Goal: Task Accomplishment & Management: Manage account settings

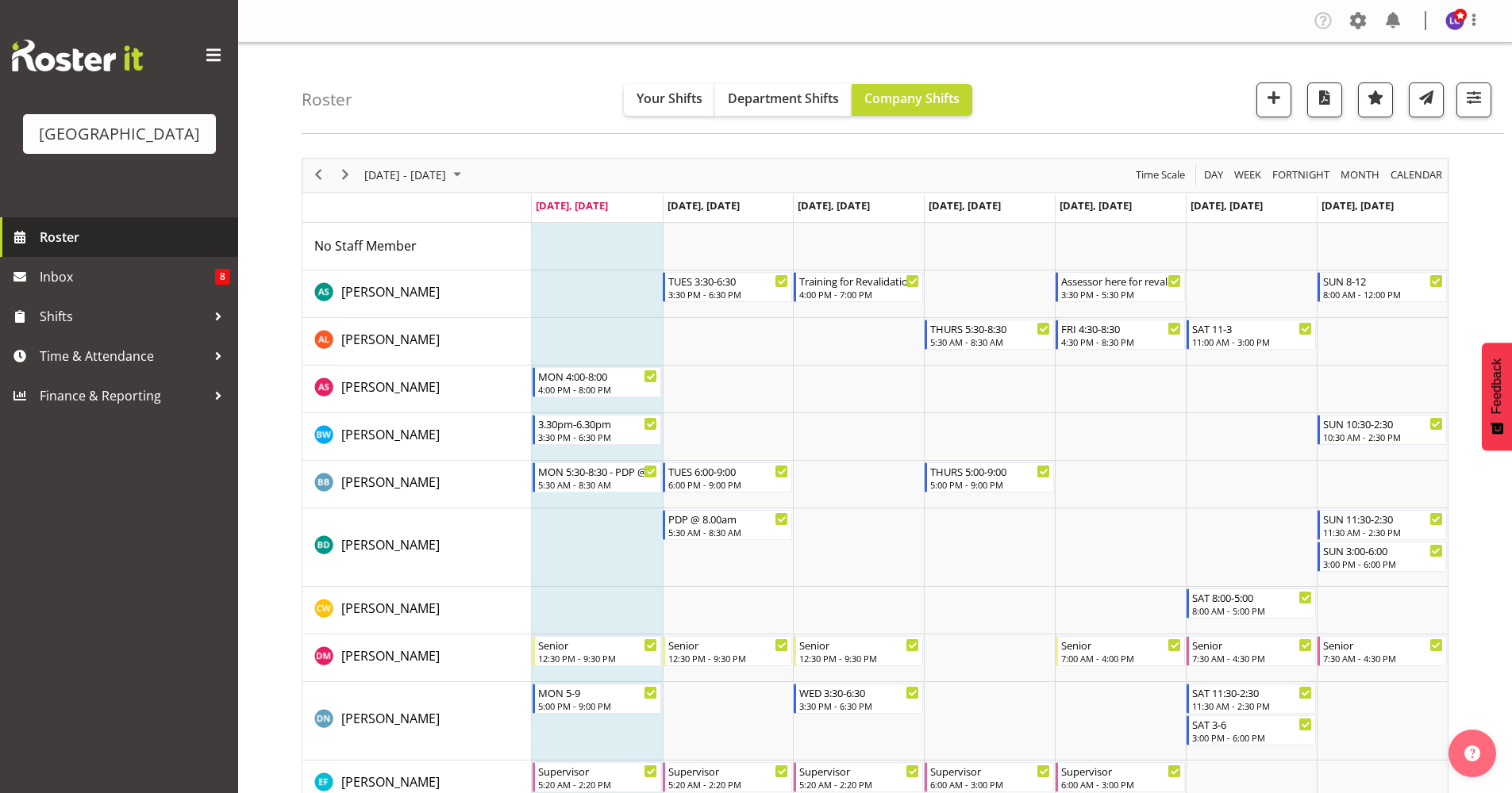
click at [63, 237] on span "Roster" at bounding box center [135, 237] width 190 height 24
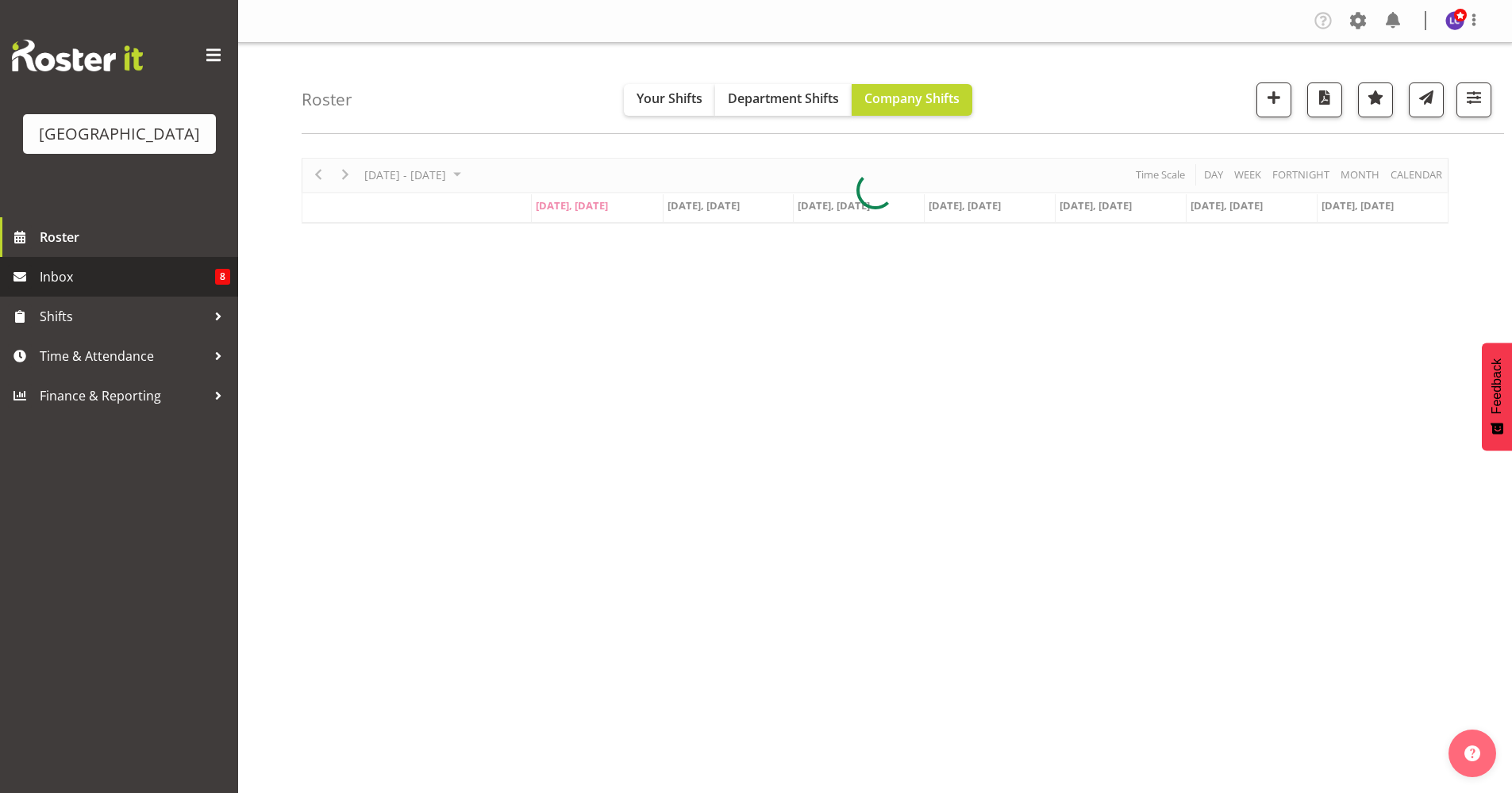
click at [146, 278] on span "Inbox" at bounding box center [127, 276] width 176 height 24
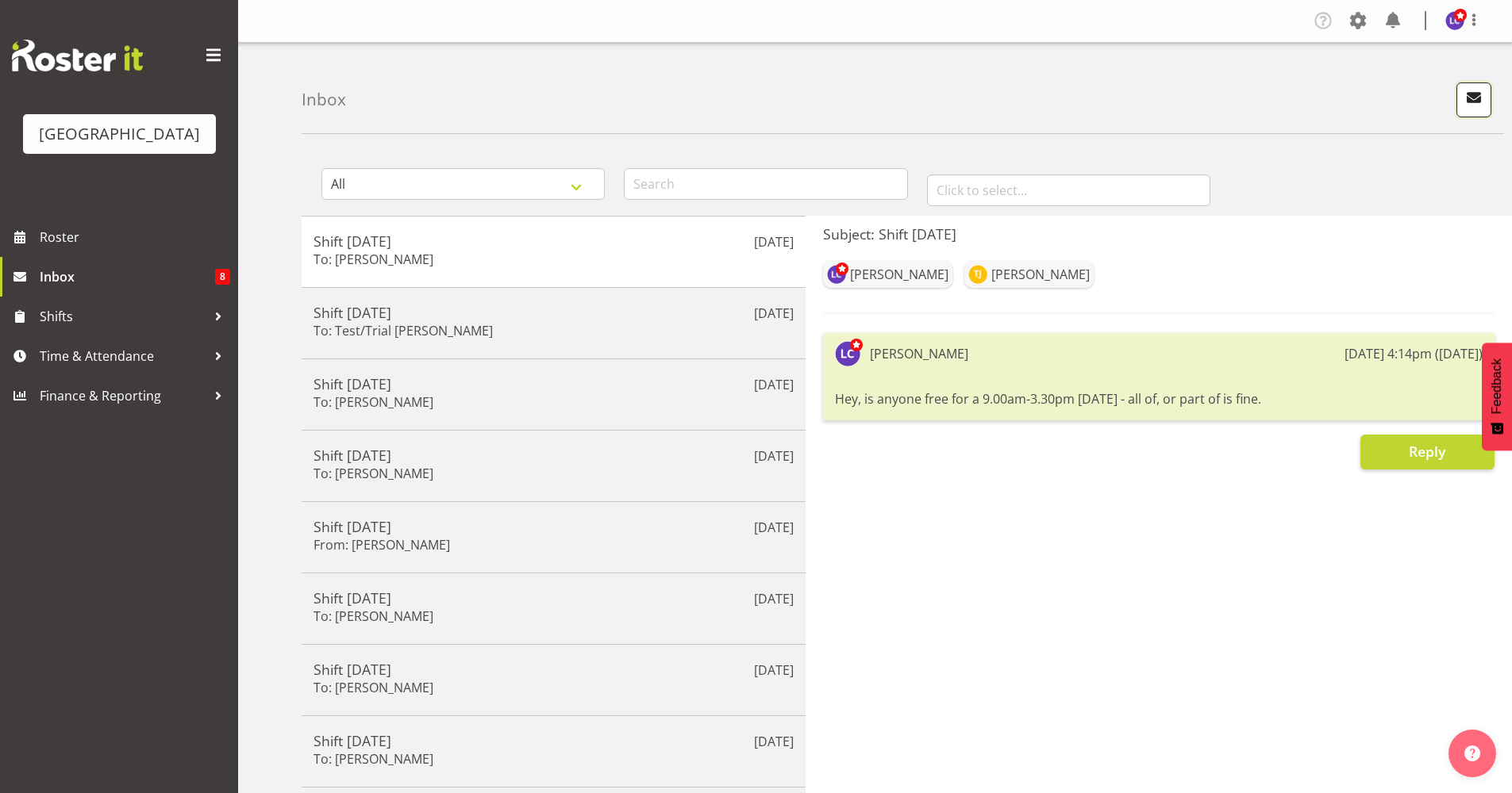
click at [1489, 93] on button "button" at bounding box center [1474, 100] width 35 height 35
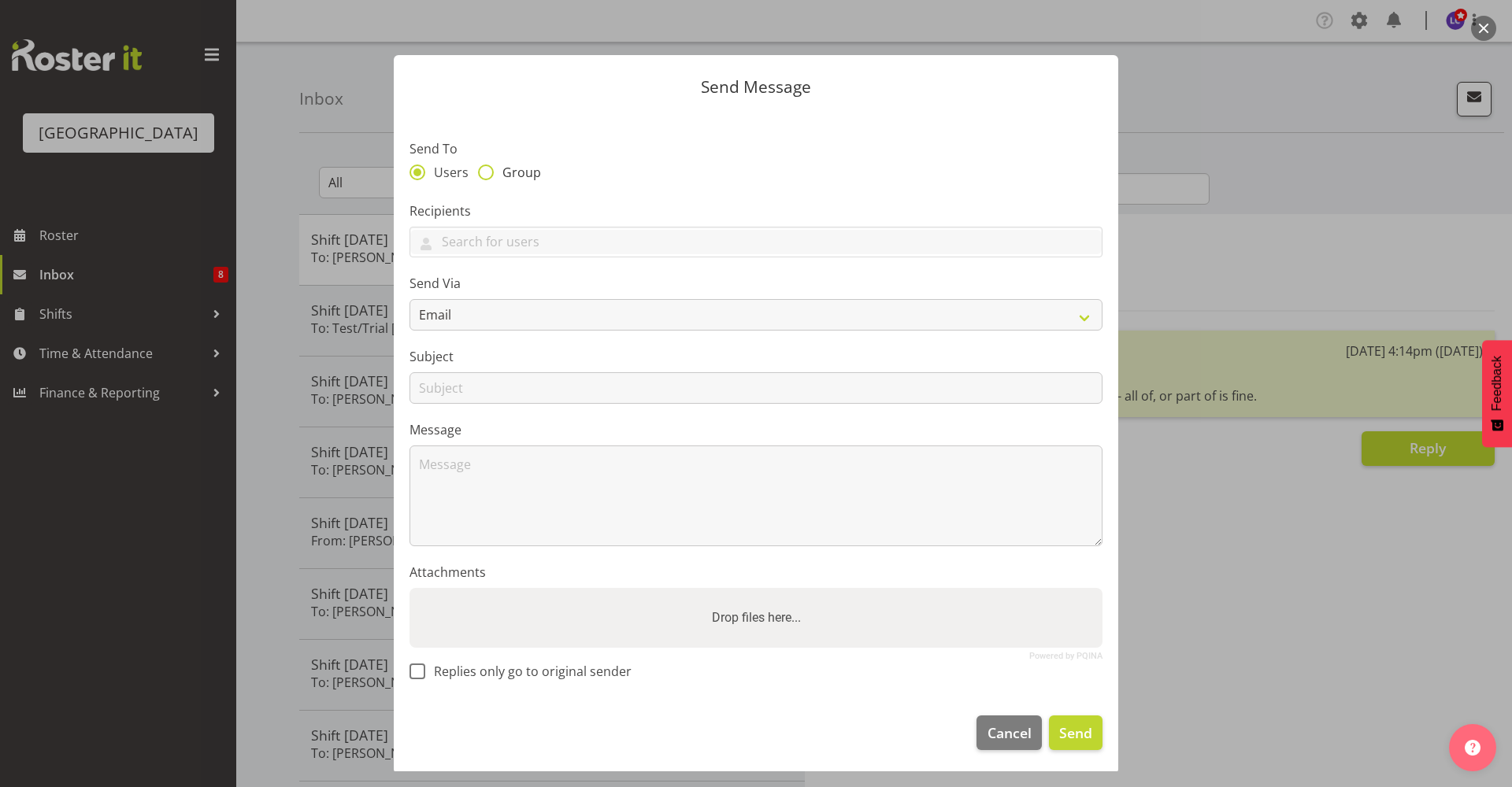
click at [509, 176] on span "Group" at bounding box center [517, 172] width 47 height 15
click at [488, 176] on input "Group" at bounding box center [483, 171] width 11 height 11
radio input "true"
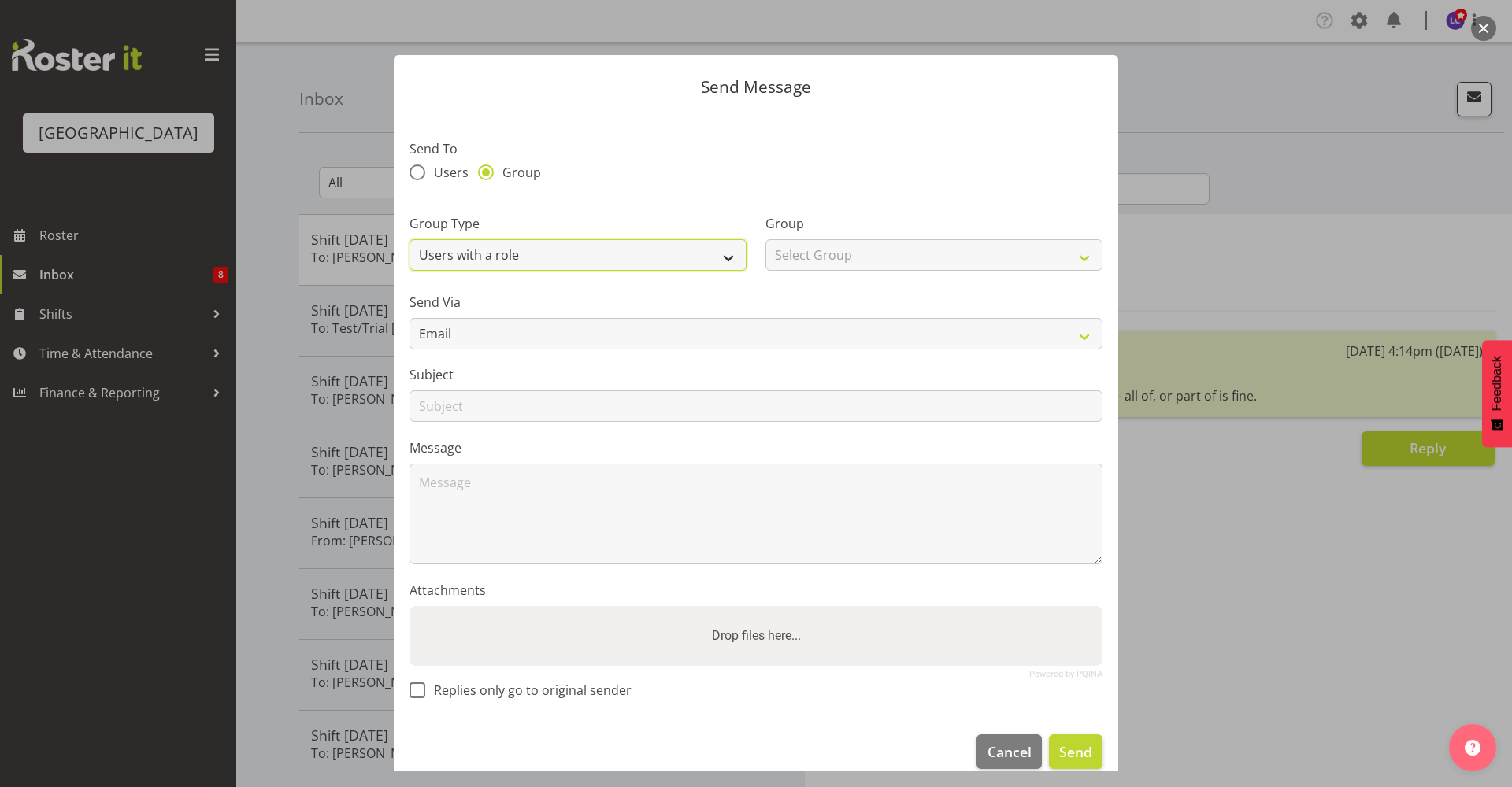
click at [508, 254] on select "Users with a role Users with a skill Primary users in a location All users in a…" at bounding box center [578, 255] width 337 height 32
select select "all_department"
click at [410, 240] on select "Users with a role Users with a skill Primary users in a location All users in a…" at bounding box center [578, 255] width 337 height 32
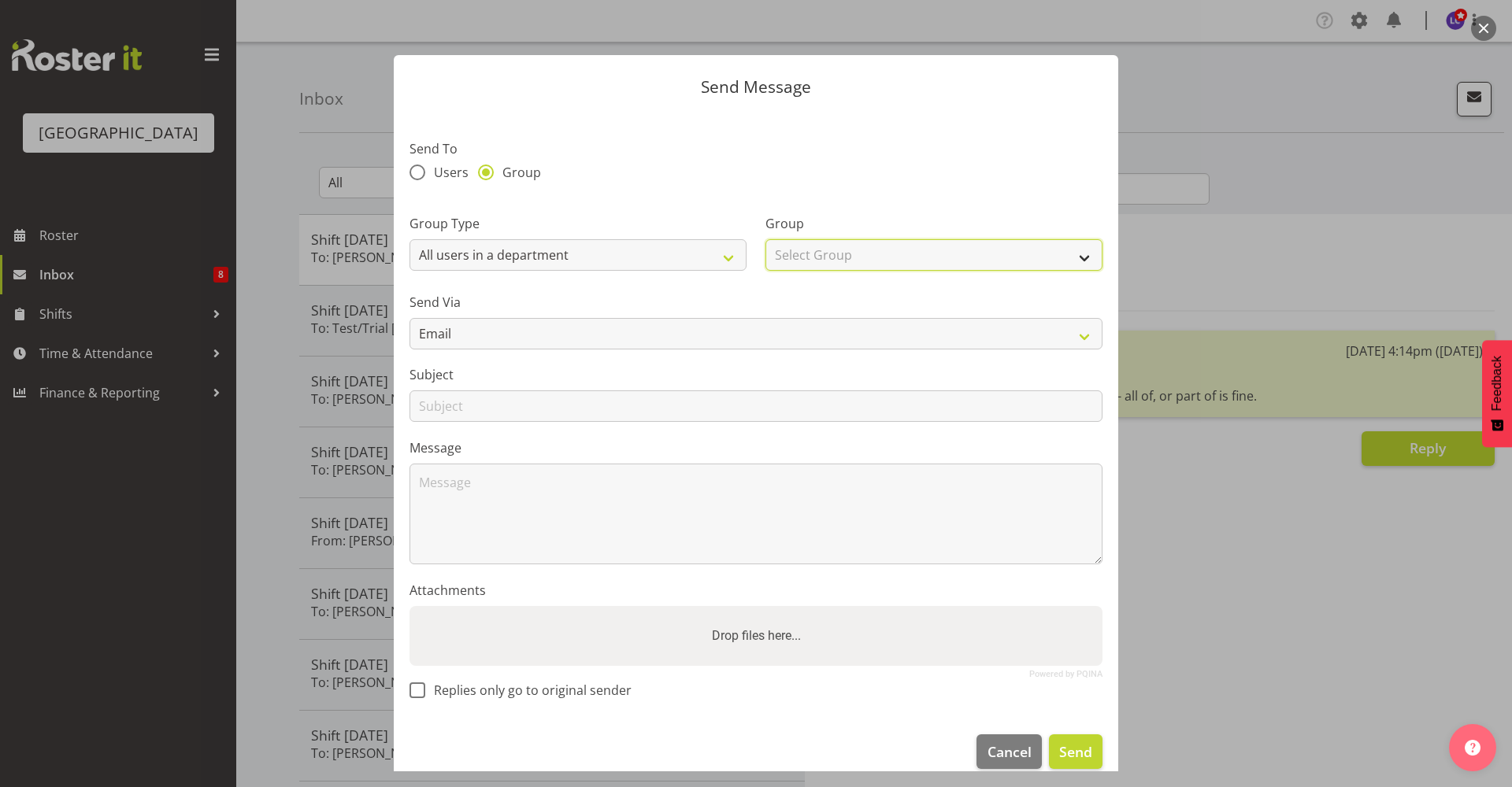
click at [844, 255] on select "Select Group Cleaning Crew Customer Services Crew Lifeguard Crew Maintenance Cr…" at bounding box center [934, 255] width 337 height 32
select select "114"
click at [765, 240] on select "Select Group Cleaning Crew Customer Services Crew Lifeguard Crew Maintenance Cr…" at bounding box center [934, 255] width 337 height 32
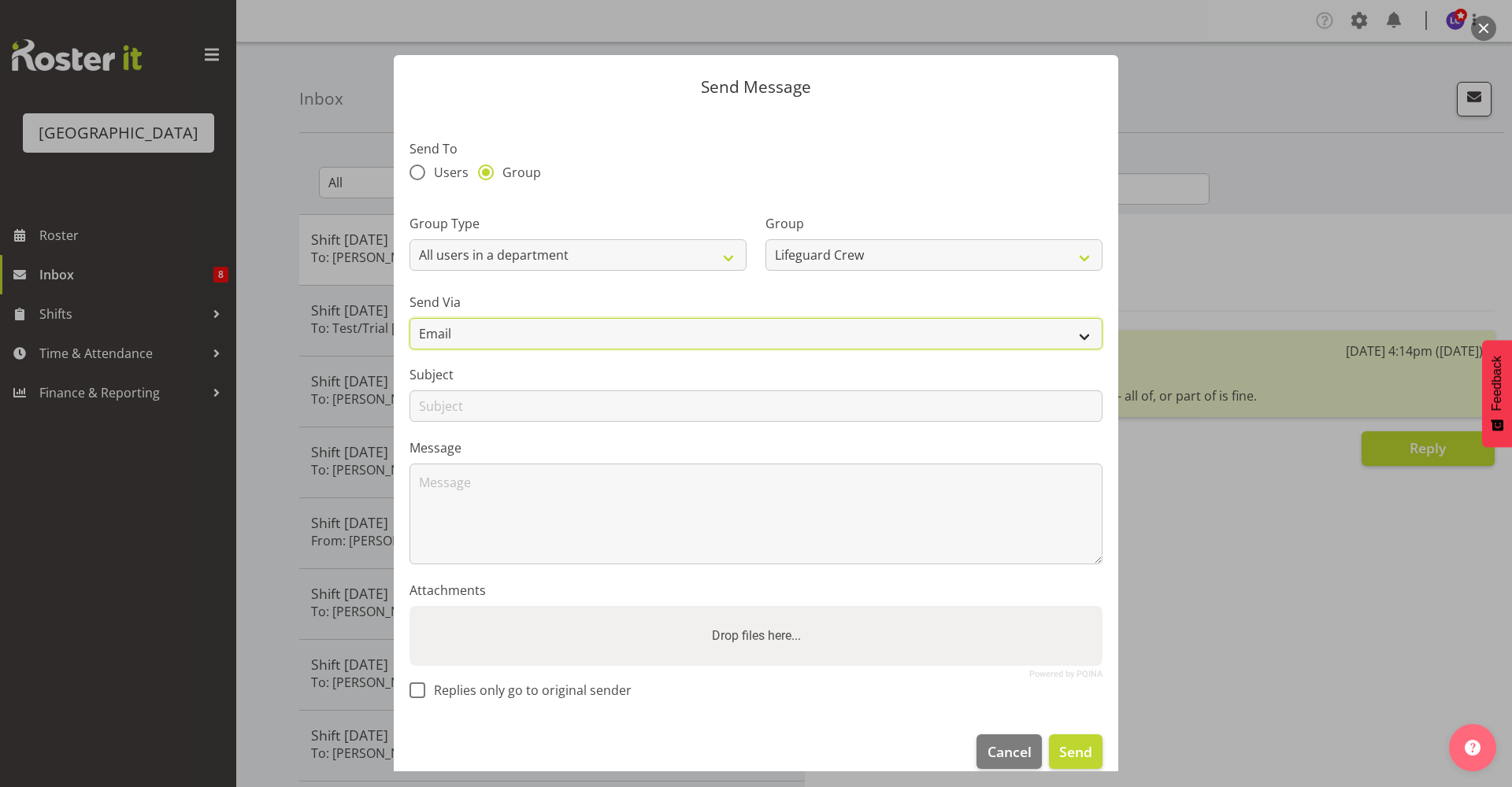
click at [584, 340] on select "Email SMS" at bounding box center [756, 334] width 693 height 32
select select "sms"
click at [410, 318] on select "Email SMS" at bounding box center [756, 334] width 693 height 32
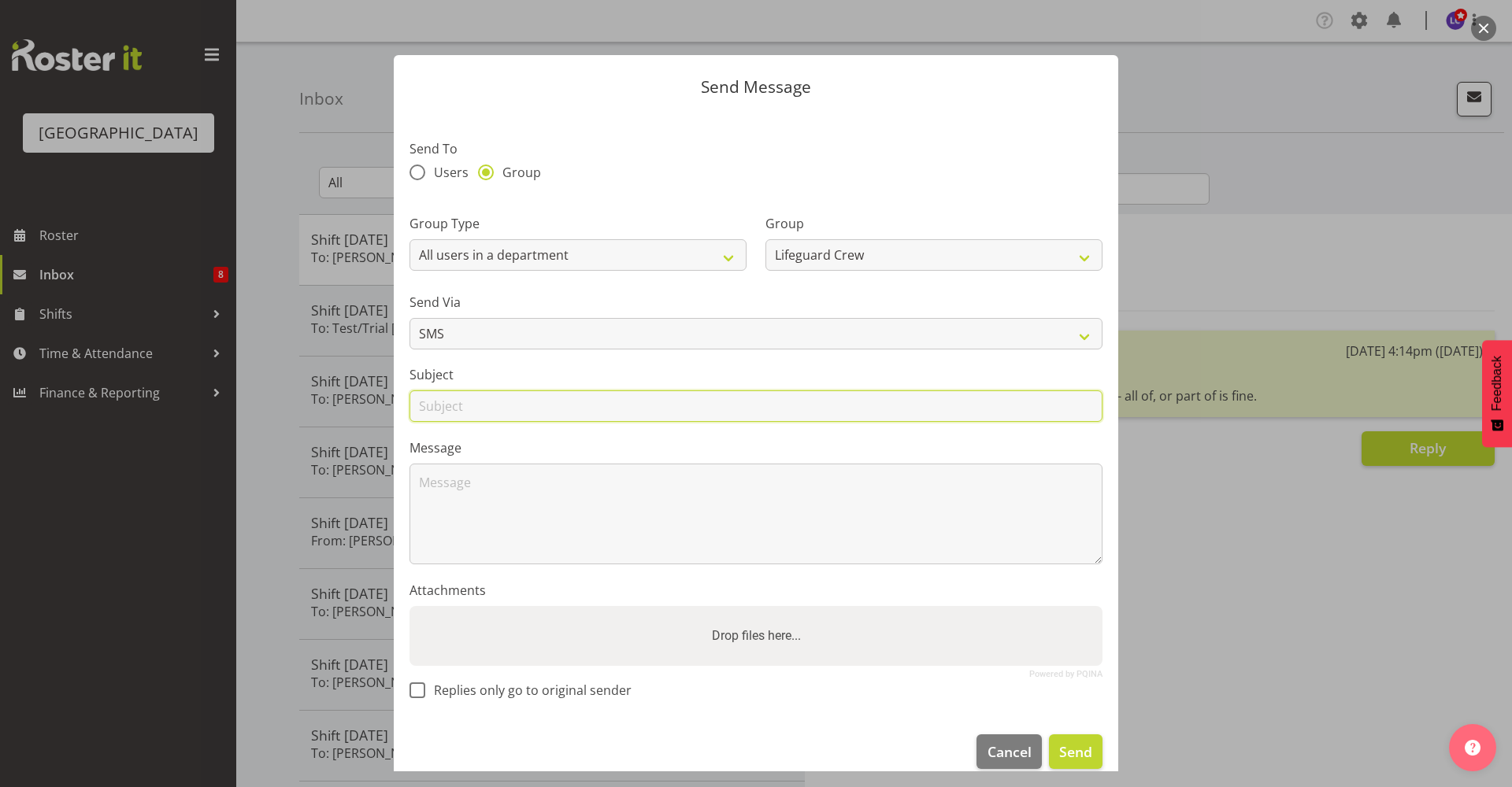
click at [552, 405] on input "text" at bounding box center [756, 406] width 693 height 32
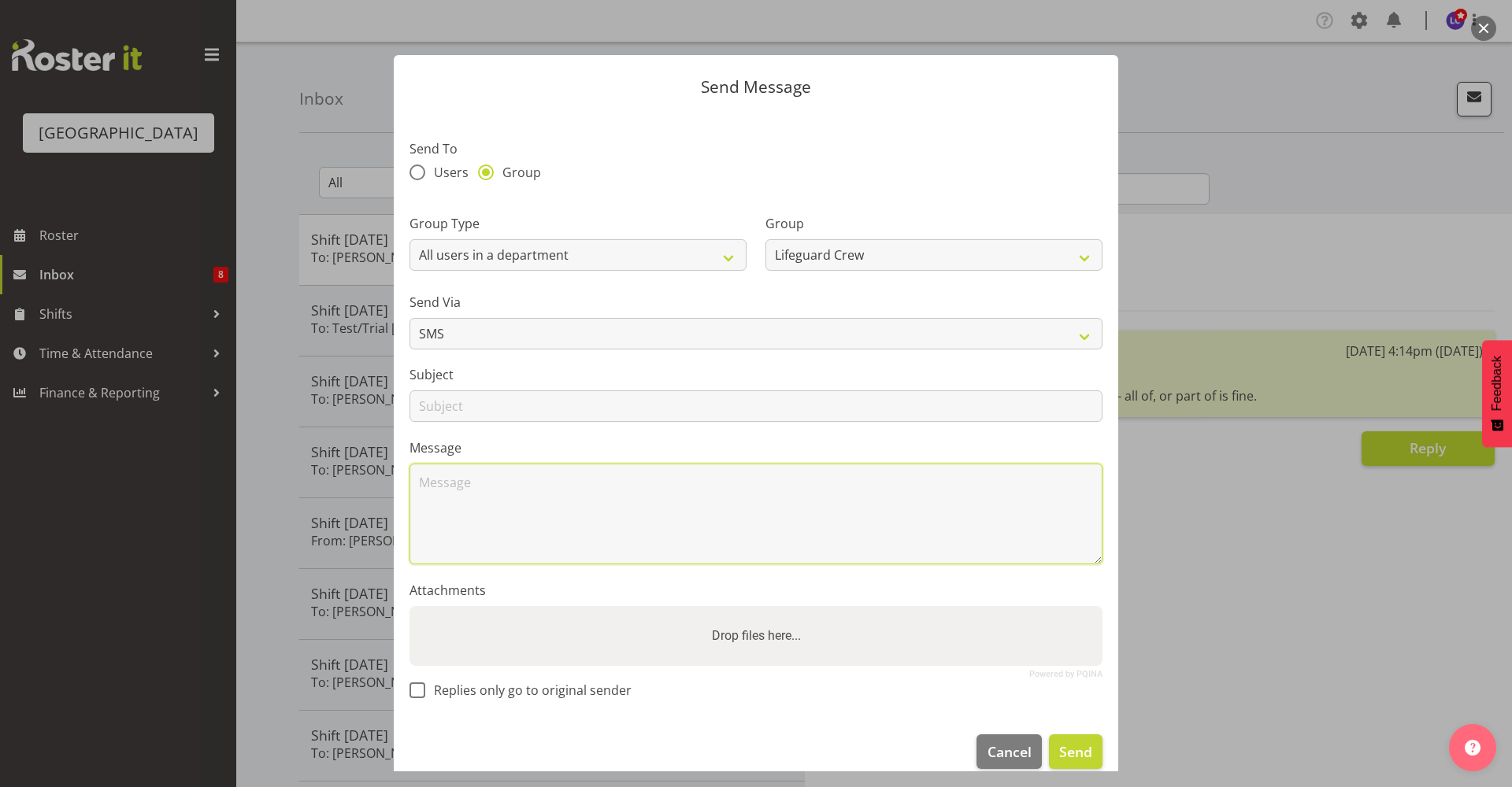
click at [799, 479] on textarea at bounding box center [756, 514] width 693 height 101
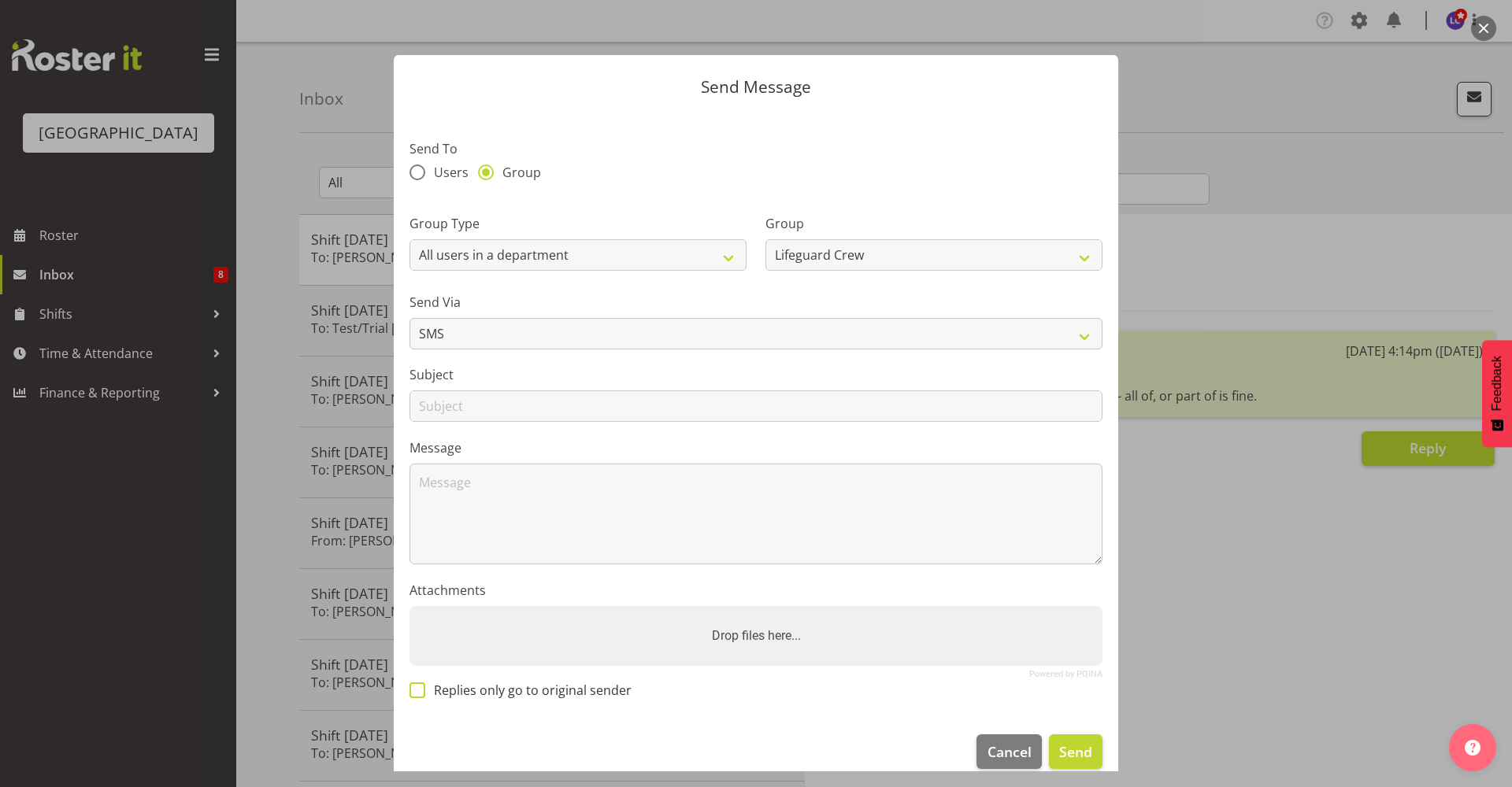
click at [522, 691] on span "Replies only go to original sender" at bounding box center [528, 691] width 206 height 15
click at [420, 691] on input "Replies only go to original sender" at bounding box center [415, 690] width 11 height 11
checkbox input "true"
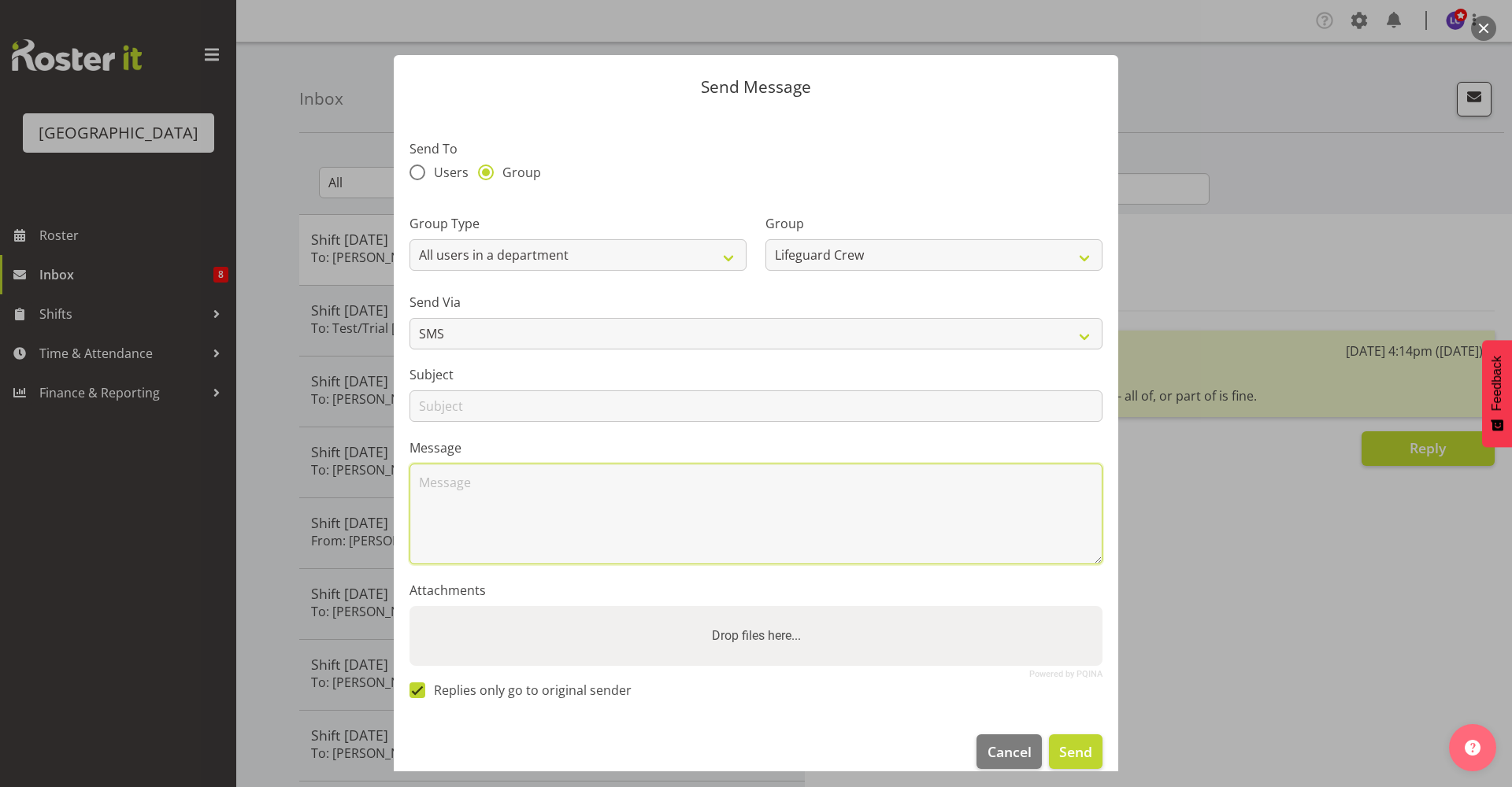
click at [535, 528] on textarea at bounding box center [756, 514] width 693 height 101
type textarea "Is anyone available for a 3.30-9.30 today please?"
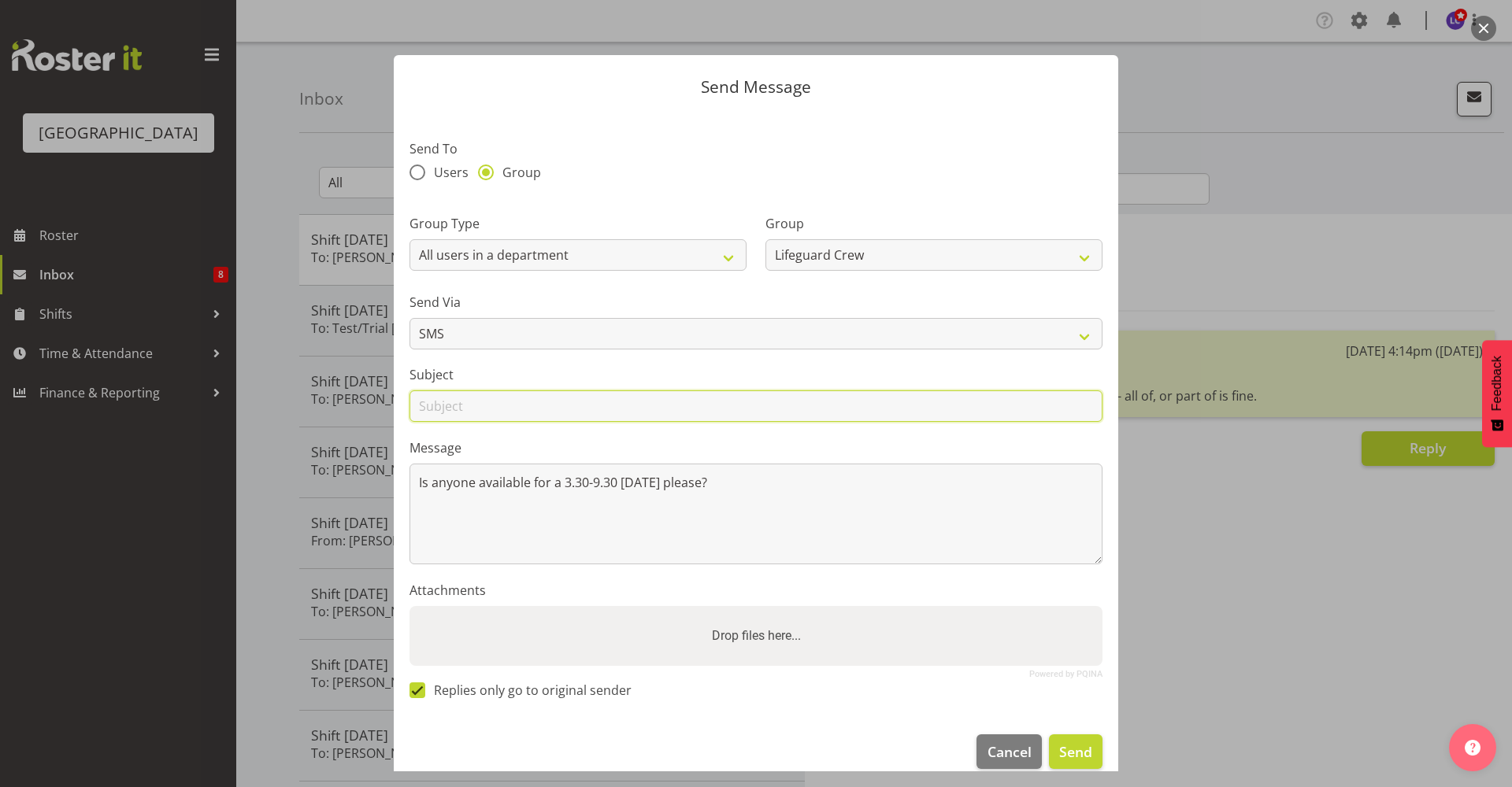
click at [562, 417] on input "text" at bounding box center [756, 406] width 693 height 32
type input "PDP booking"
drag, startPoint x: 458, startPoint y: 398, endPoint x: 351, endPoint y: 399, distance: 107.0
click at [351, 399] on div "Send Message Send To Users Group Group Type Users with a role Users with a skil…" at bounding box center [756, 394] width 1512 height 787
type input "Shift today"
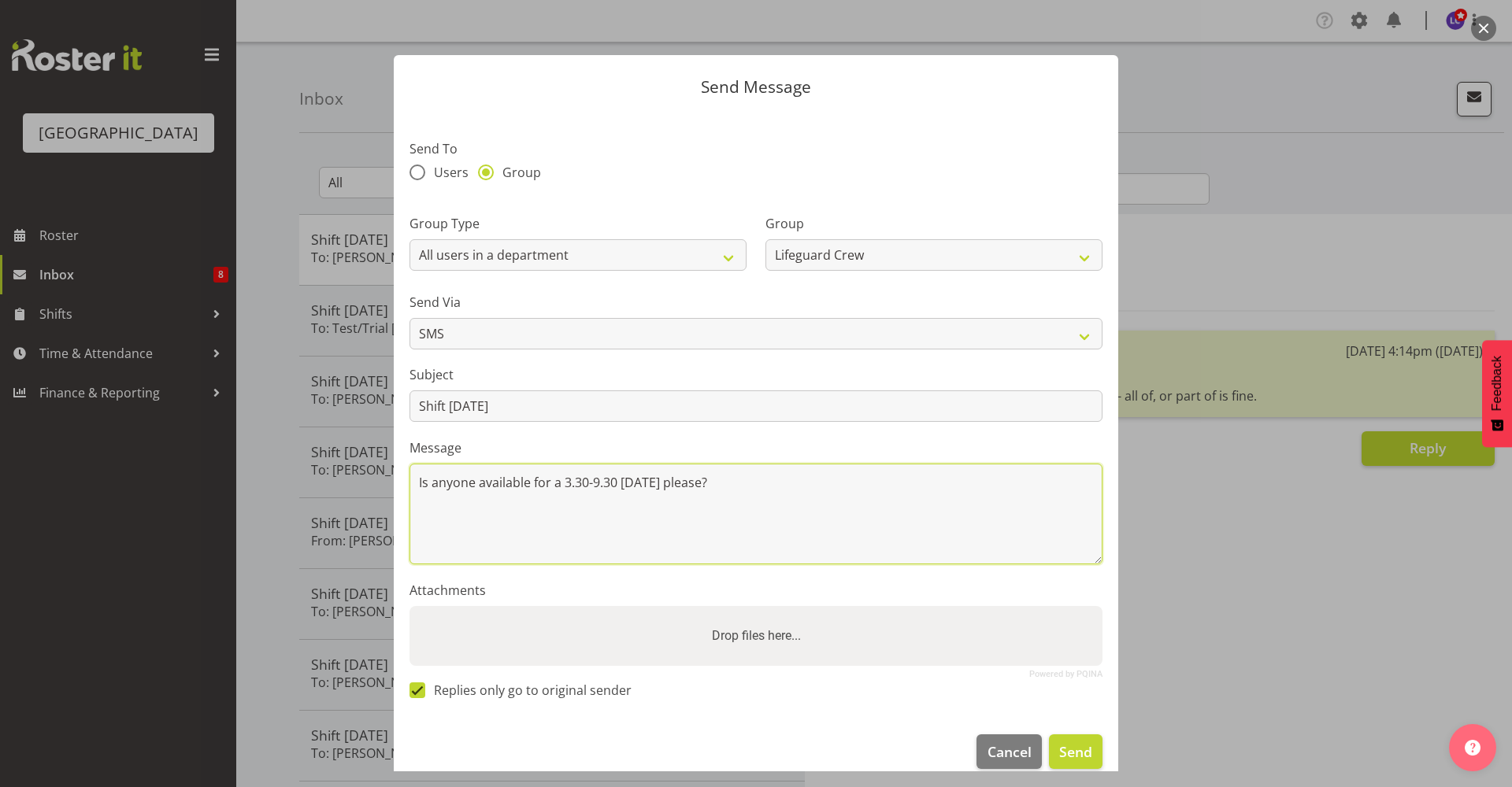
click at [483, 495] on textarea "Is anyone available for a 3.30-9.30 today please?" at bounding box center [756, 514] width 693 height 101
click at [654, 524] on textarea "Is anyone available for a 3.30-9.30 today please?" at bounding box center [756, 514] width 693 height 101
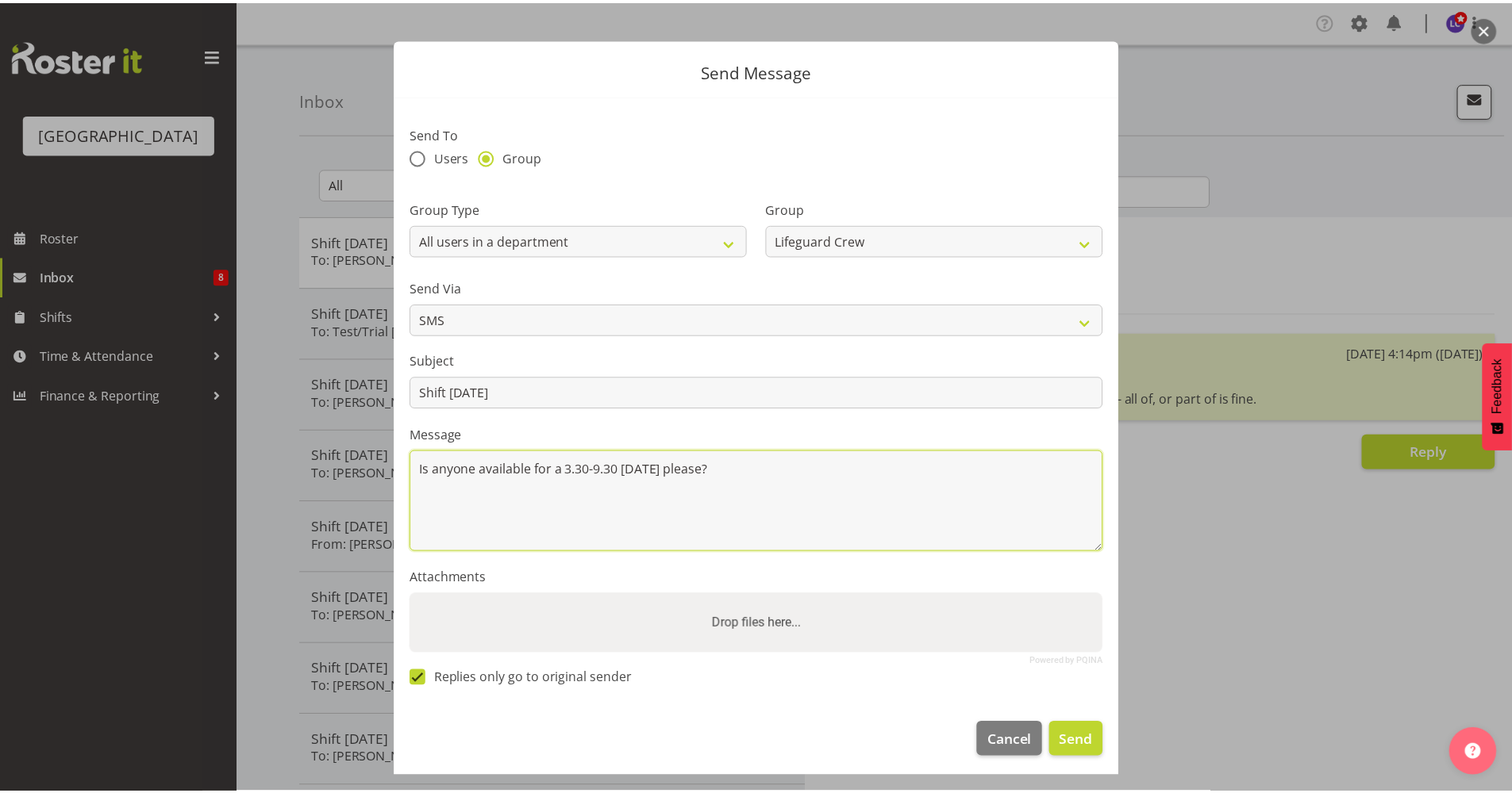
scroll to position [21, 0]
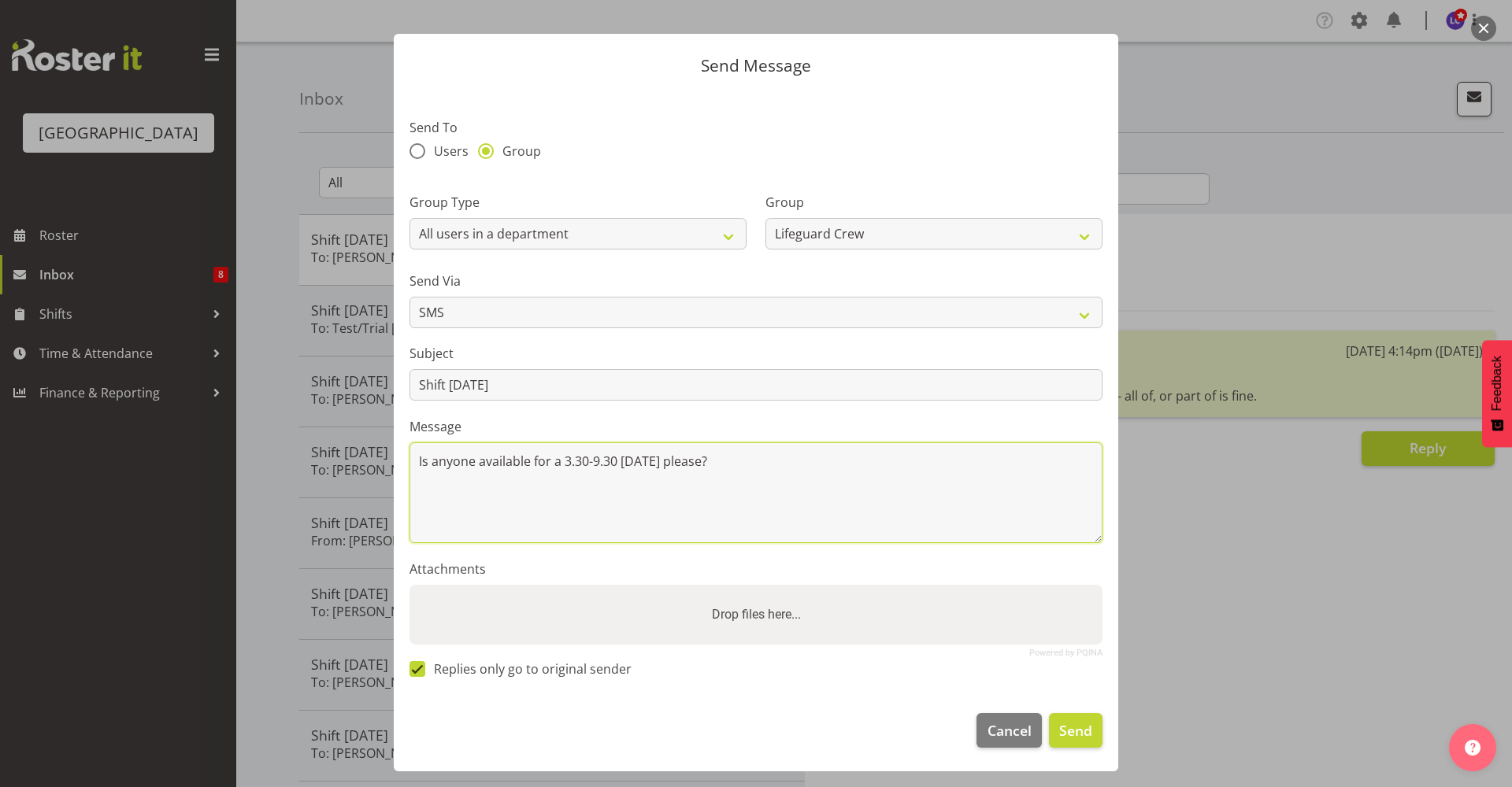
click at [716, 467] on textarea "Is anyone available for a 3.30-9.30 today please?" at bounding box center [756, 493] width 693 height 101
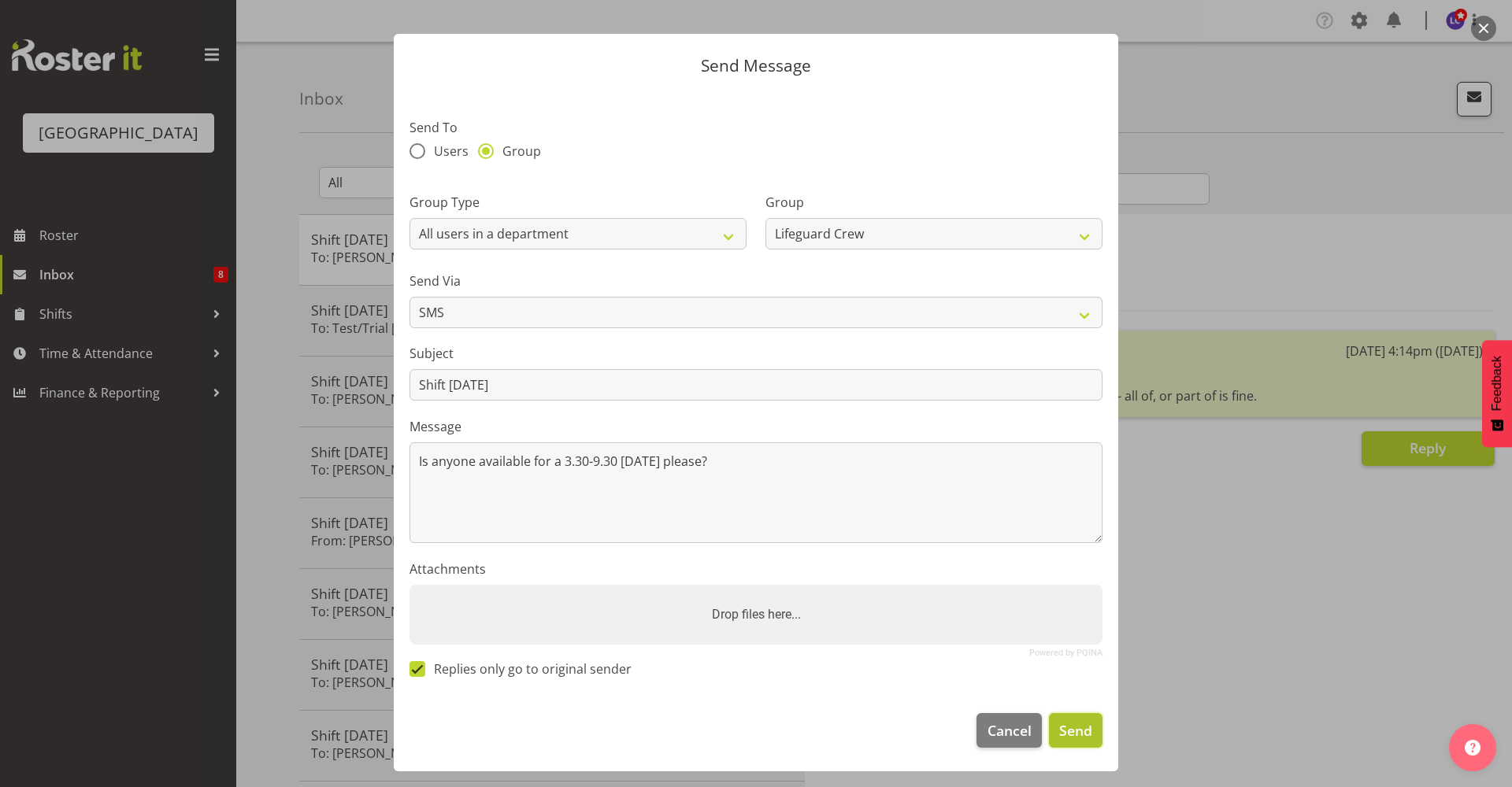
click at [1070, 730] on span "Send" at bounding box center [1076, 730] width 33 height 20
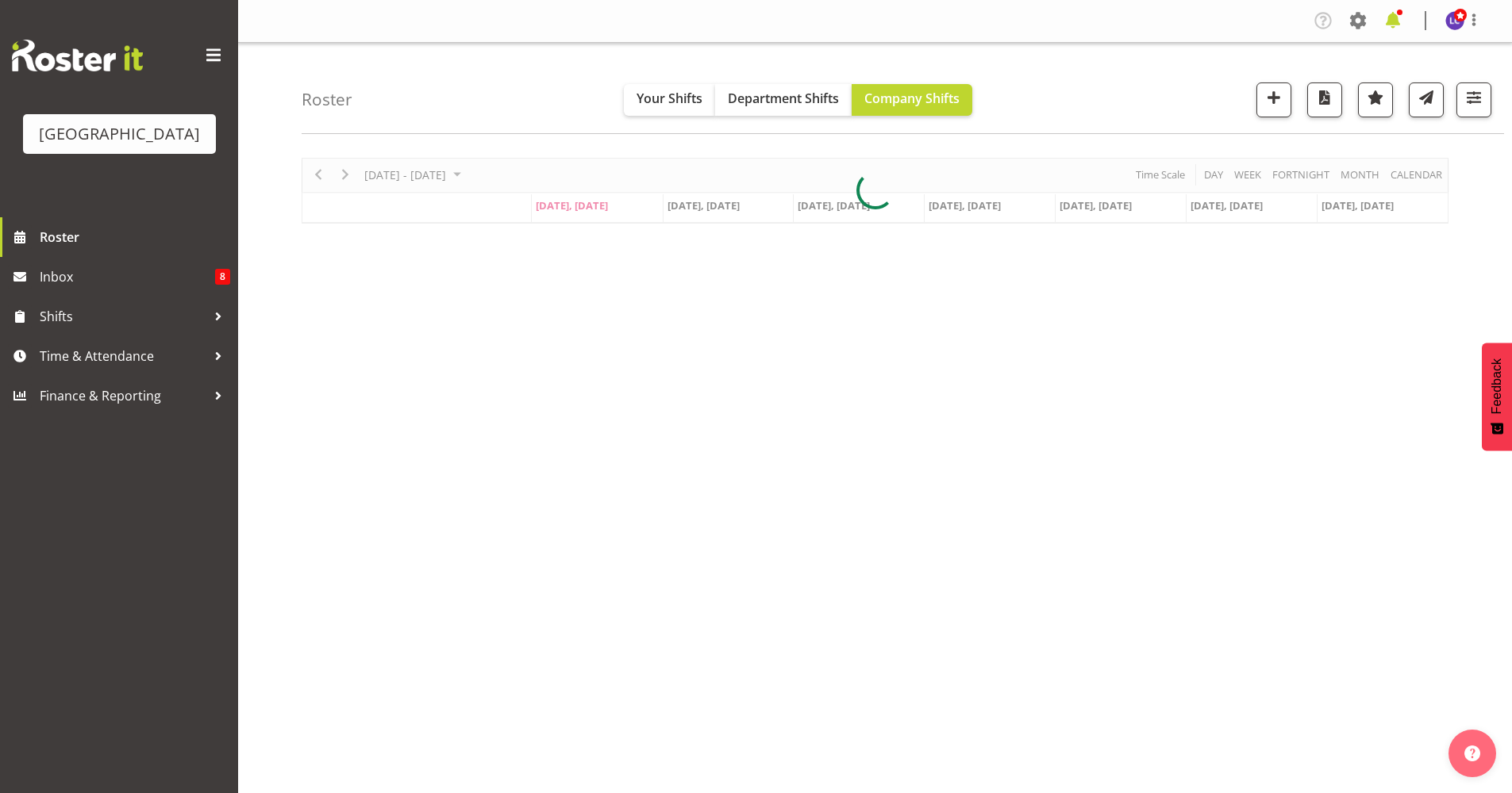
click at [1387, 15] on span at bounding box center [1393, 20] width 25 height 25
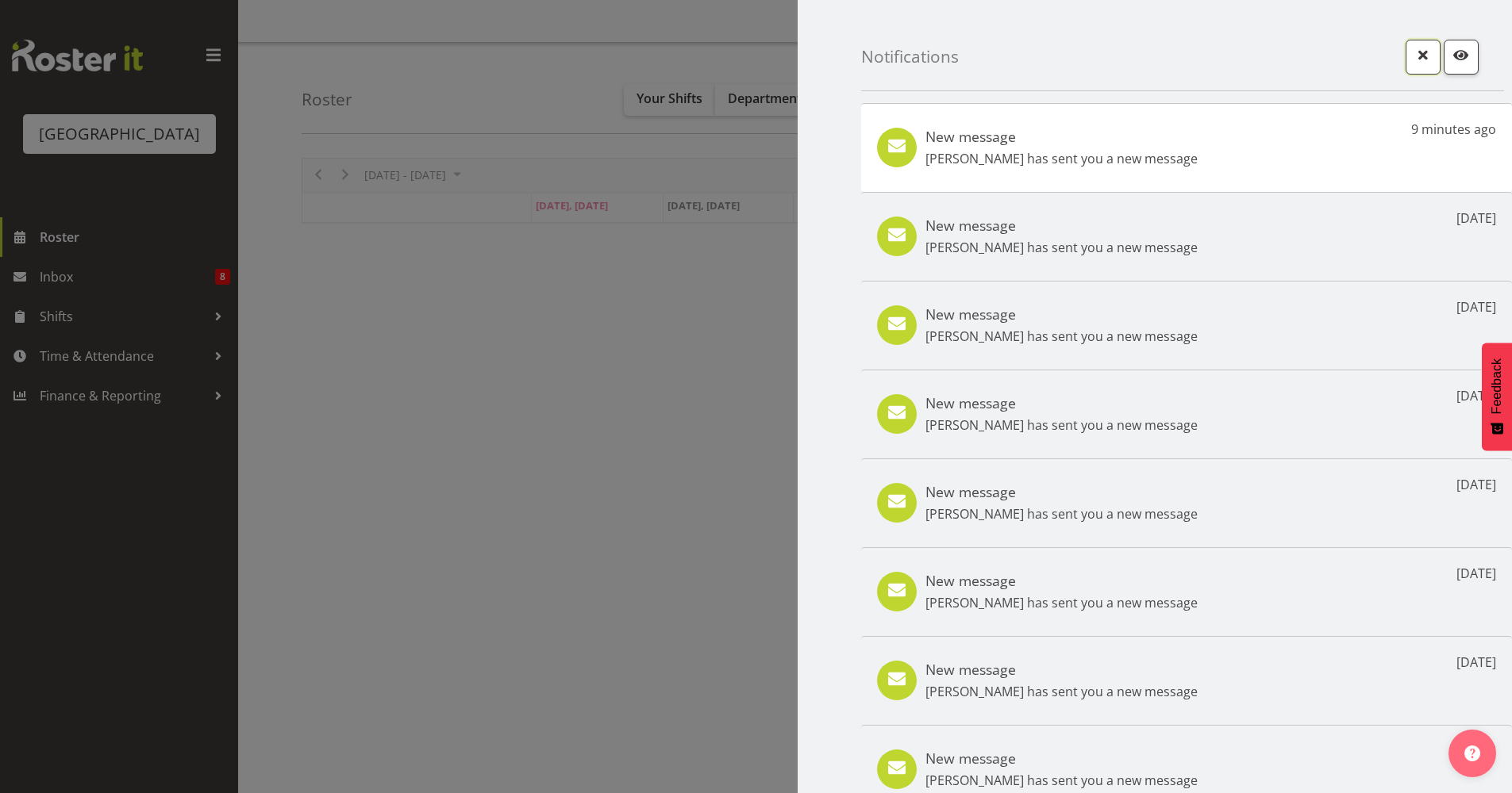
click at [1413, 50] on span "button" at bounding box center [1423, 54] width 20 height 20
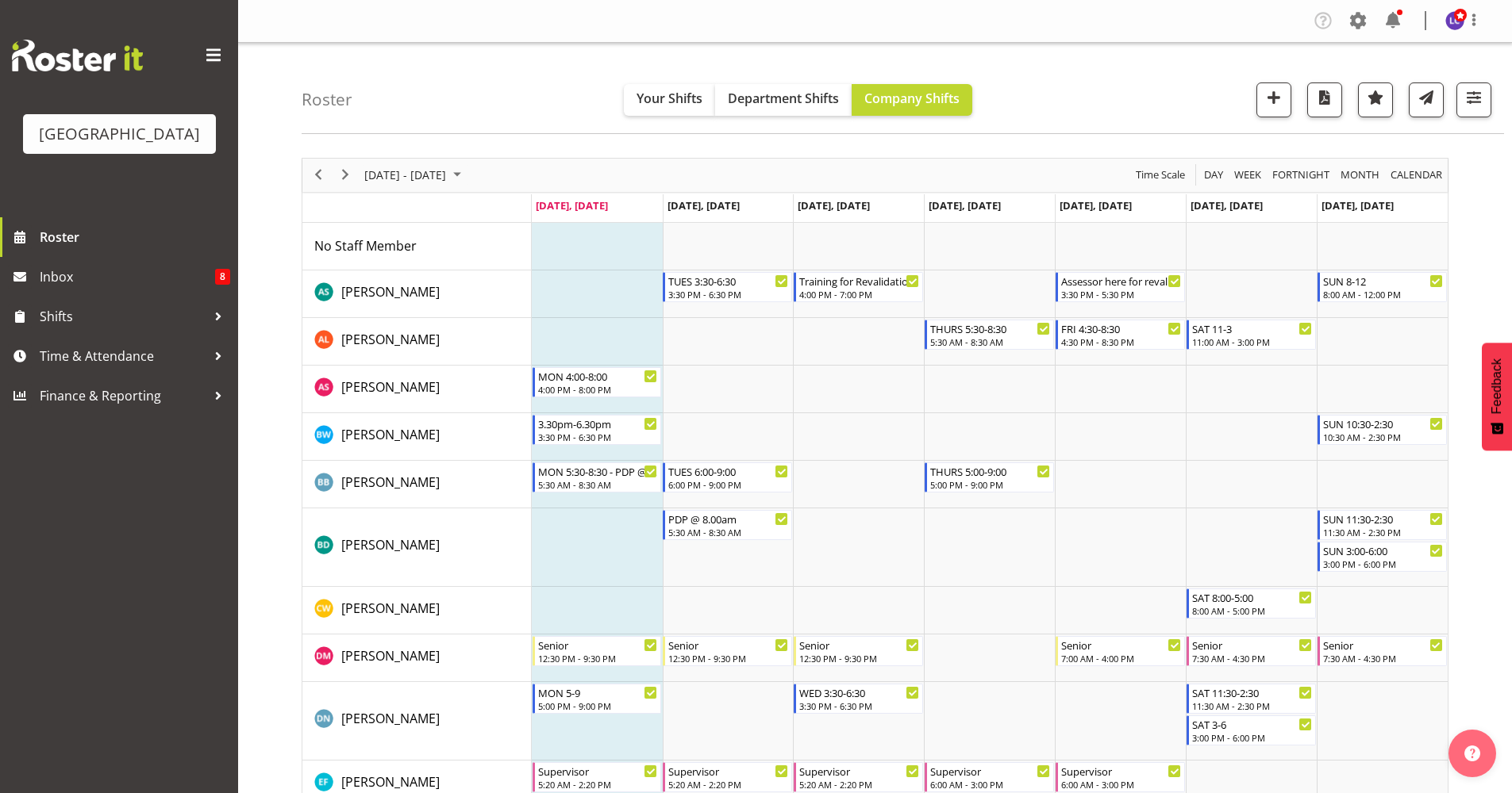
scroll to position [3, 0]
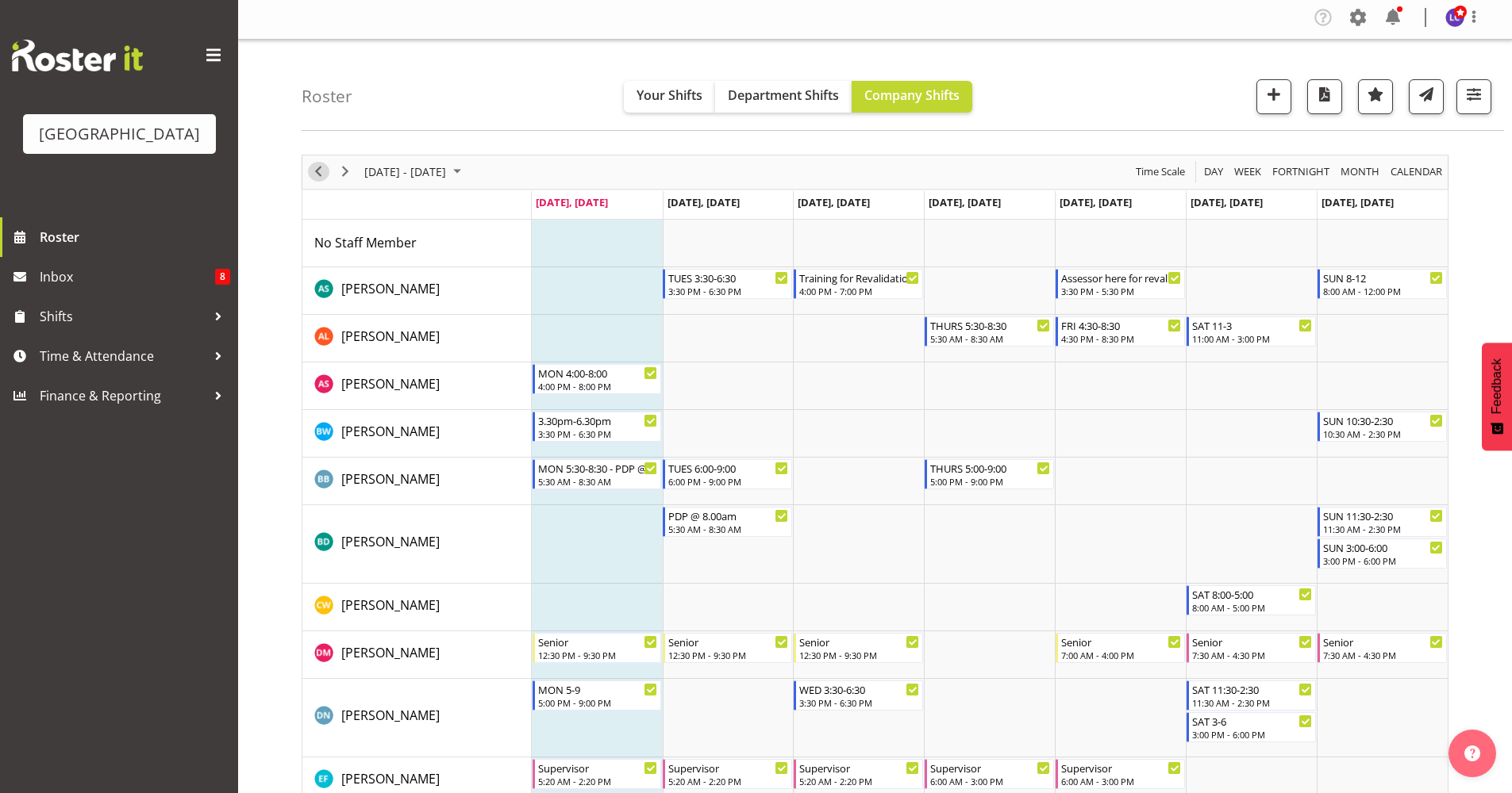
drag, startPoint x: 320, startPoint y: 176, endPoint x: 350, endPoint y: 186, distance: 31.6
click at [320, 176] on span "Previous" at bounding box center [318, 172] width 19 height 19
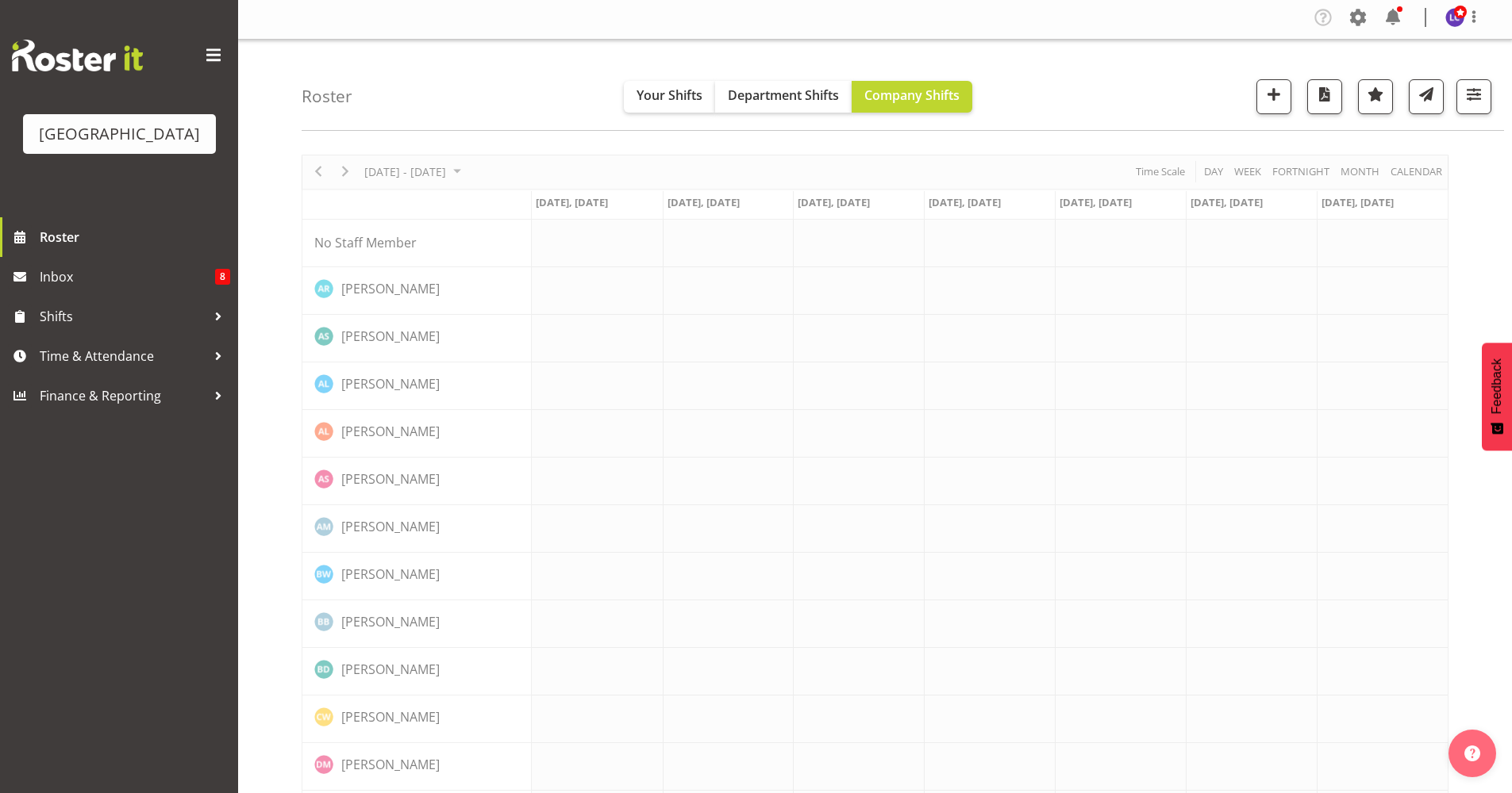
scroll to position [0, 0]
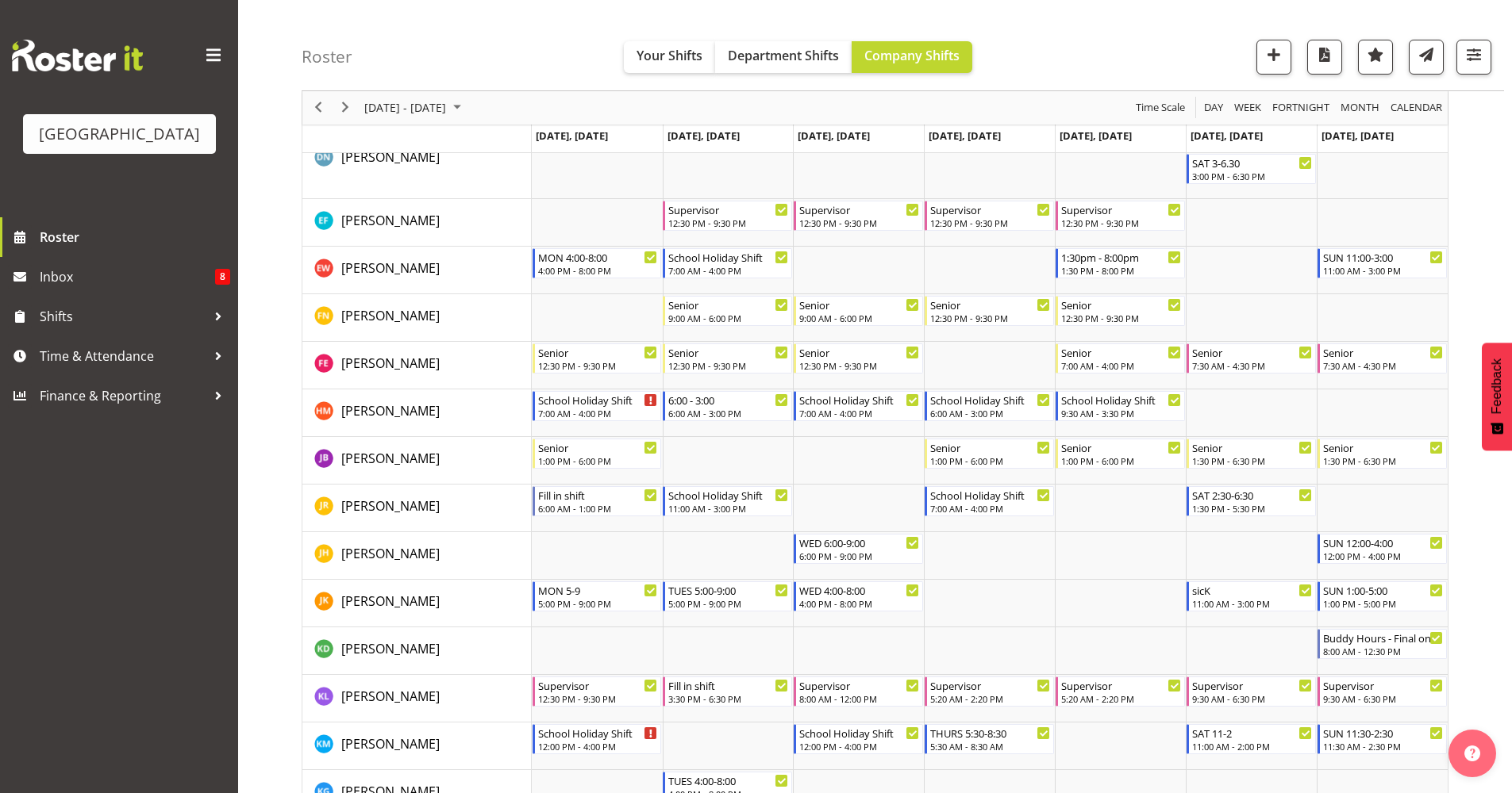
scroll to position [657, 0]
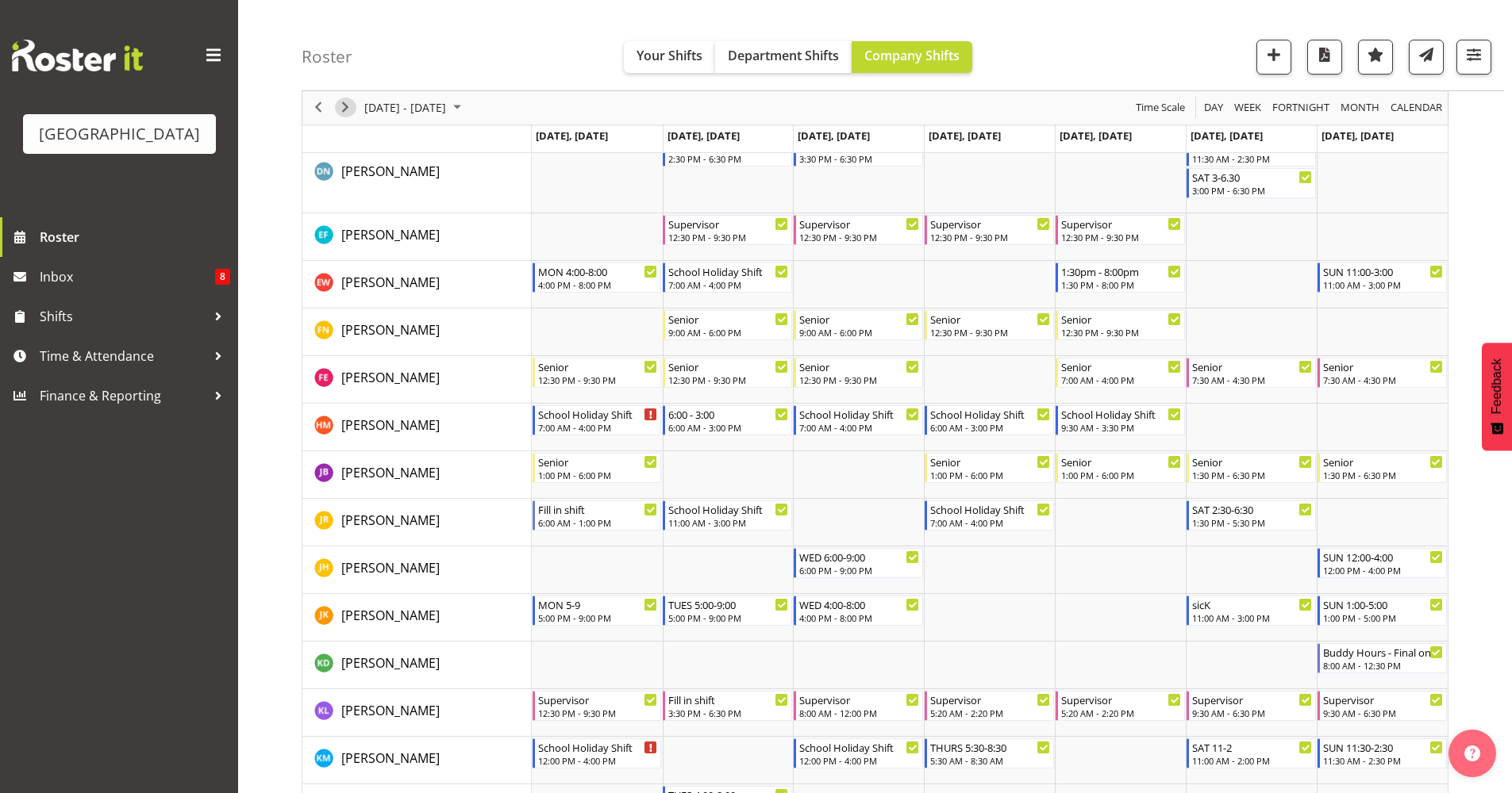
click at [336, 100] on div "next period" at bounding box center [345, 108] width 27 height 33
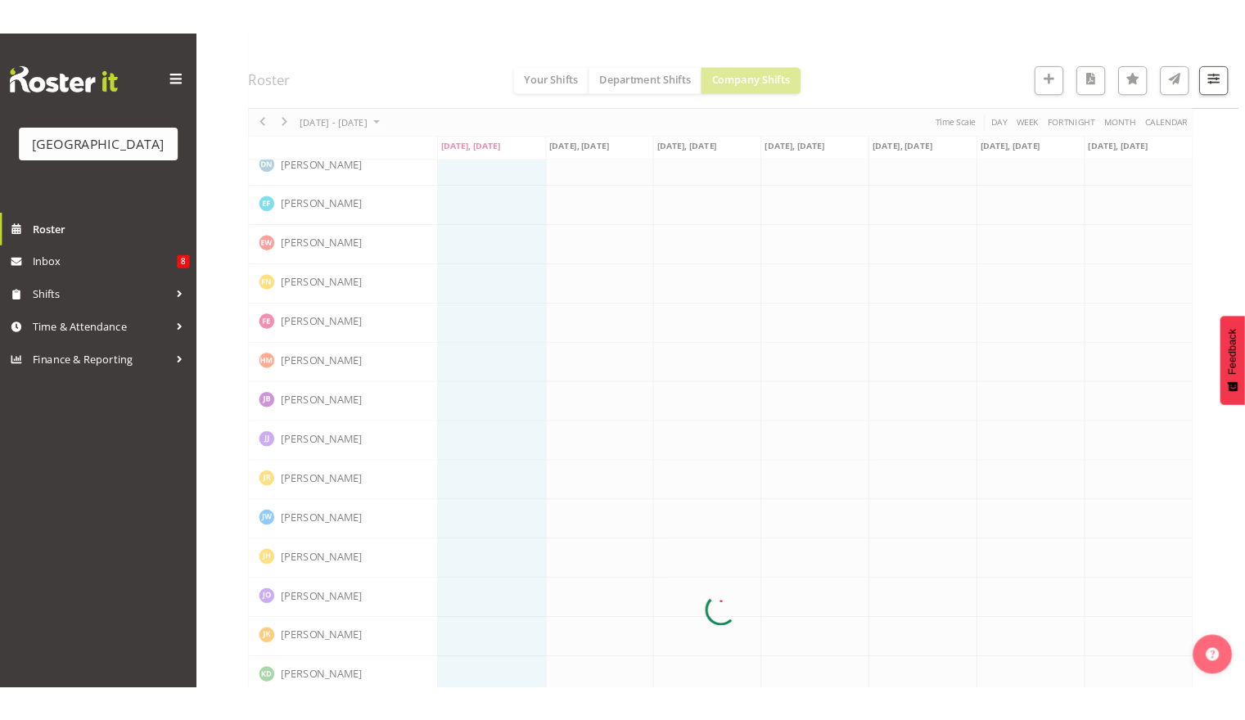
scroll to position [0, 0]
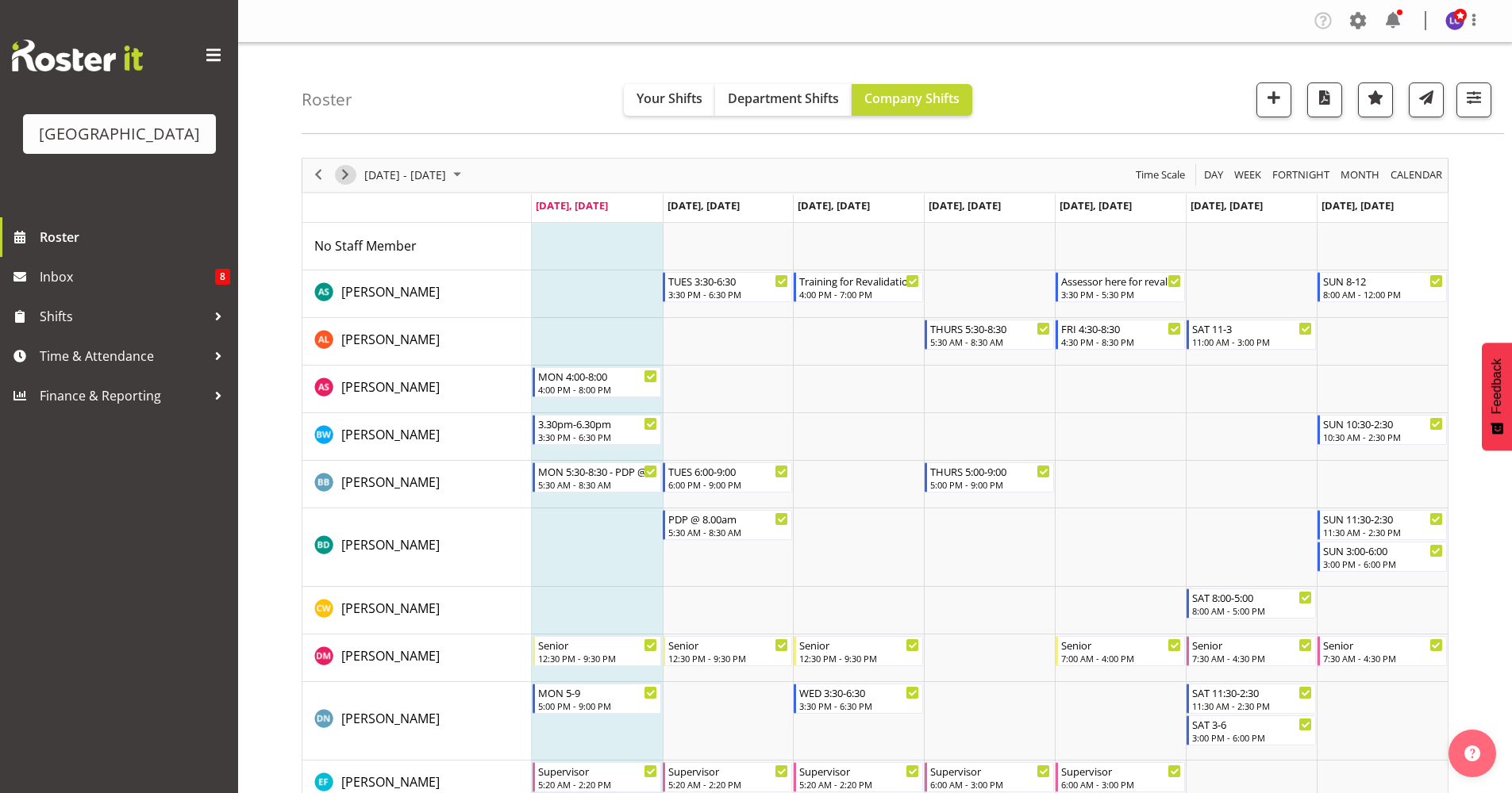
click at [344, 177] on span "Next" at bounding box center [345, 174] width 19 height 19
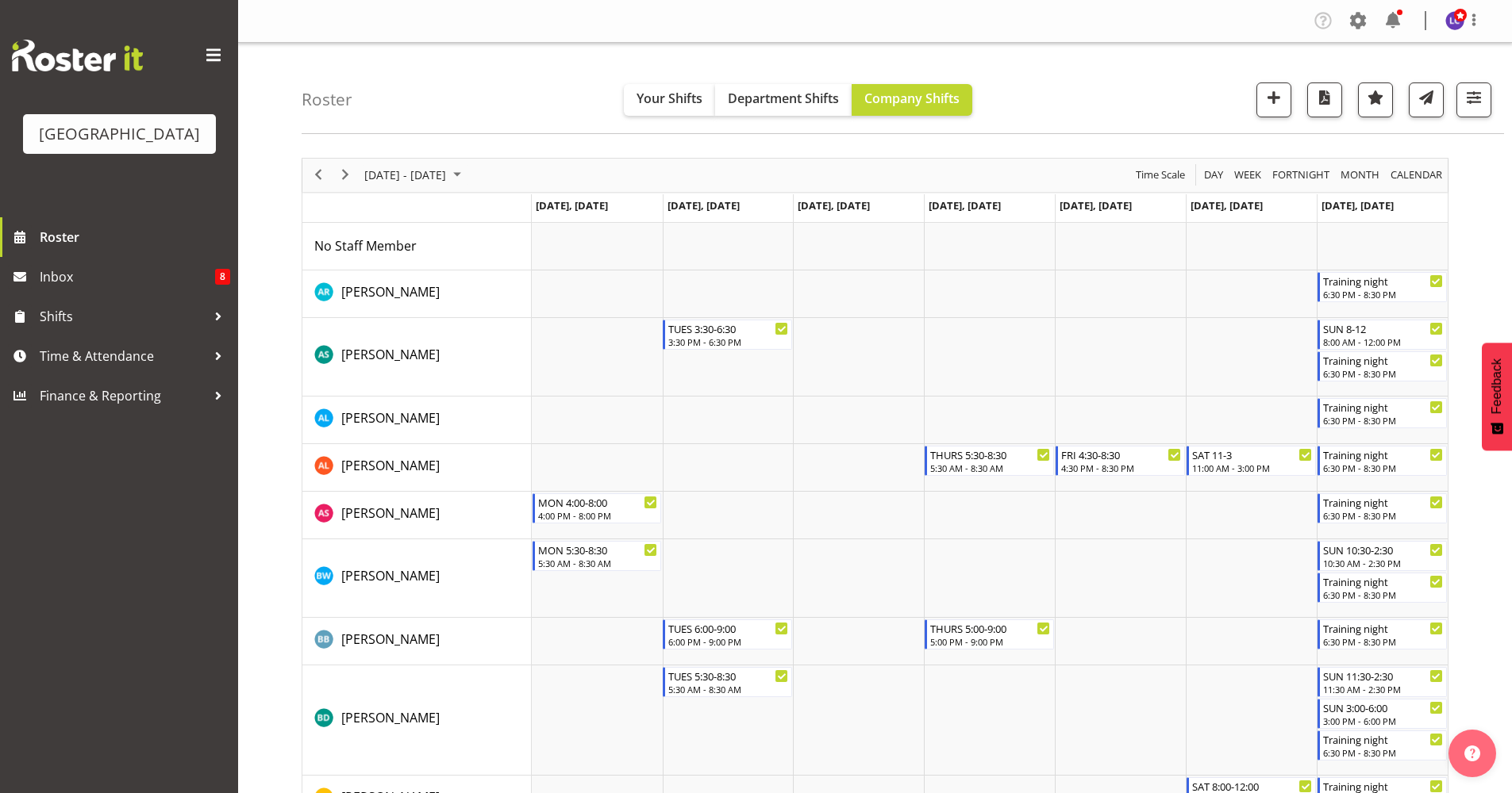
drag, startPoint x: 307, startPoint y: 182, endPoint x: 316, endPoint y: 176, distance: 10.8
click at [307, 182] on div "previous period" at bounding box center [318, 175] width 27 height 33
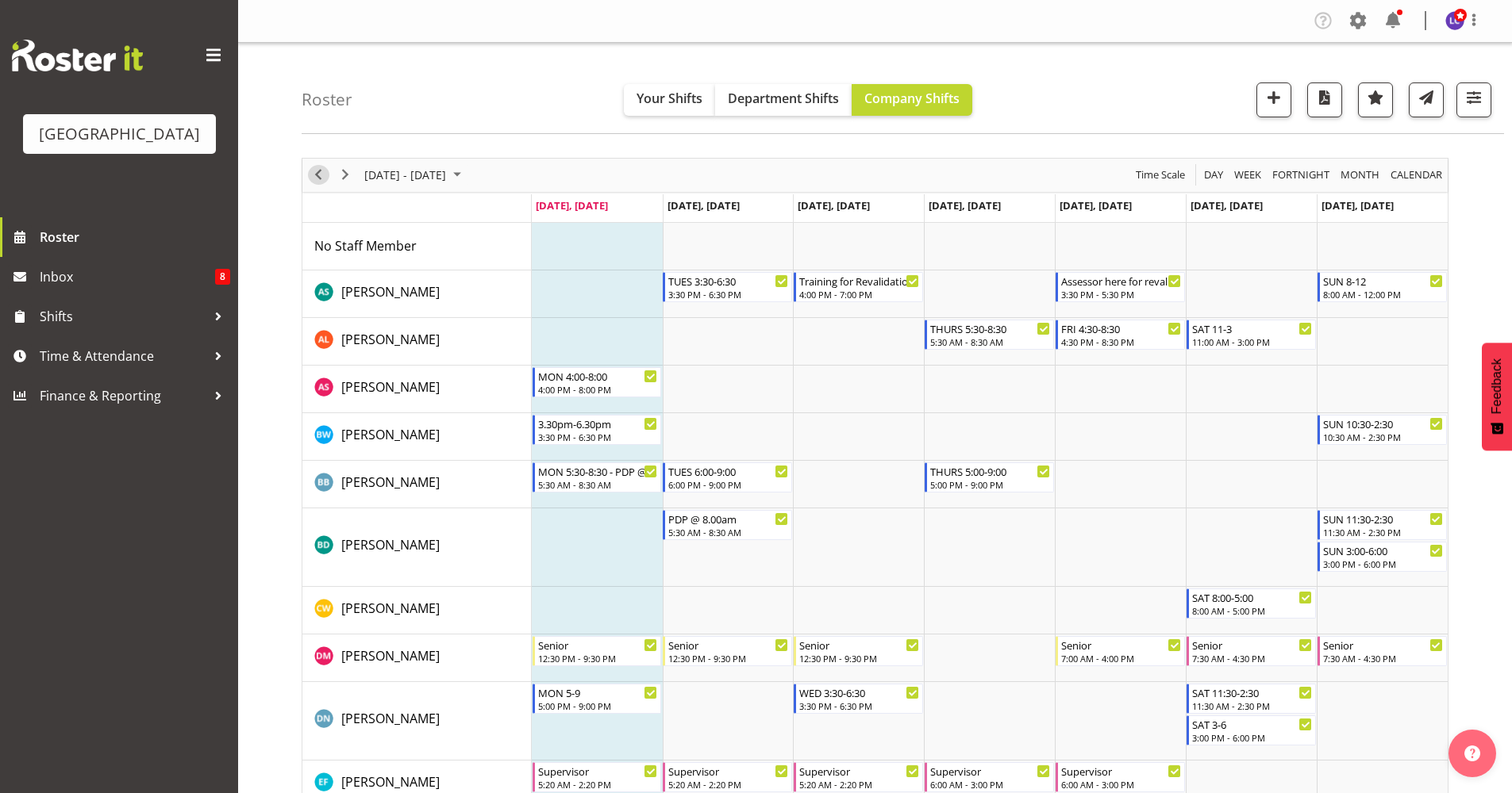
click at [324, 173] on span "Previous" at bounding box center [318, 174] width 19 height 19
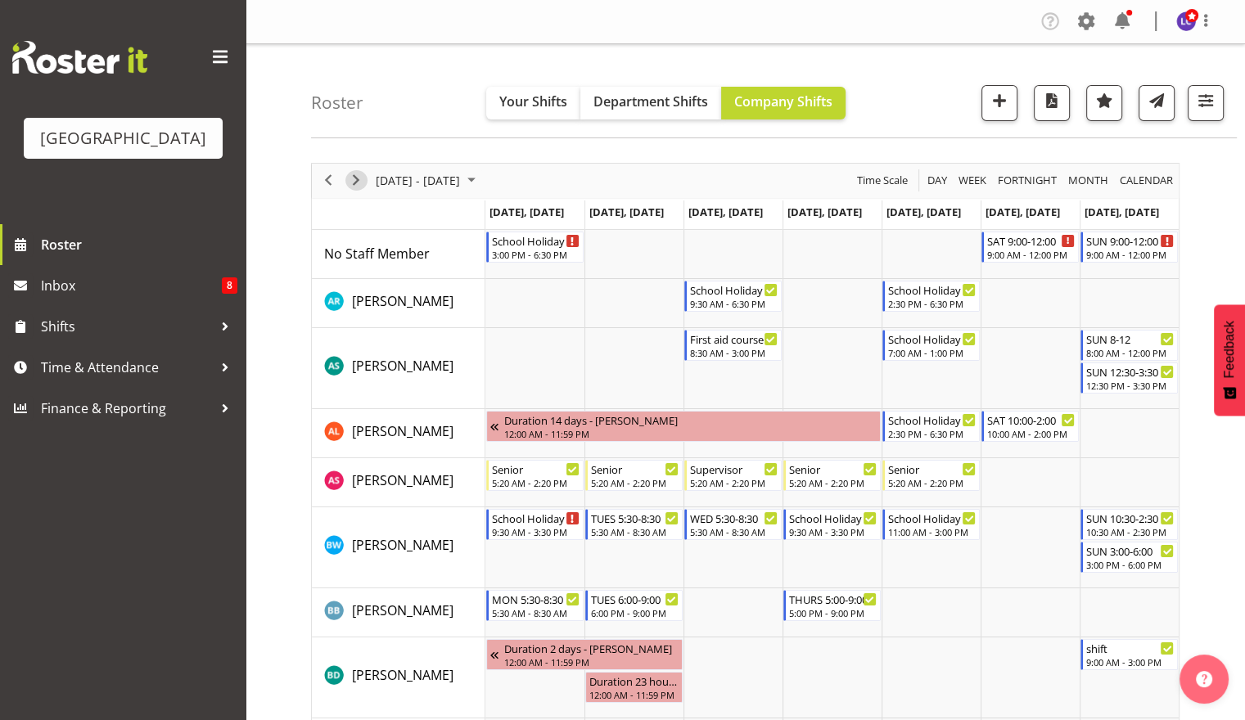
click at [365, 178] on span "Next" at bounding box center [356, 180] width 20 height 20
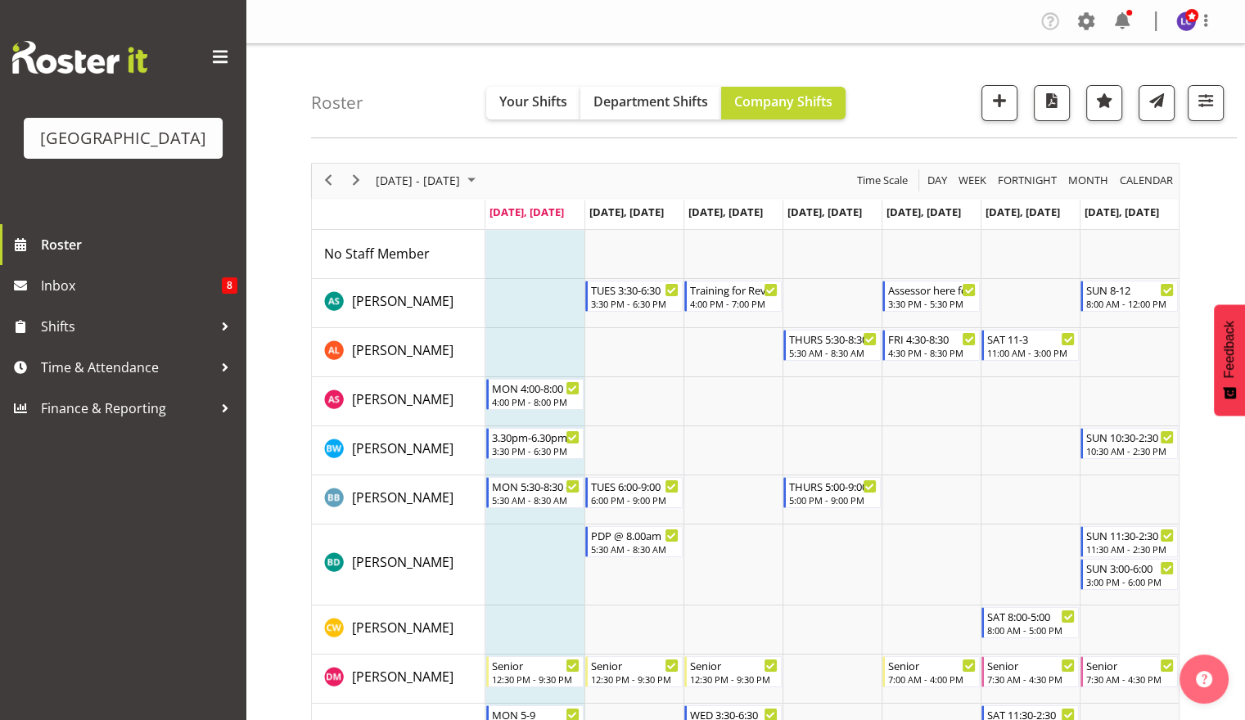
click at [1122, 35] on div "Company Settings Roles & Skills Tasks Jobs Employees Locations & Departments Ac…" at bounding box center [745, 22] width 999 height 44
click at [1122, 26] on span at bounding box center [1122, 21] width 26 height 26
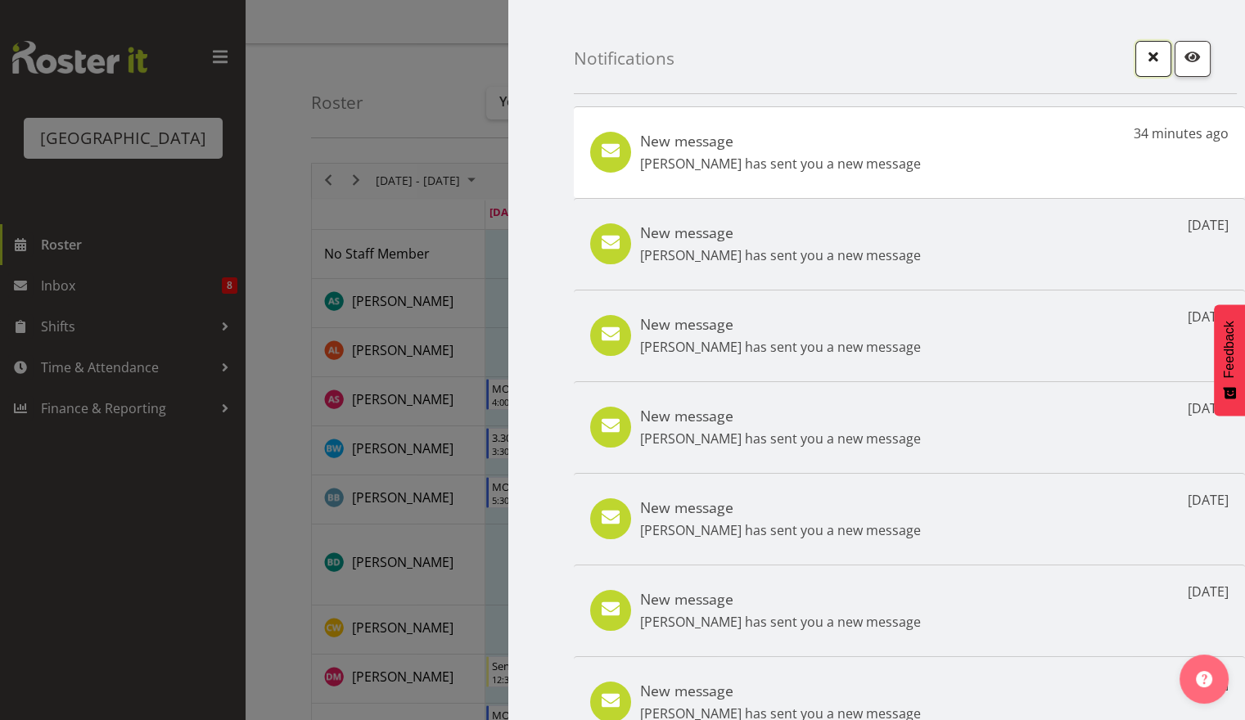
click at [1142, 64] on span "button" at bounding box center [1152, 56] width 21 height 21
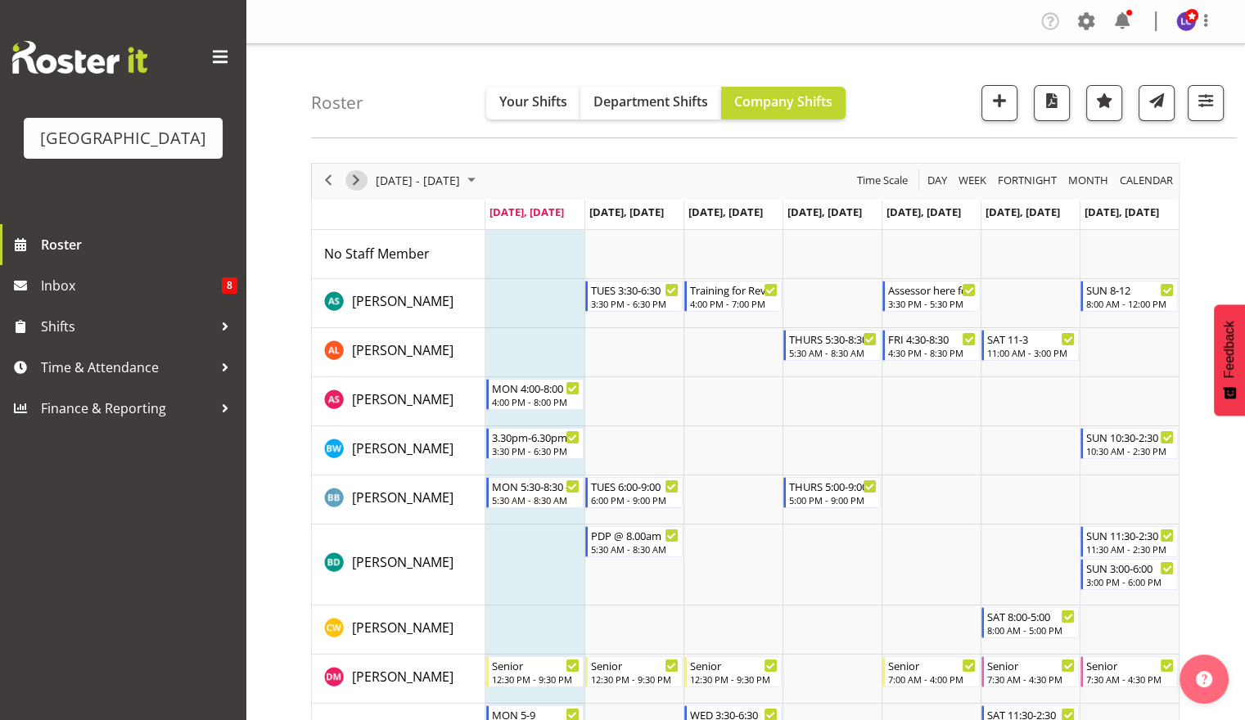
click at [356, 181] on span "Next" at bounding box center [356, 180] width 20 height 20
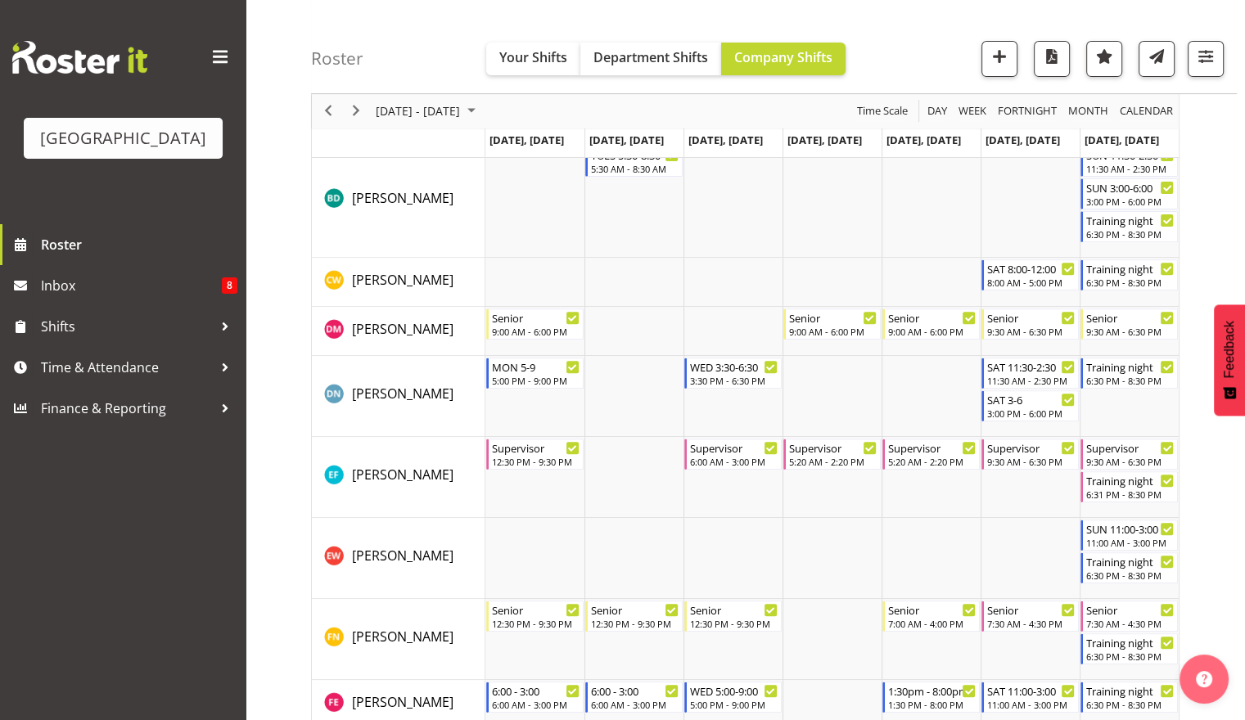
scroll to position [539, 0]
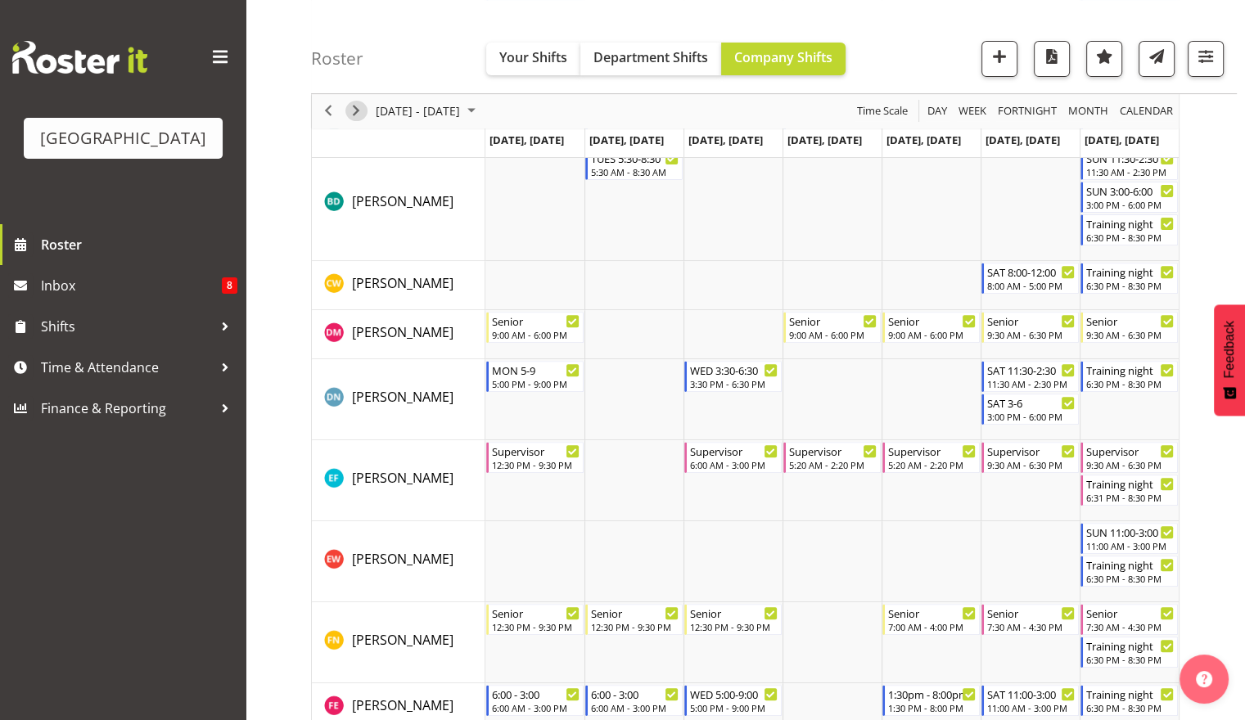
click at [363, 111] on span "Next" at bounding box center [356, 111] width 20 height 20
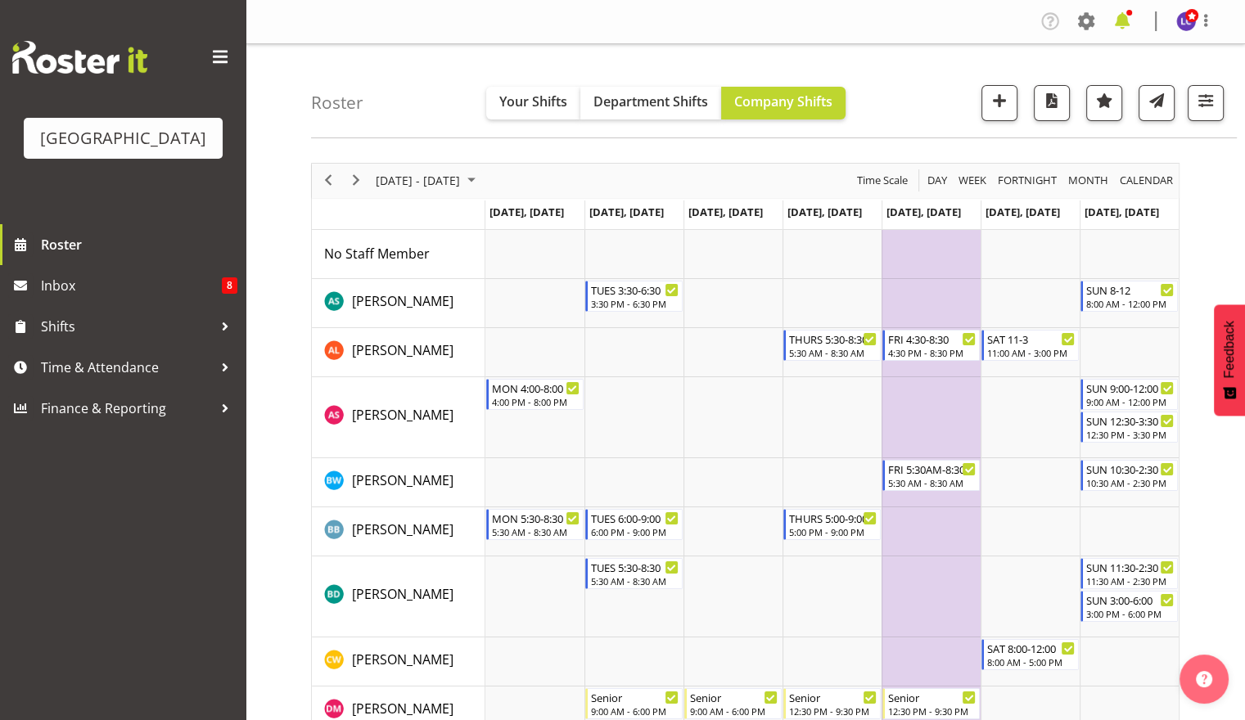
click at [1109, 22] on span at bounding box center [1122, 21] width 26 height 26
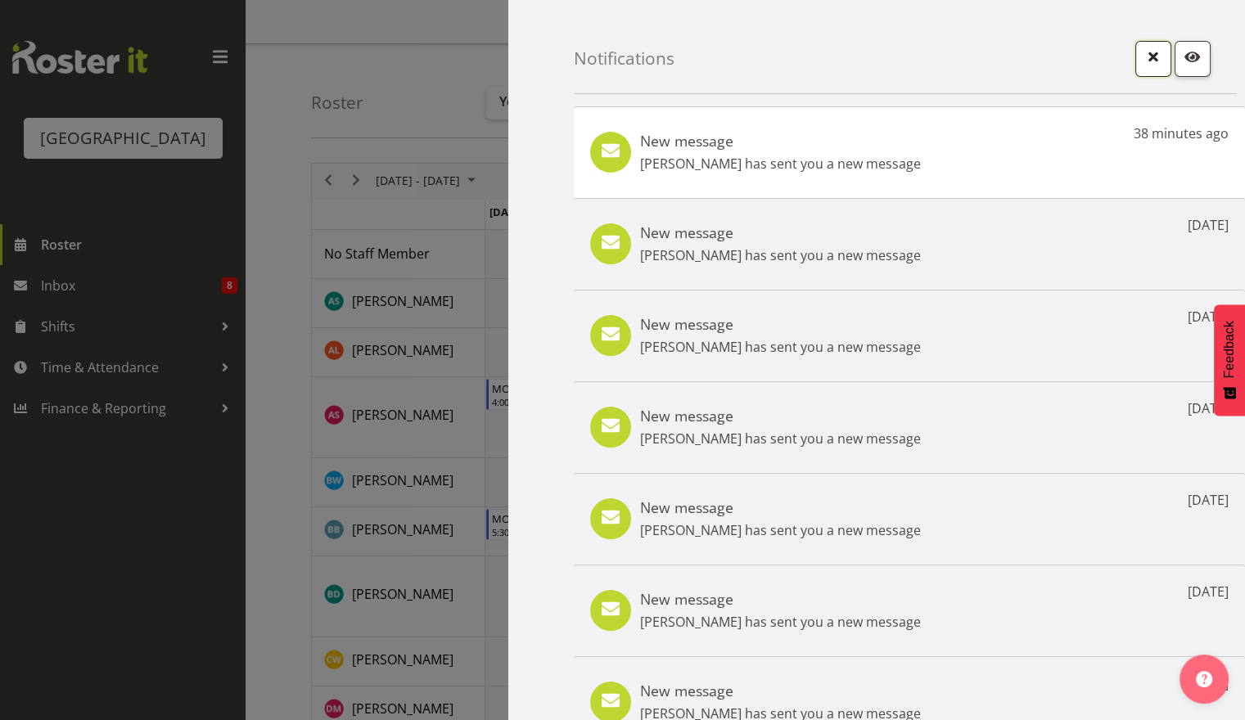
click at [1142, 62] on span "button" at bounding box center [1152, 56] width 21 height 21
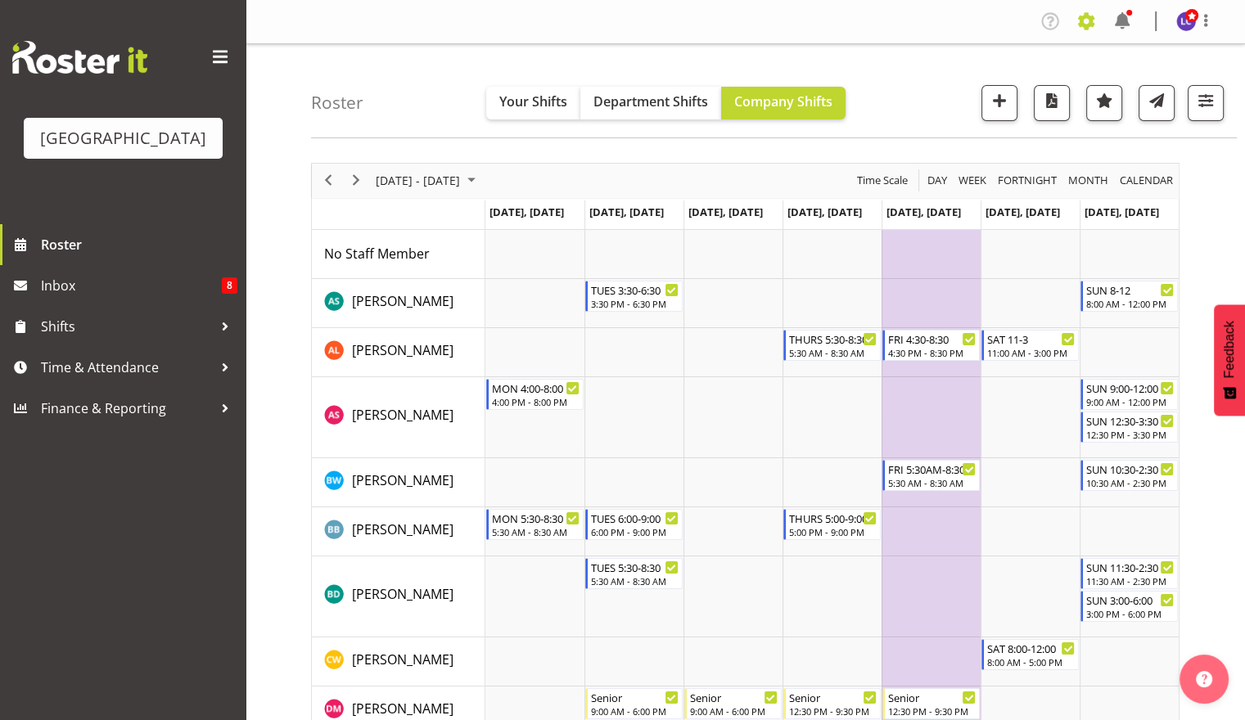
click at [1091, 24] on span at bounding box center [1086, 21] width 26 height 26
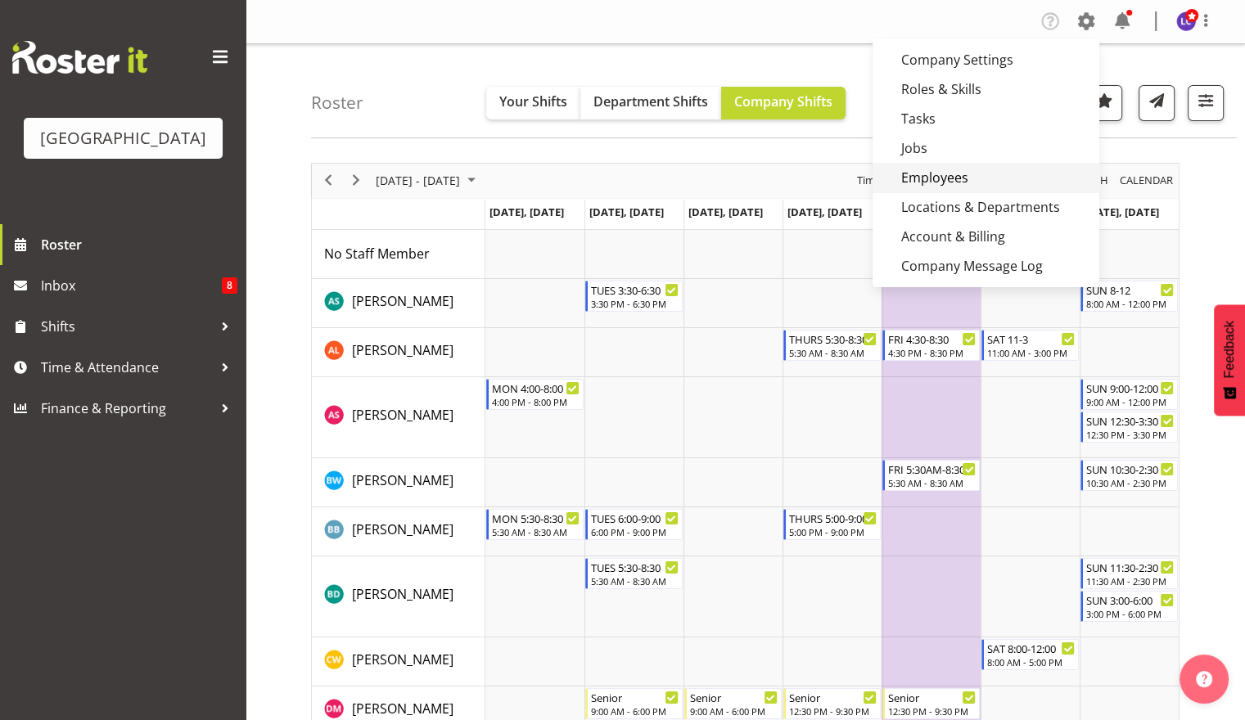
click at [1034, 173] on link "Employees" at bounding box center [985, 177] width 227 height 29
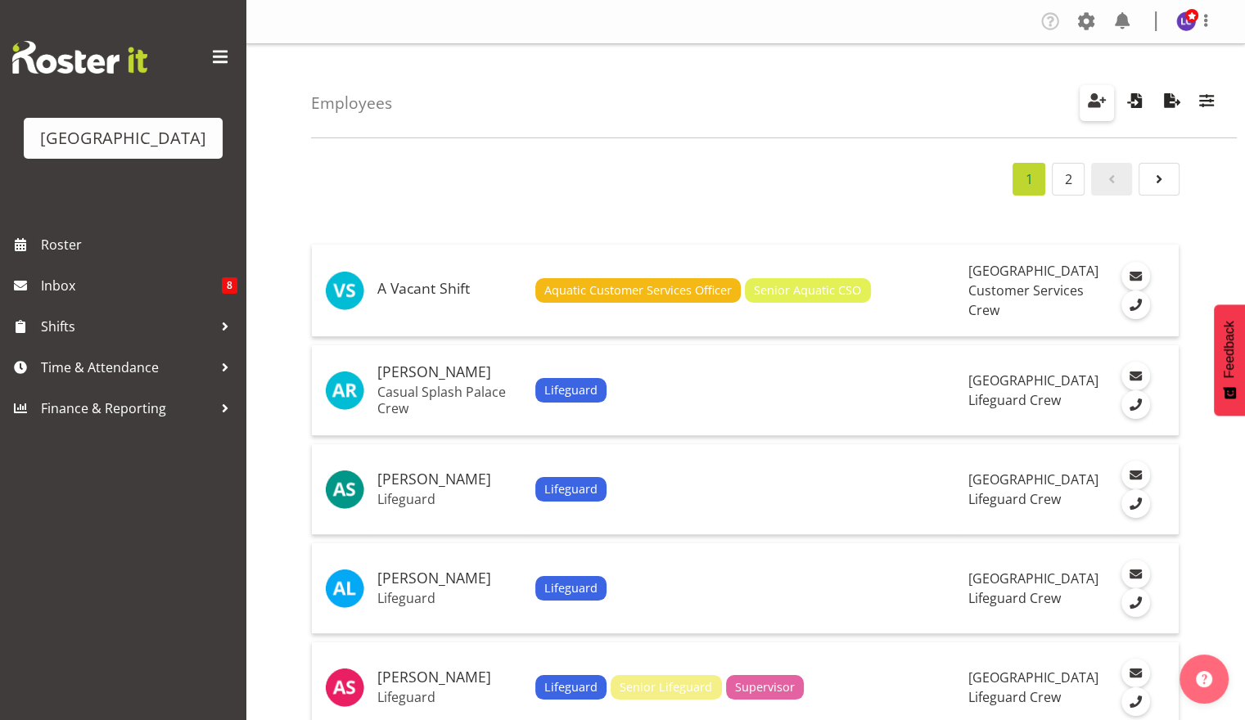
click at [1093, 105] on span "button" at bounding box center [1096, 100] width 21 height 21
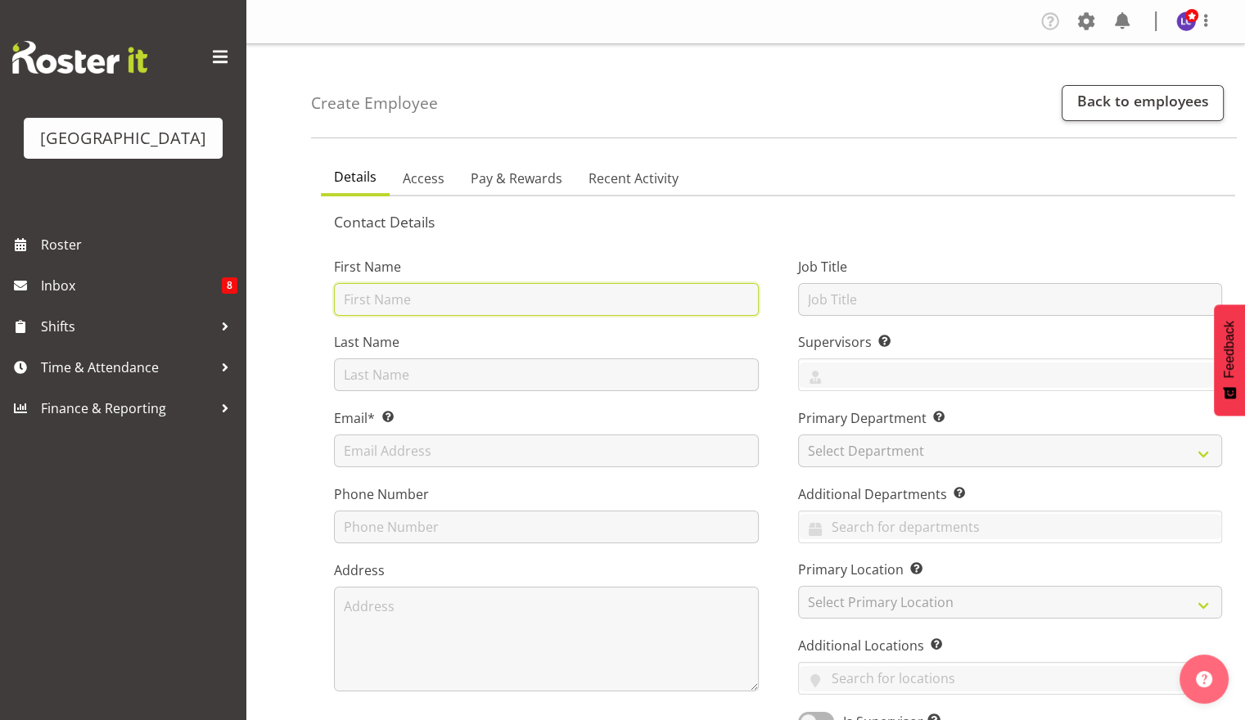
click at [357, 305] on input "text" at bounding box center [546, 299] width 425 height 33
type input "Whats on?"
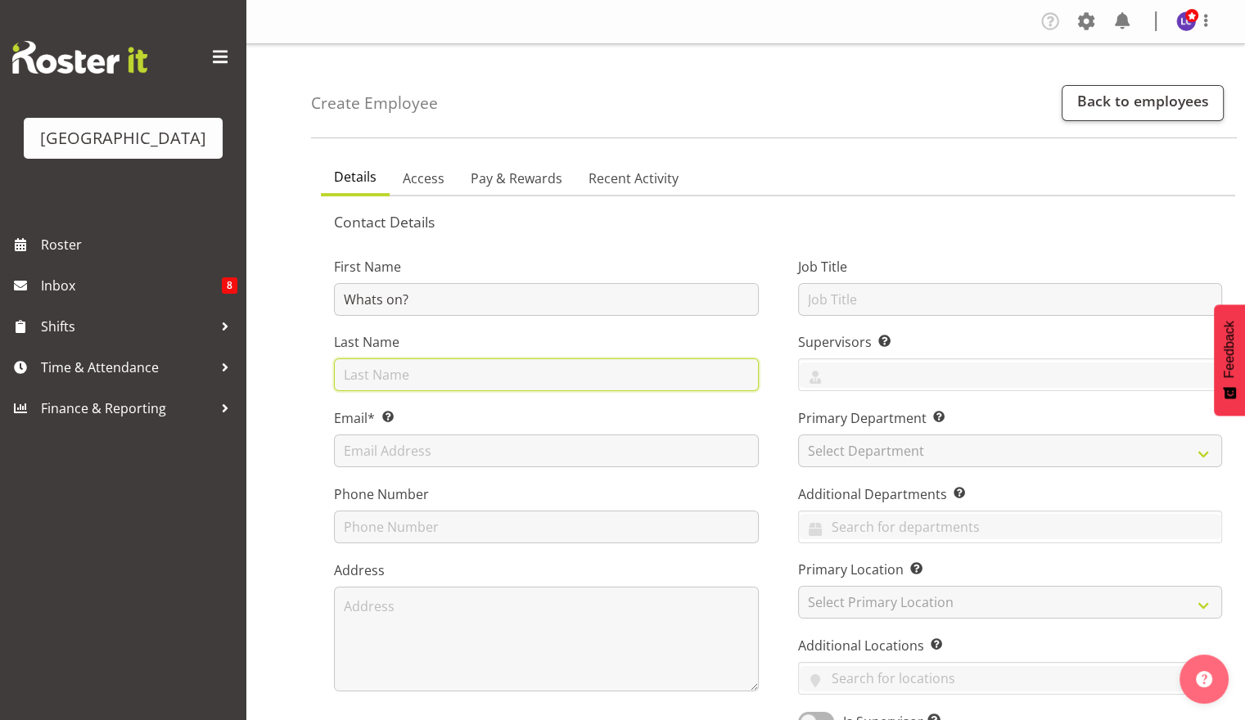
click at [398, 364] on input "text" at bounding box center [546, 374] width 425 height 33
click at [325, 367] on div "First Name Whats on? Last Name Email* This is a required field. Phone Number Ad…" at bounding box center [546, 489] width 464 height 511
click at [354, 371] on input "text" at bounding box center [546, 374] width 425 height 33
click at [318, 422] on div "First Name Whats on? Last Name Email* This is a required field. Phone Number Ad…" at bounding box center [546, 489] width 464 height 511
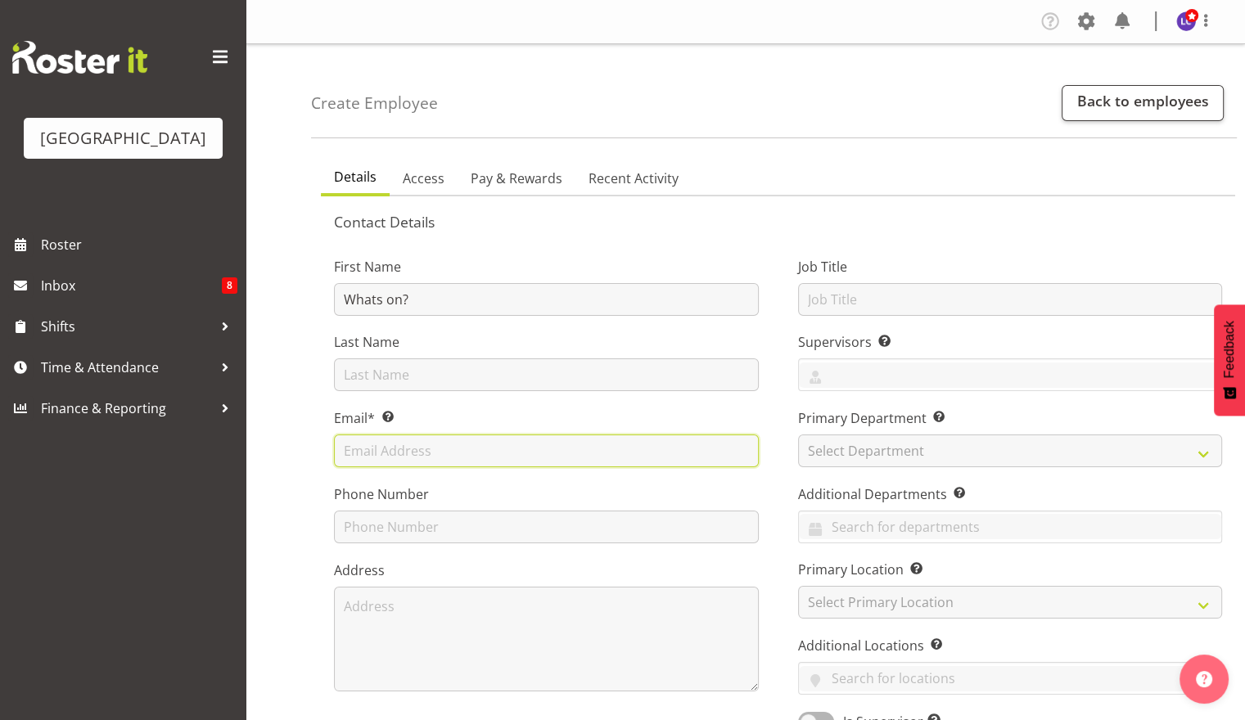
click at [361, 452] on input "text" at bounding box center [546, 451] width 425 height 33
type input "[PERSON_NAME][EMAIL_ADDRESS][PERSON_NAME][DOMAIN_NAME]"
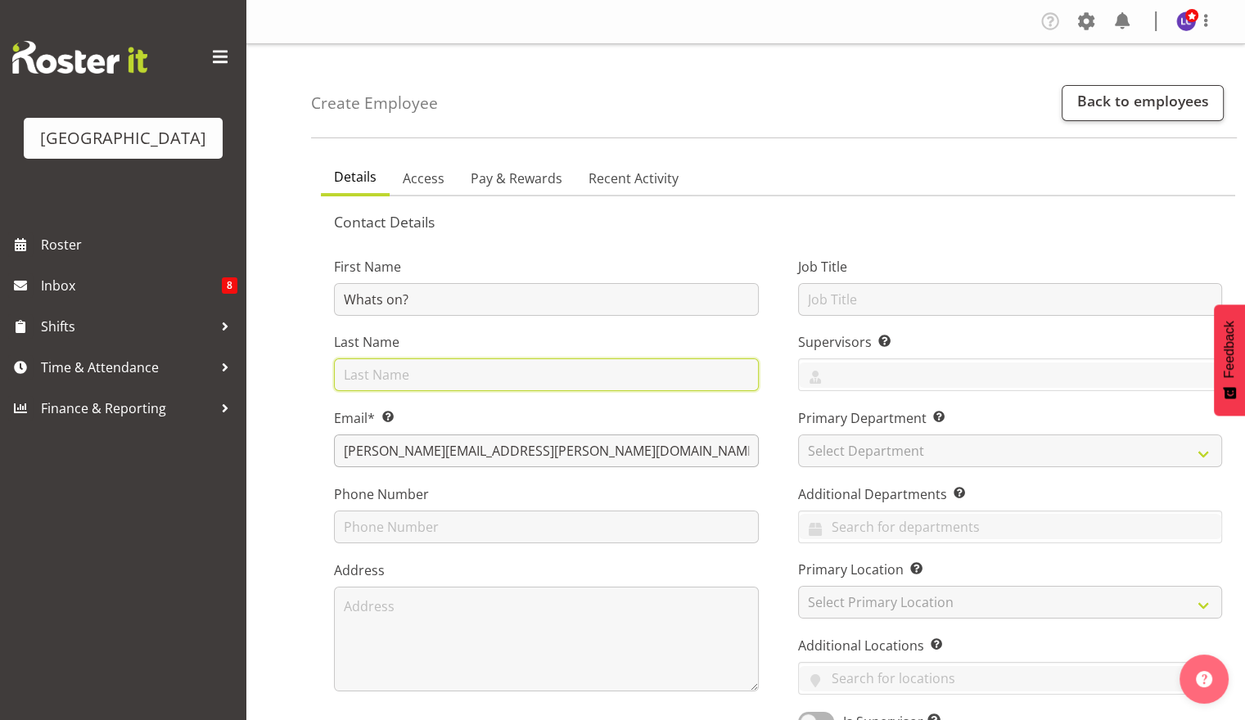
type input "Cook"
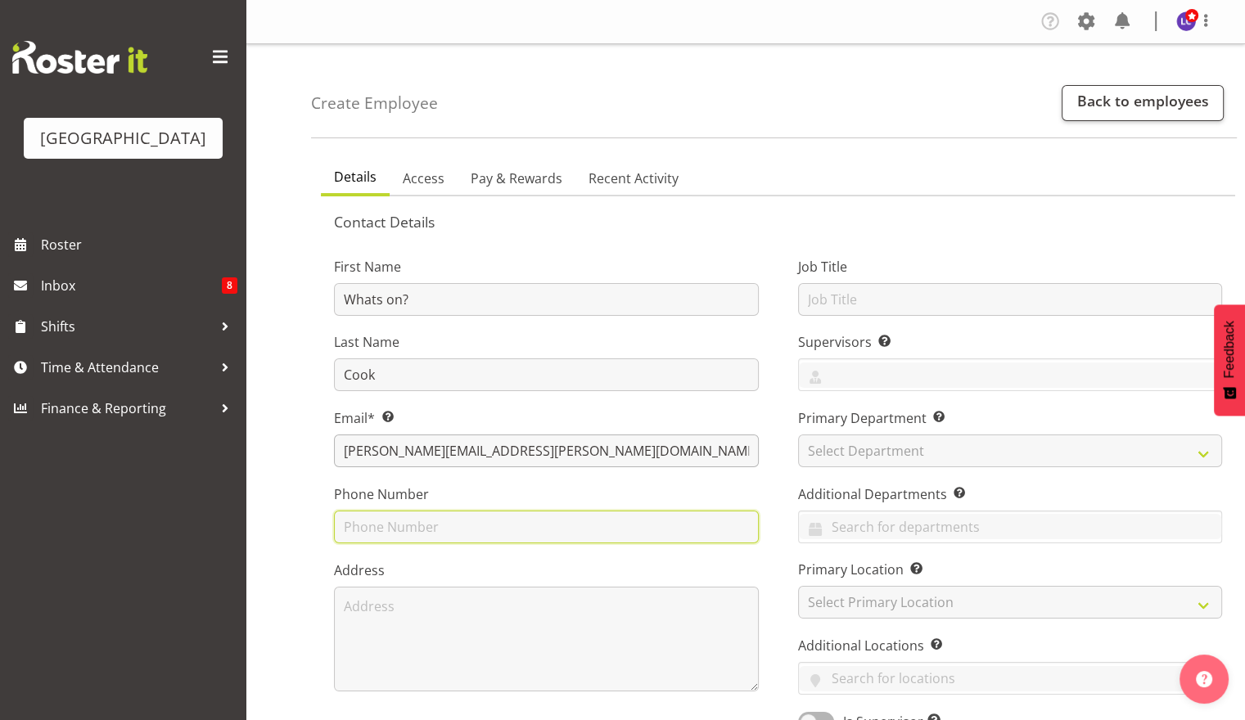
type input "0212275971"
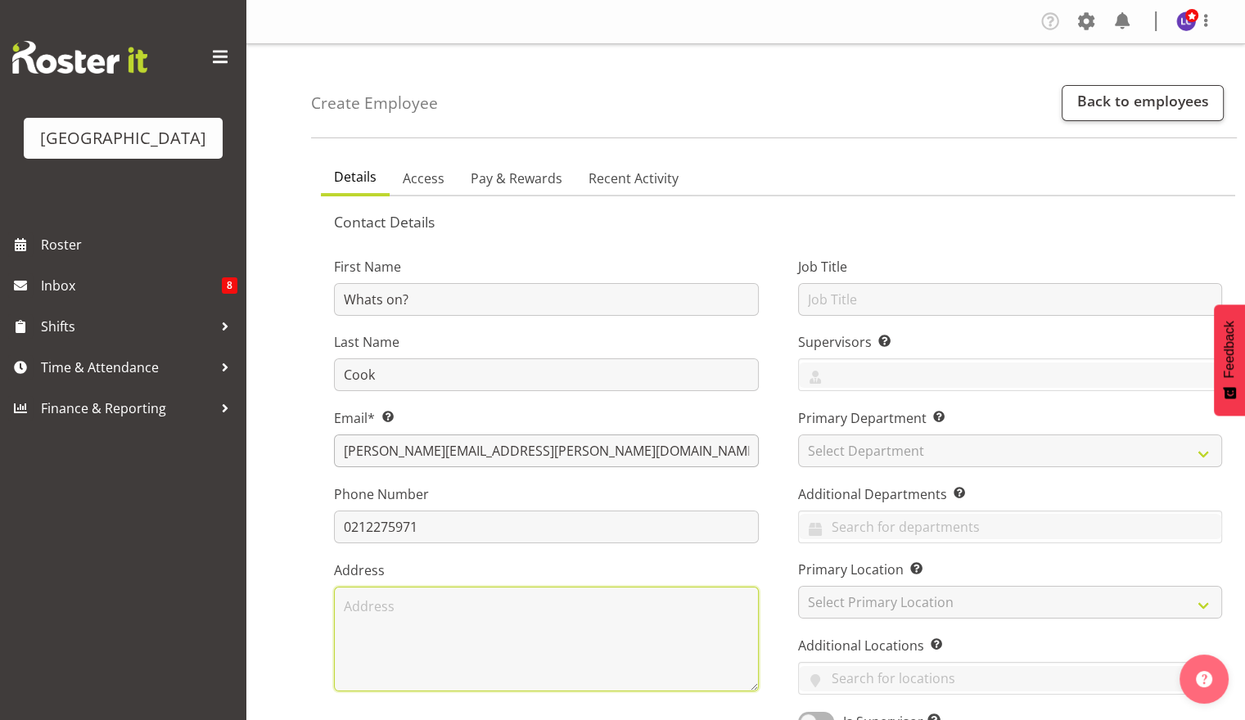
type textarea "[STREET_ADDRESS][PERSON_NAME][PERSON_NAME]"
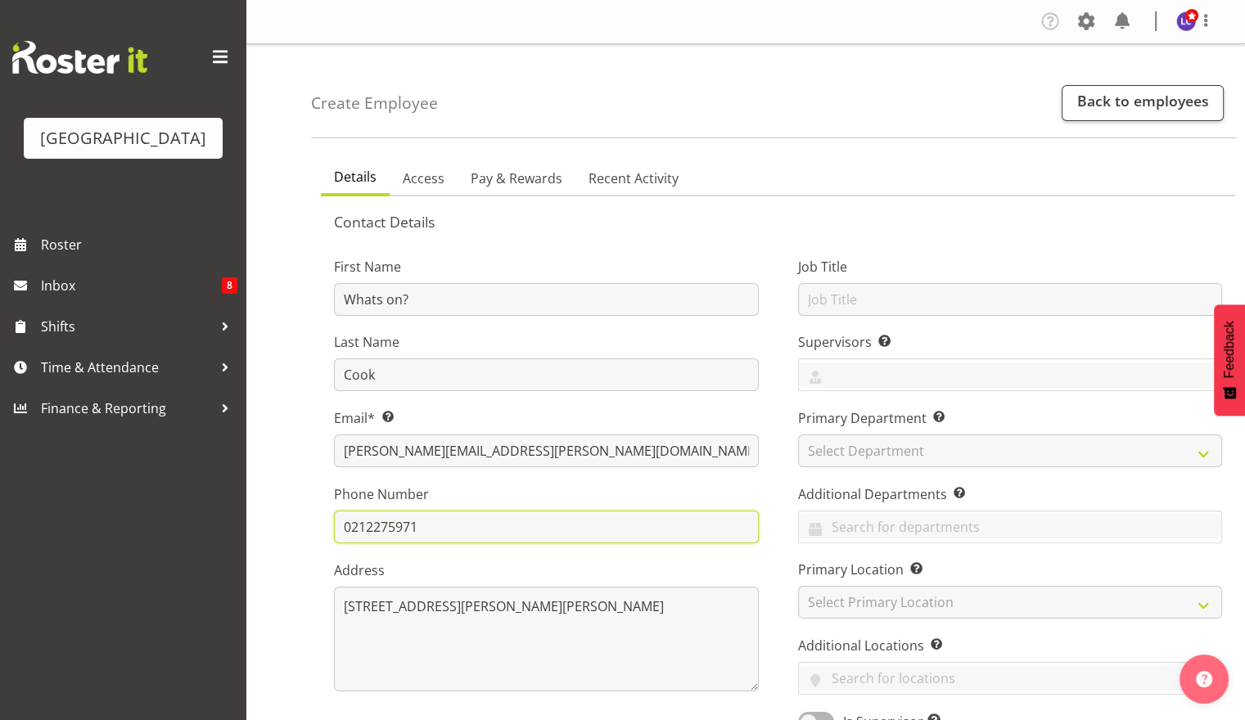
click at [435, 526] on input "0212275971" at bounding box center [546, 527] width 425 height 33
type input "0"
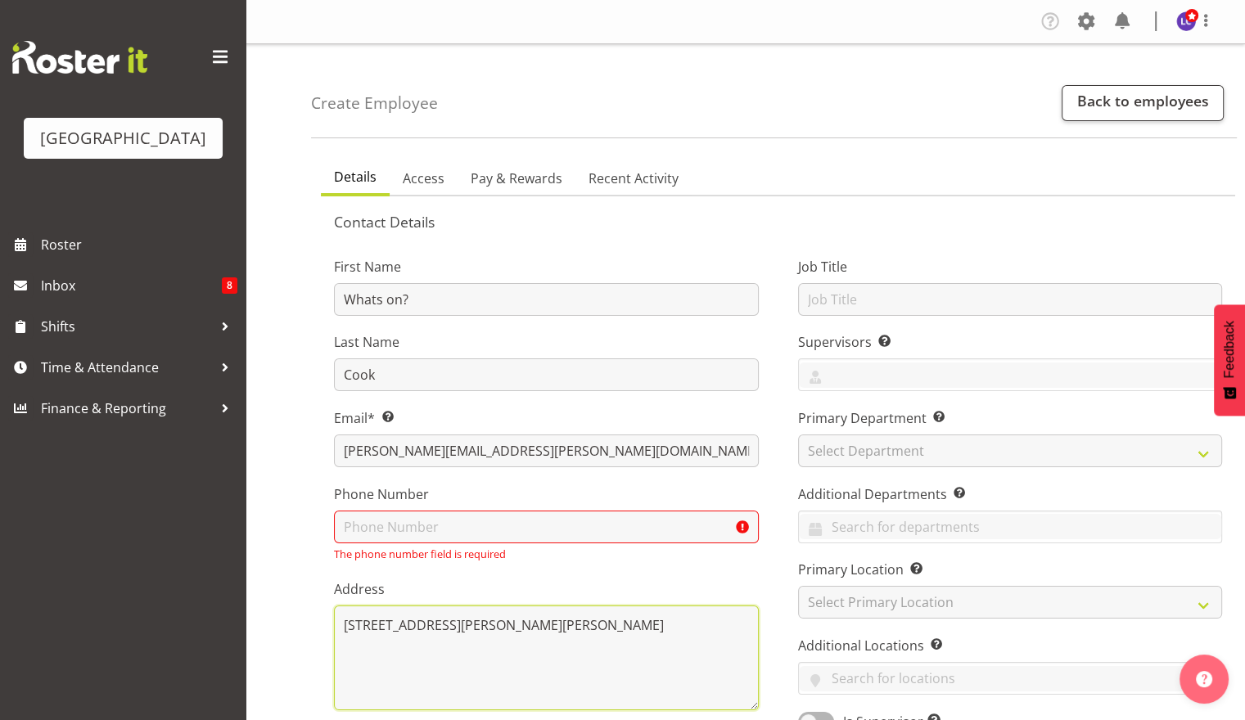
drag, startPoint x: 697, startPoint y: 636, endPoint x: 68, endPoint y: 599, distance: 630.4
click at [68, 599] on div "Splash Palace Roster Inbox 8 Shifts Time & Attendance Finance & Reporting Compa…" at bounding box center [622, 722] width 1245 height 1445
type textarea "0"
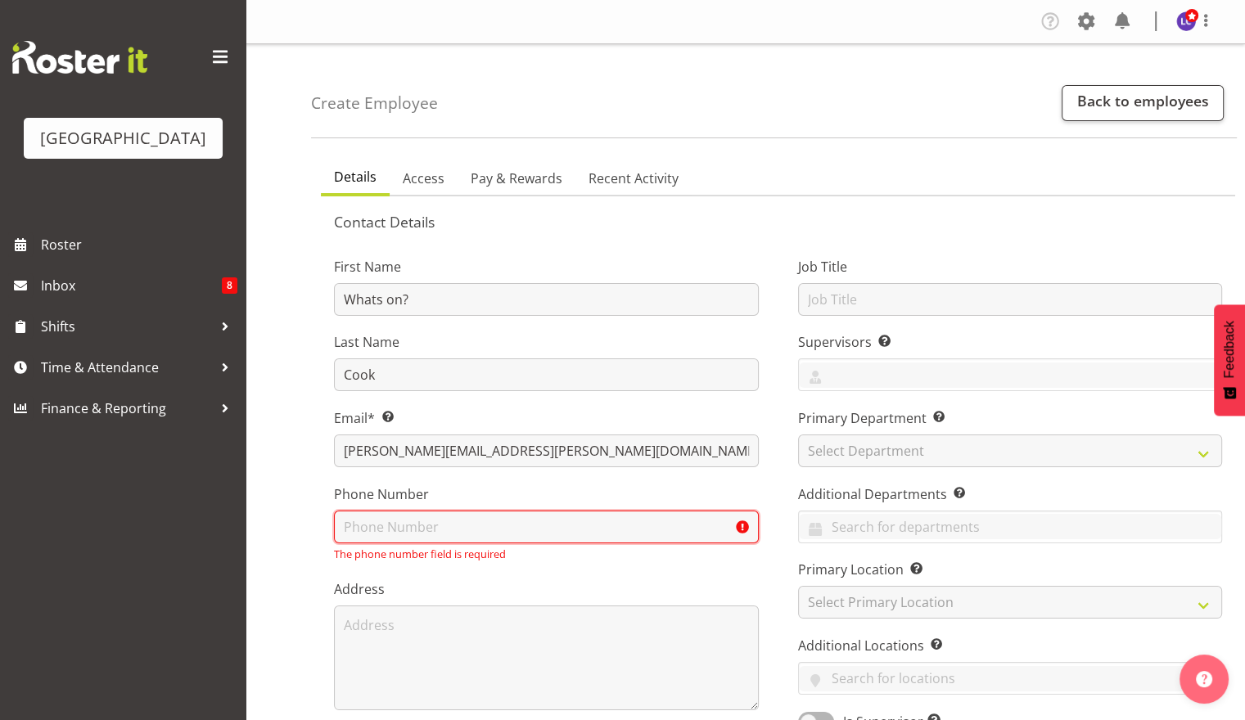
click at [679, 514] on input "text" at bounding box center [546, 527] width 425 height 33
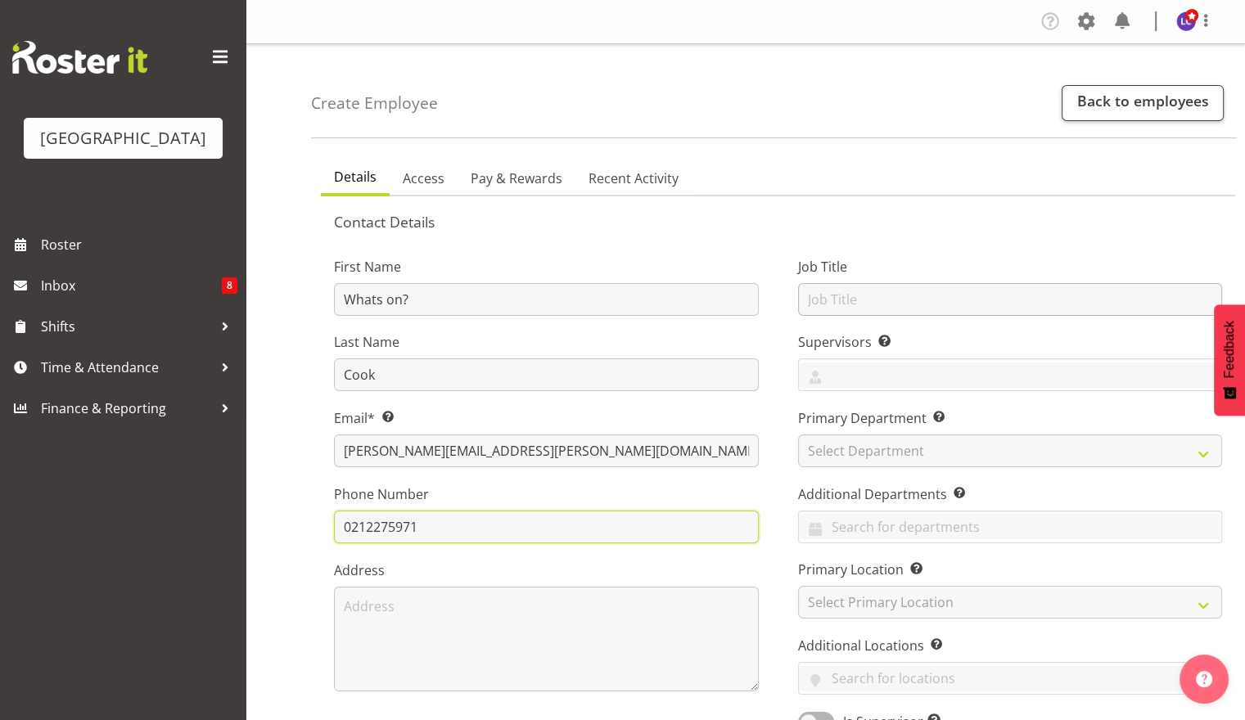
type input "0212275971"
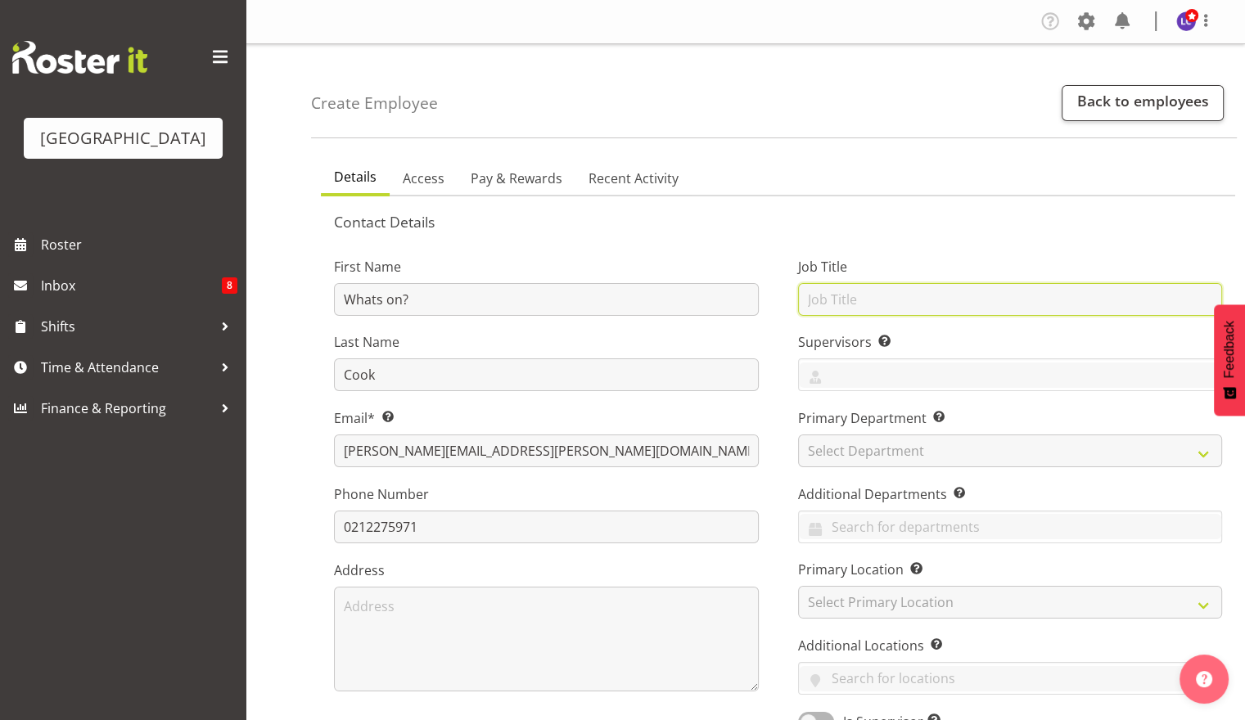
click at [887, 298] on input "text" at bounding box center [1010, 299] width 425 height 33
click at [1117, 381] on input "text" at bounding box center [1010, 375] width 423 height 25
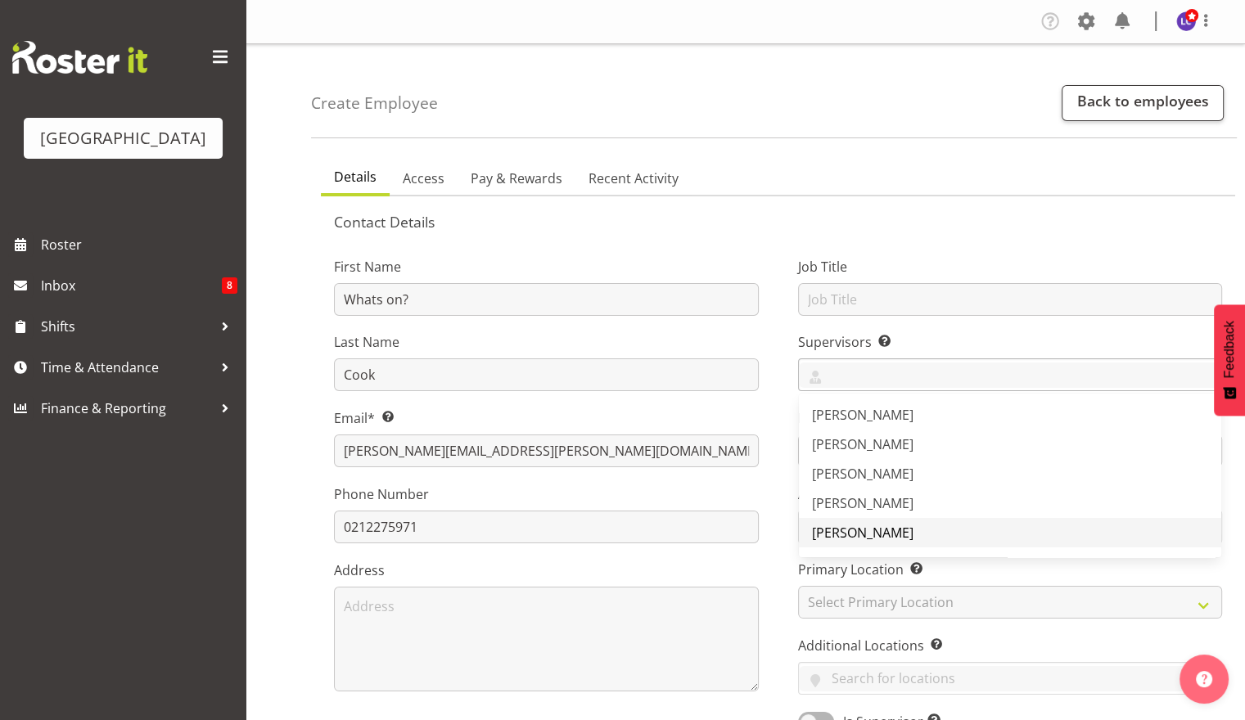
click at [869, 525] on span "[PERSON_NAME]" at bounding box center [862, 533] width 101 height 18
click at [944, 332] on label "Supervisors Select the employee’s supervisors, or the person who is in charge o…" at bounding box center [1010, 342] width 425 height 20
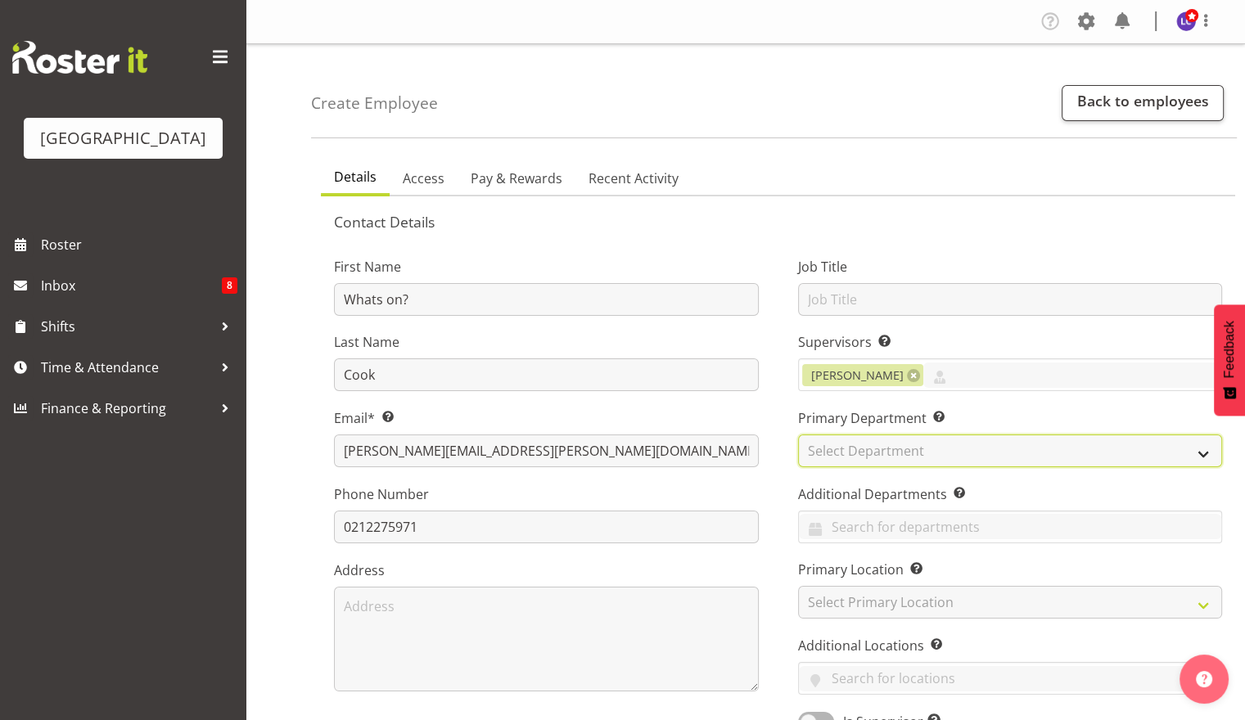
click at [916, 436] on select "Select Department Cleaning Crew Customer Services Crew Lifeguard Crew Maintenan…" at bounding box center [1010, 451] width 425 height 33
select select "114"
click at [798, 435] on select "Select Department Cleaning Crew Customer Services Crew Lifeguard Crew Maintenan…" at bounding box center [1010, 451] width 425 height 33
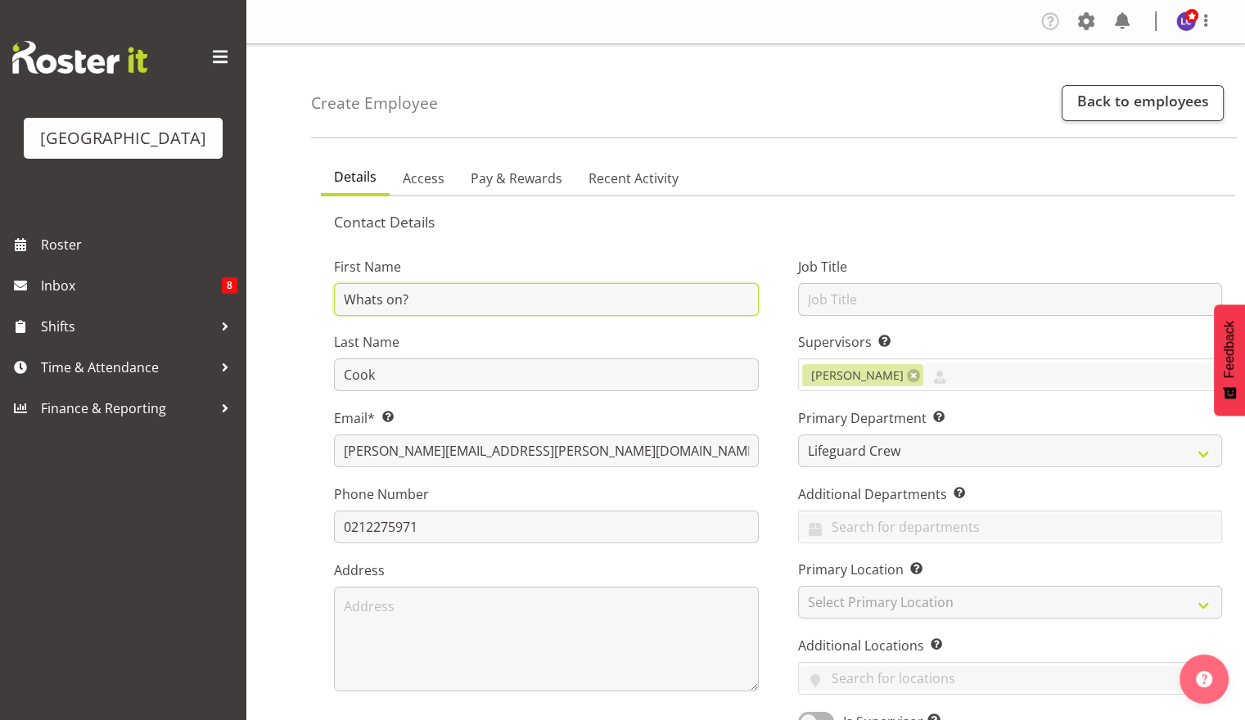
click at [344, 295] on input "Whats on?" at bounding box center [546, 299] width 425 height 33
click at [426, 295] on input "AB. What's on?" at bounding box center [546, 299] width 425 height 33
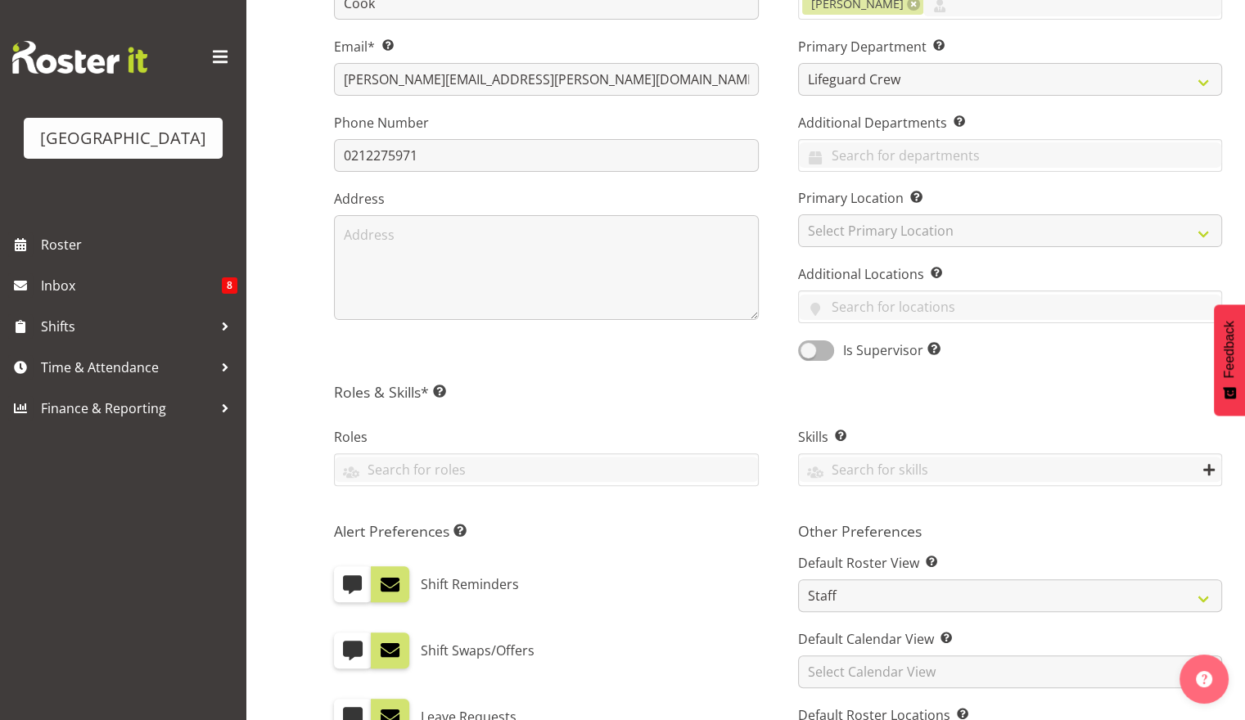
scroll to position [711, 0]
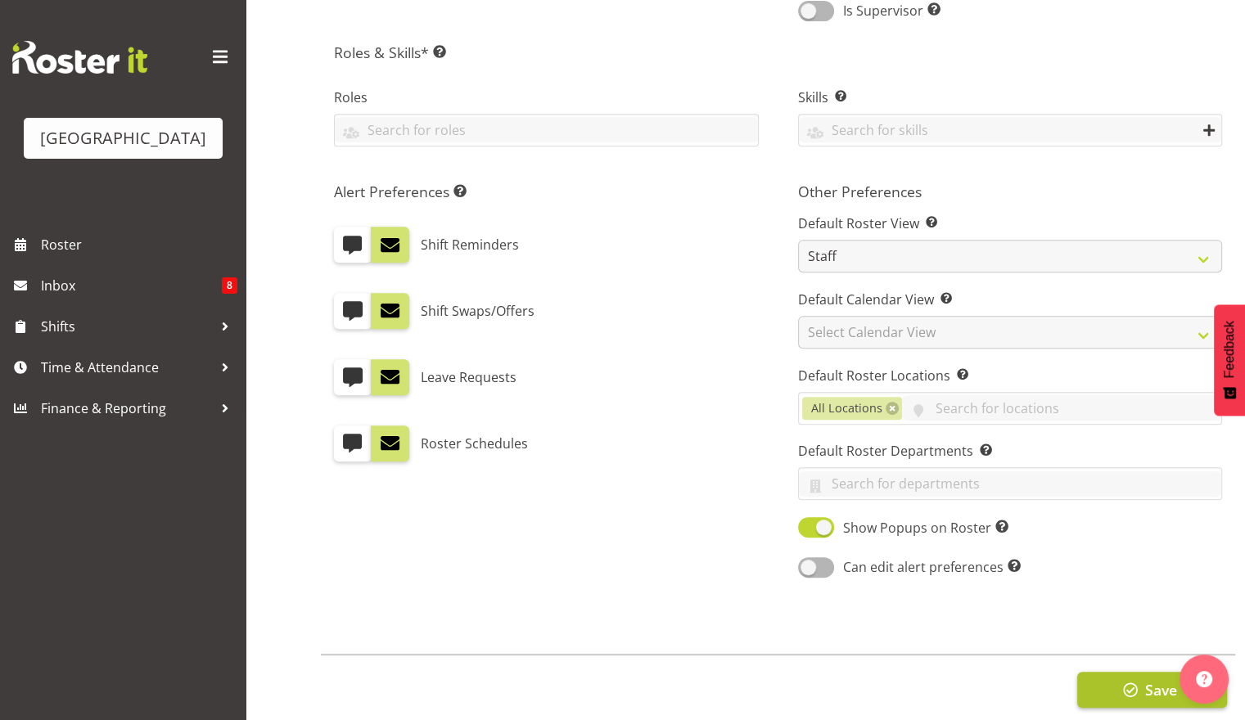
type input "AB. What's on the agenda?"
click at [1117, 684] on button "Save" at bounding box center [1152, 690] width 150 height 36
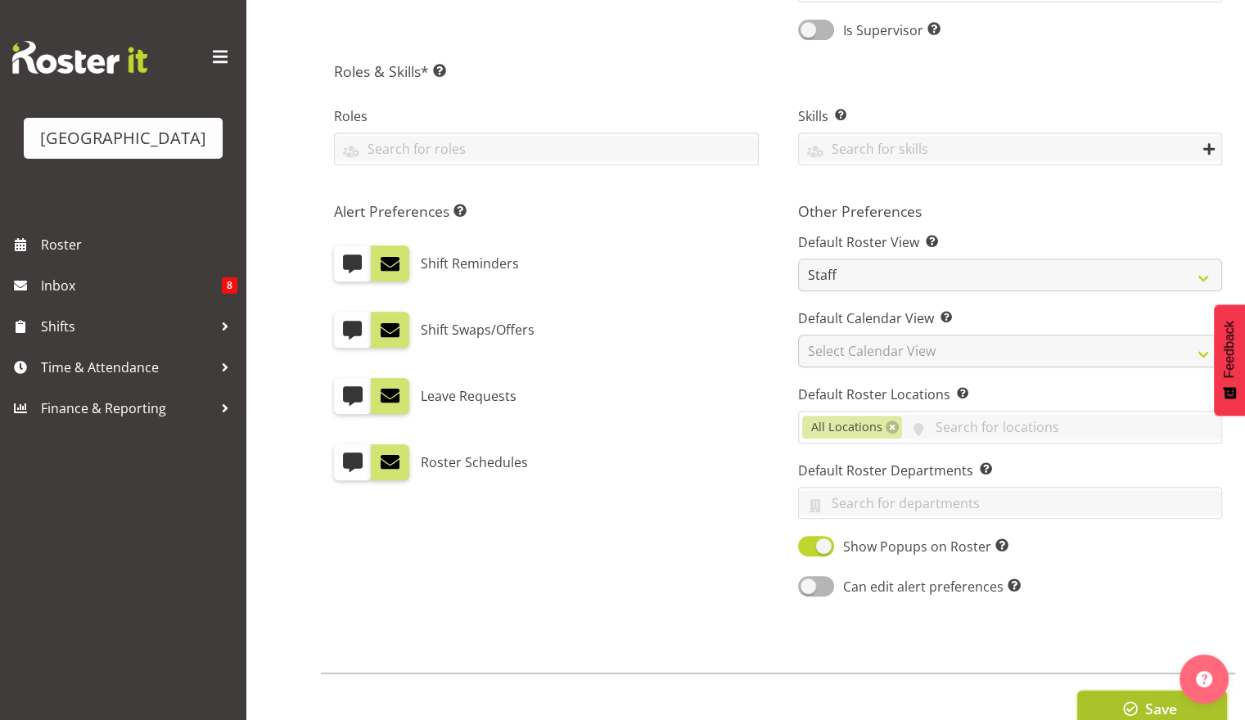
click at [1115, 709] on button "Save" at bounding box center [1152, 709] width 150 height 36
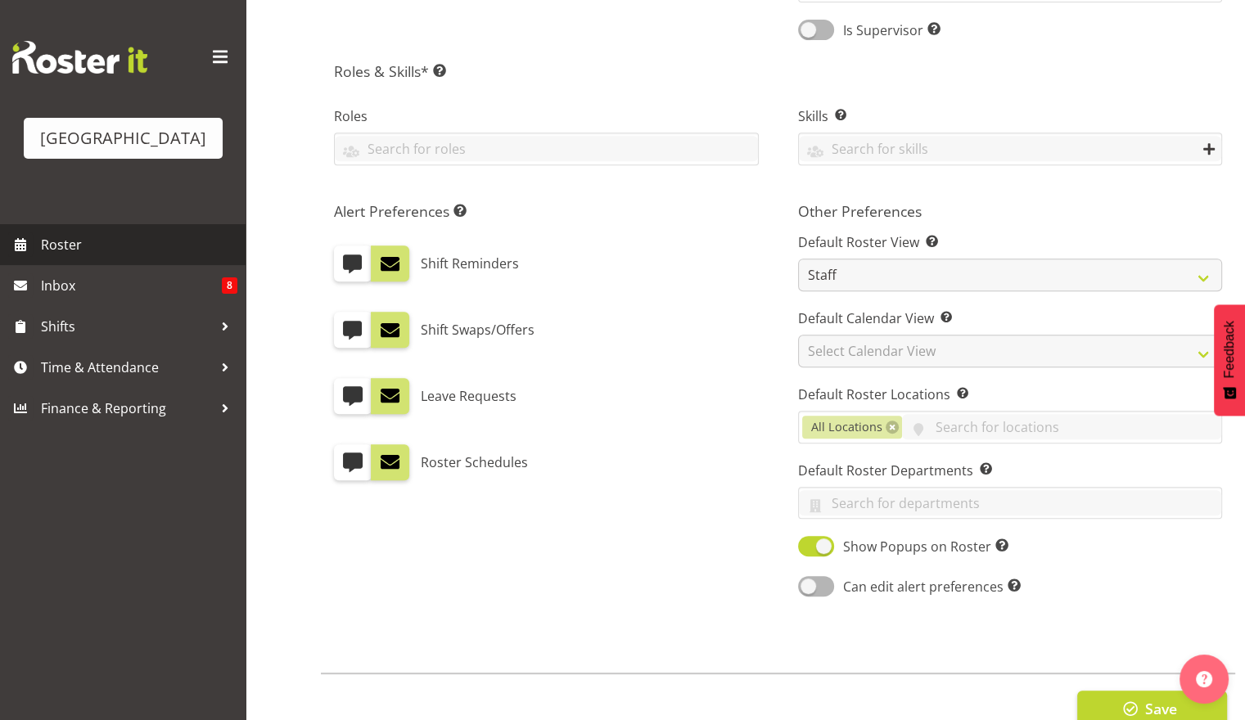
click at [118, 230] on link "Roster" at bounding box center [123, 244] width 246 height 41
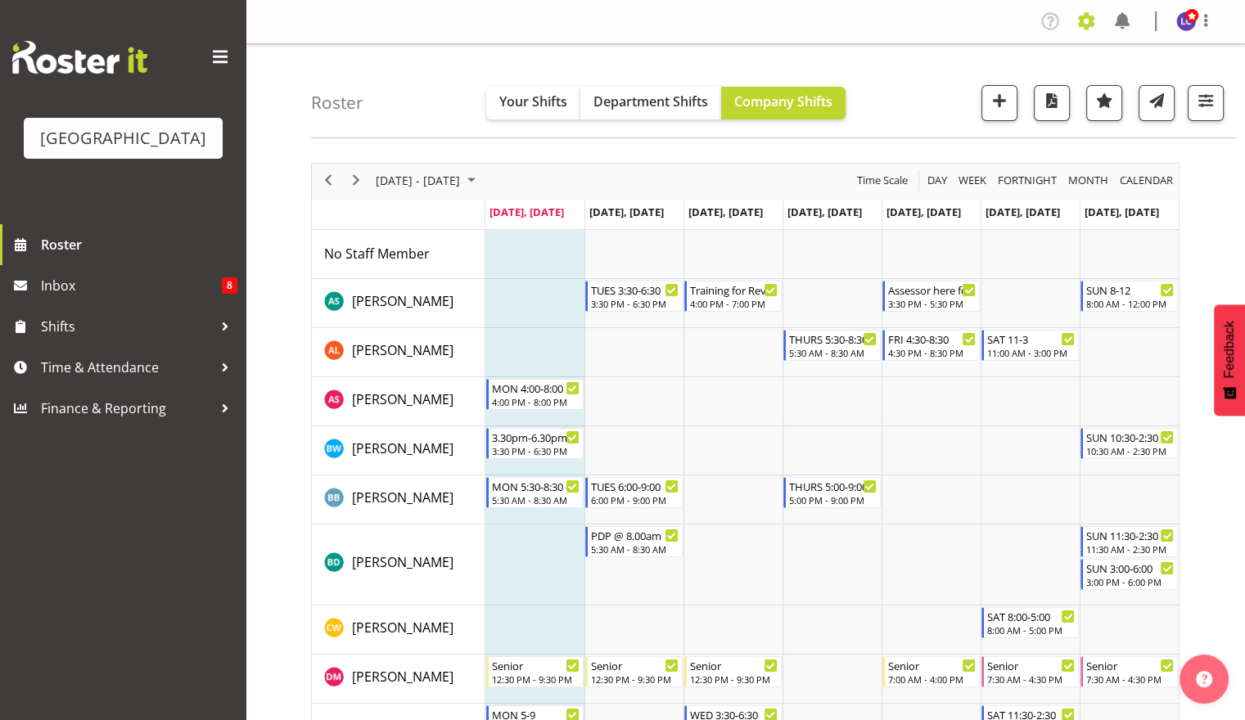
drag, startPoint x: 1099, startPoint y: 27, endPoint x: 1084, endPoint y: 22, distance: 15.5
click at [1084, 22] on div "Company Settings Roles & Skills Tasks Jobs Employees Locations & Departments Ac…" at bounding box center [1132, 21] width 191 height 27
click at [1084, 22] on span at bounding box center [1086, 21] width 26 height 26
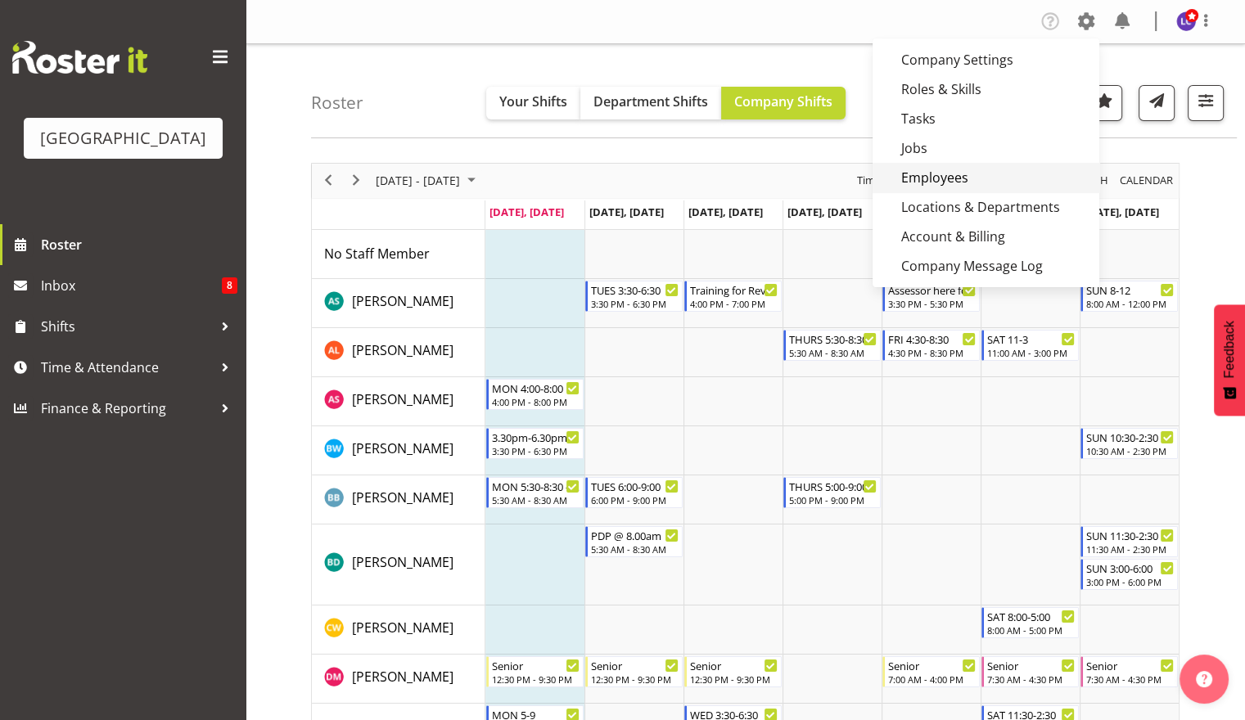
click at [987, 189] on link "Employees" at bounding box center [985, 177] width 227 height 29
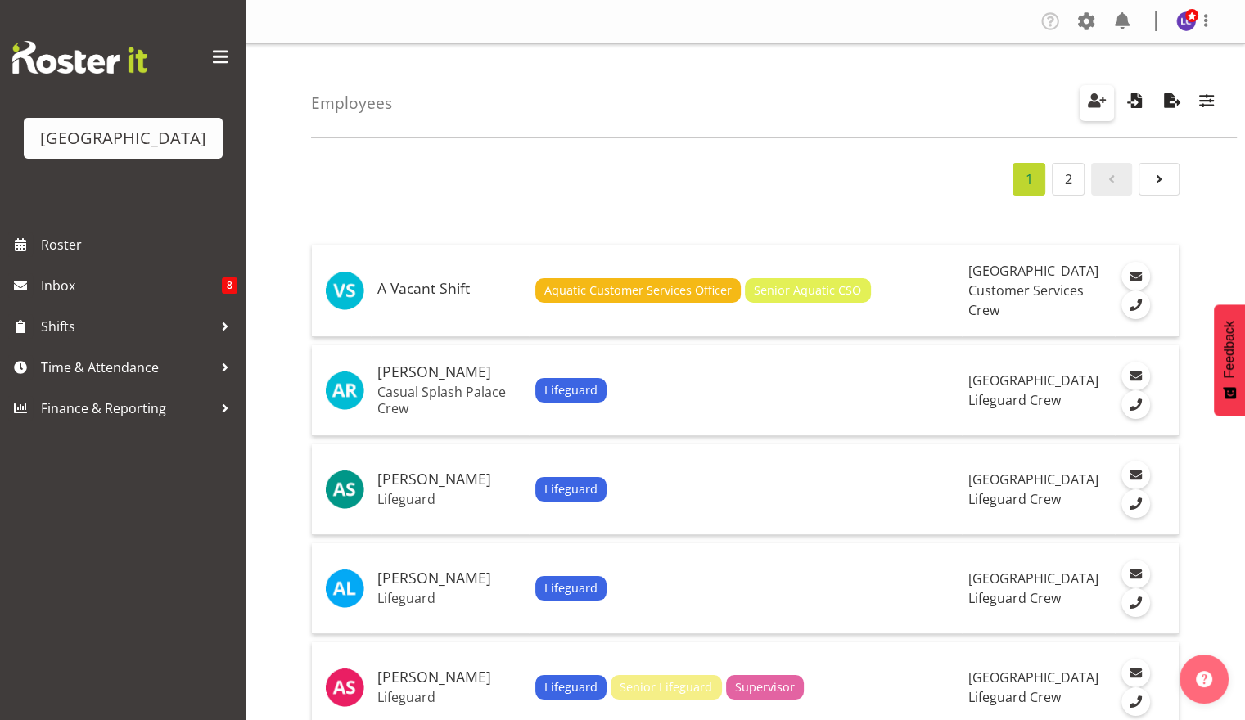
click at [1106, 101] on span "button" at bounding box center [1096, 100] width 21 height 21
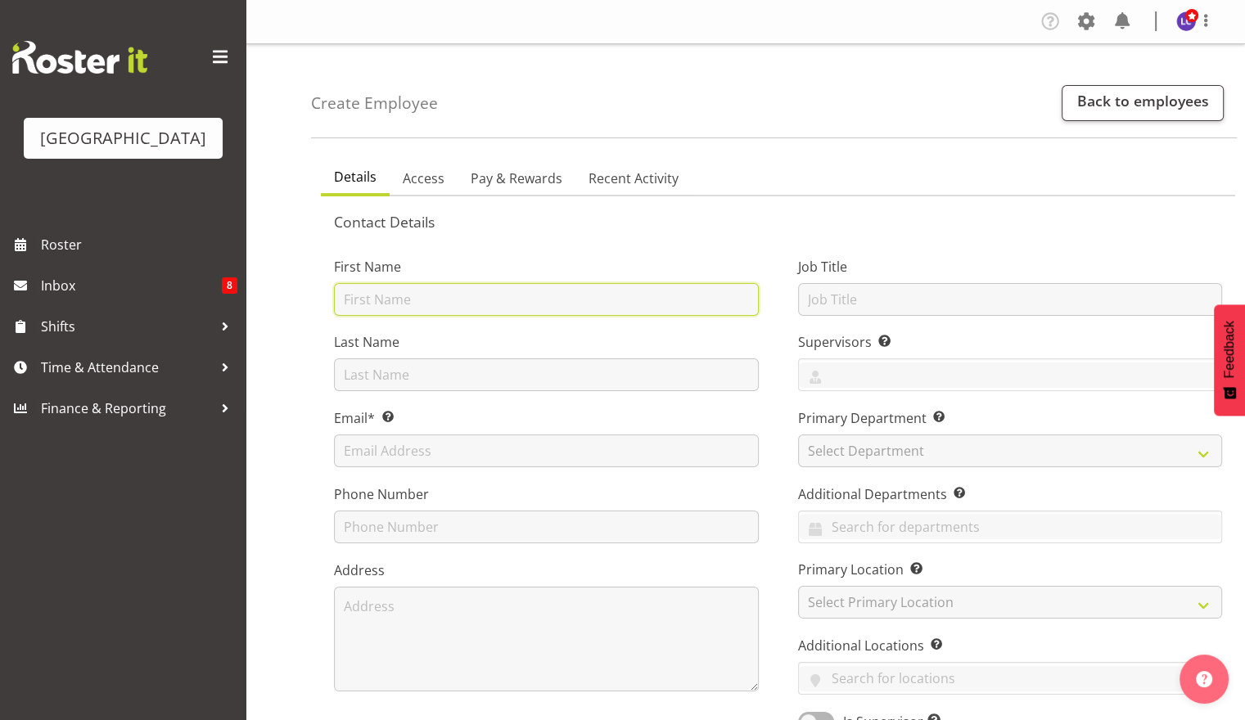
click at [435, 293] on input "text" at bounding box center [546, 299] width 425 height 33
drag, startPoint x: 434, startPoint y: 296, endPoint x: 364, endPoint y: 293, distance: 69.6
click at [364, 293] on input "AB" at bounding box center [546, 299] width 425 height 33
type input "AB"
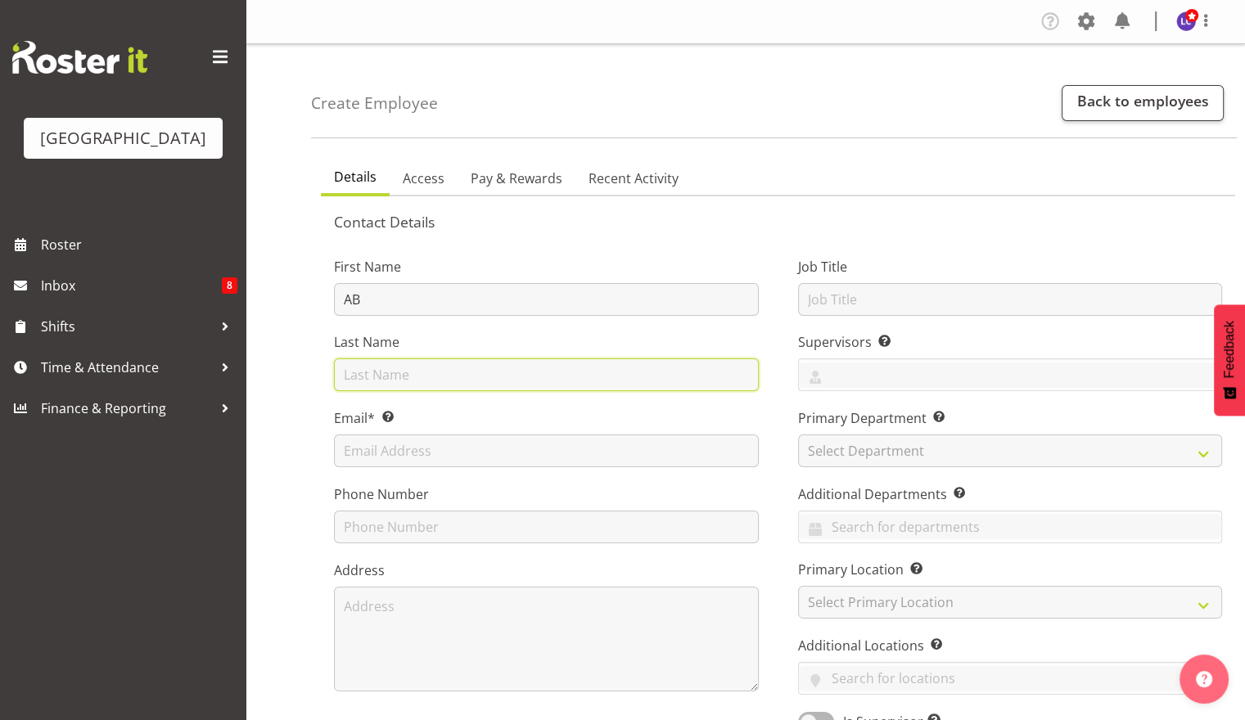
click at [352, 372] on input "text" at bounding box center [546, 374] width 425 height 33
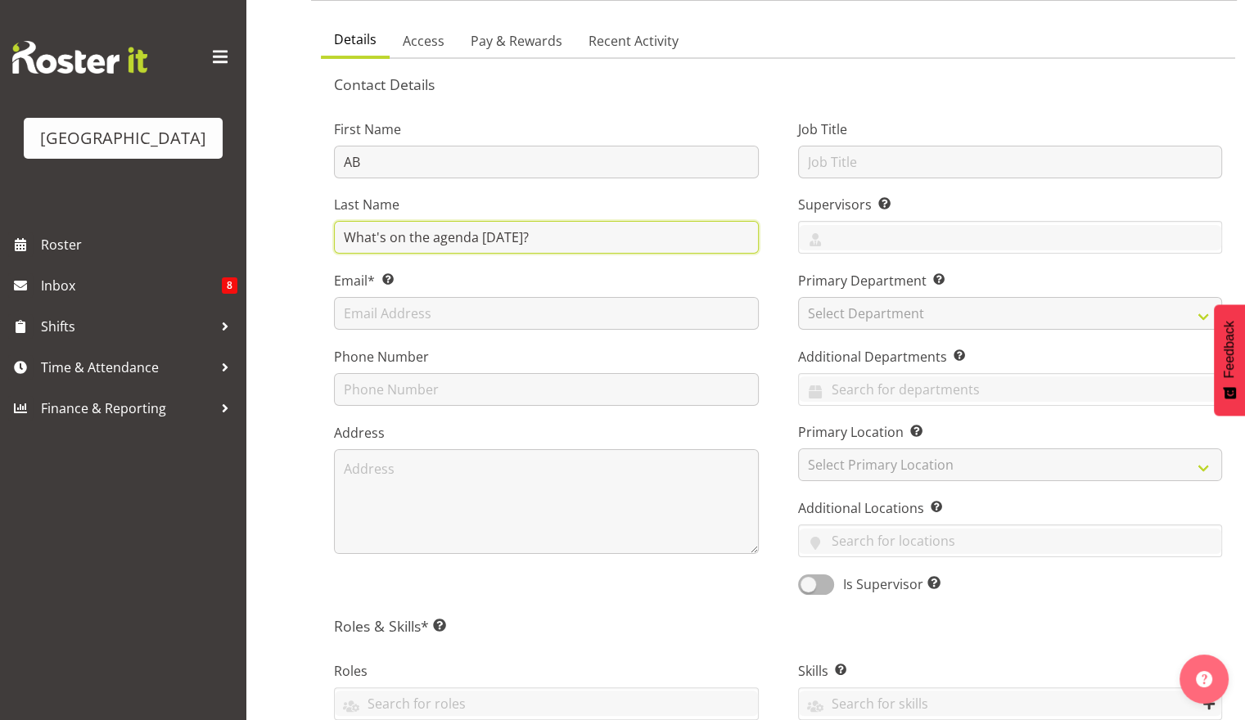
scroll to position [145, 0]
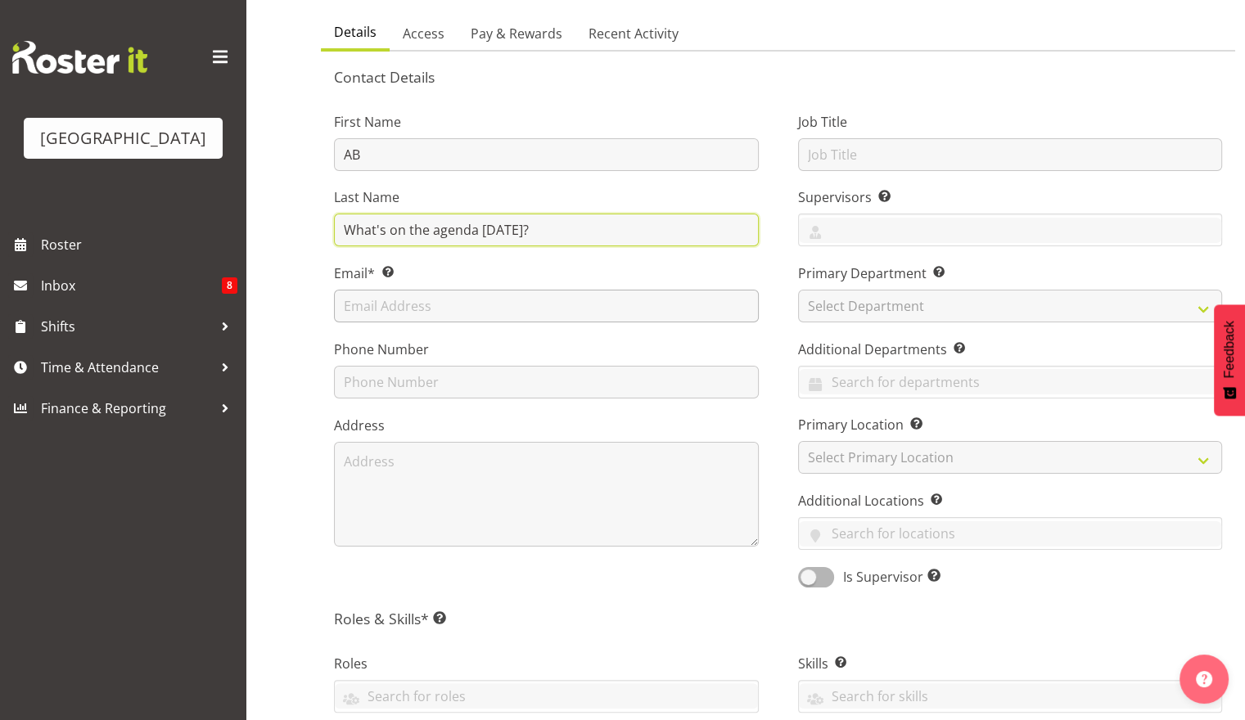
type input "What's on the agenda [DATE]?"
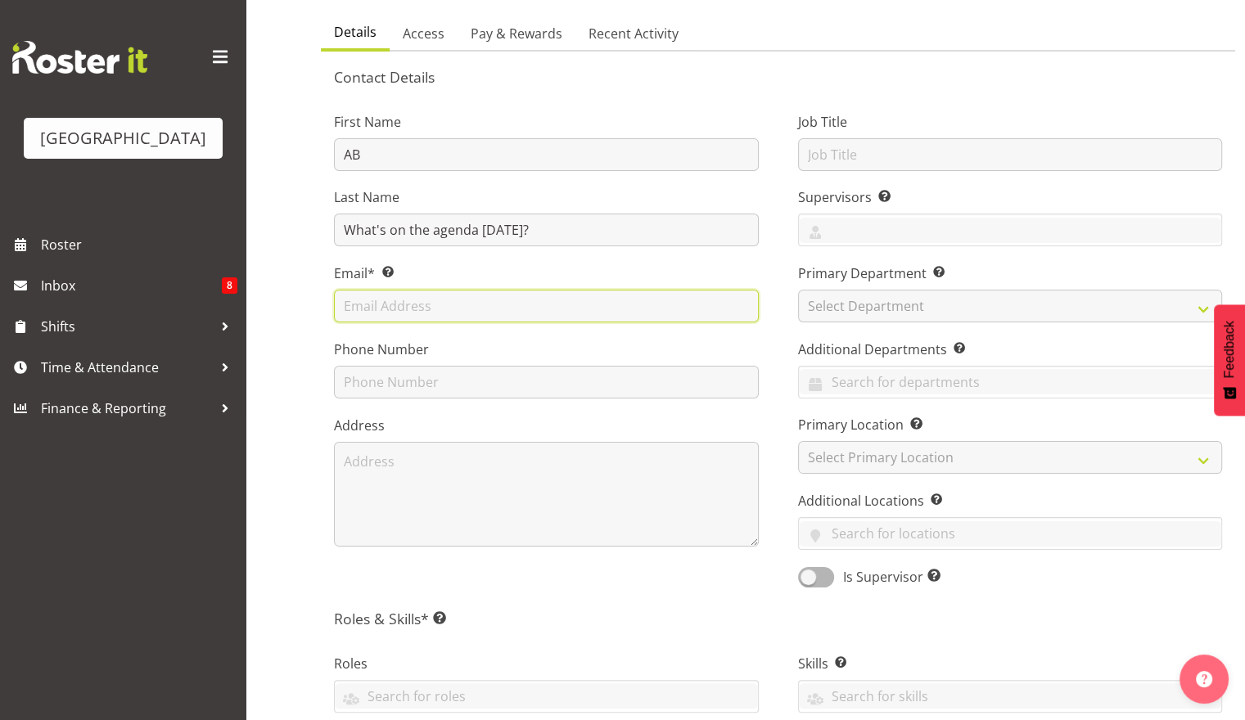
click at [621, 304] on input "text" at bounding box center [546, 306] width 425 height 33
type input "laurie.cook@icc.govt.nz"
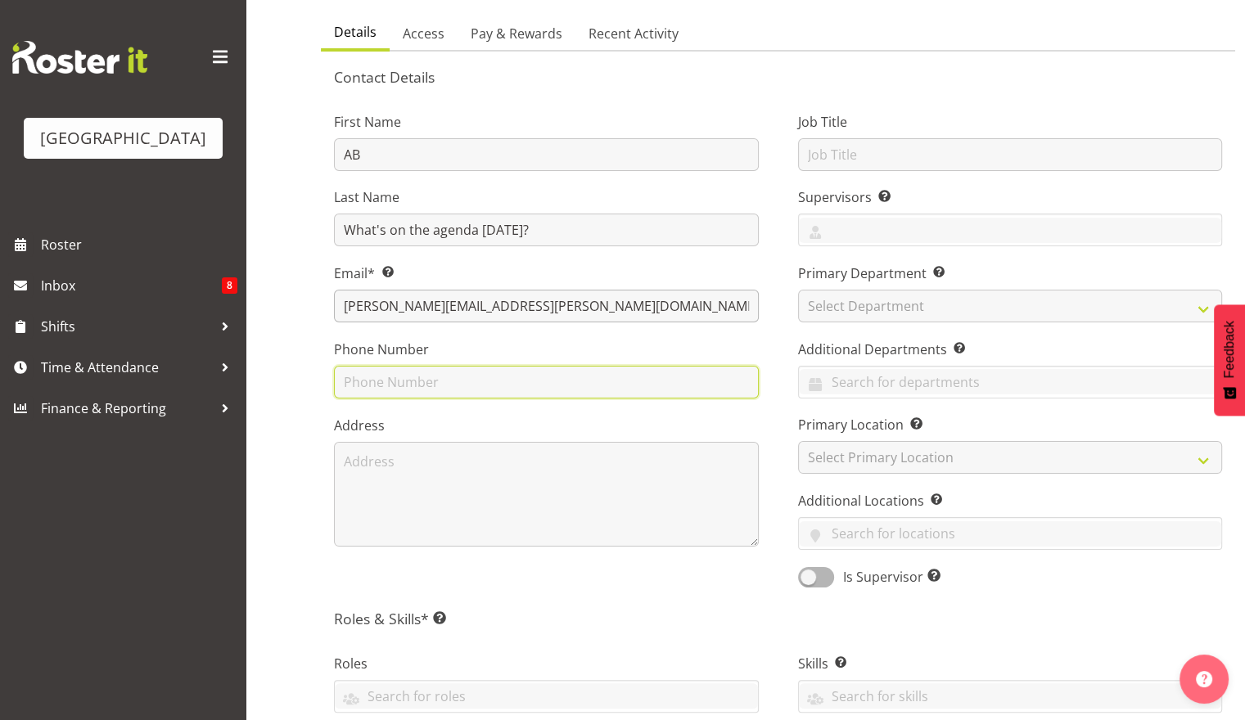
type input "0212275971"
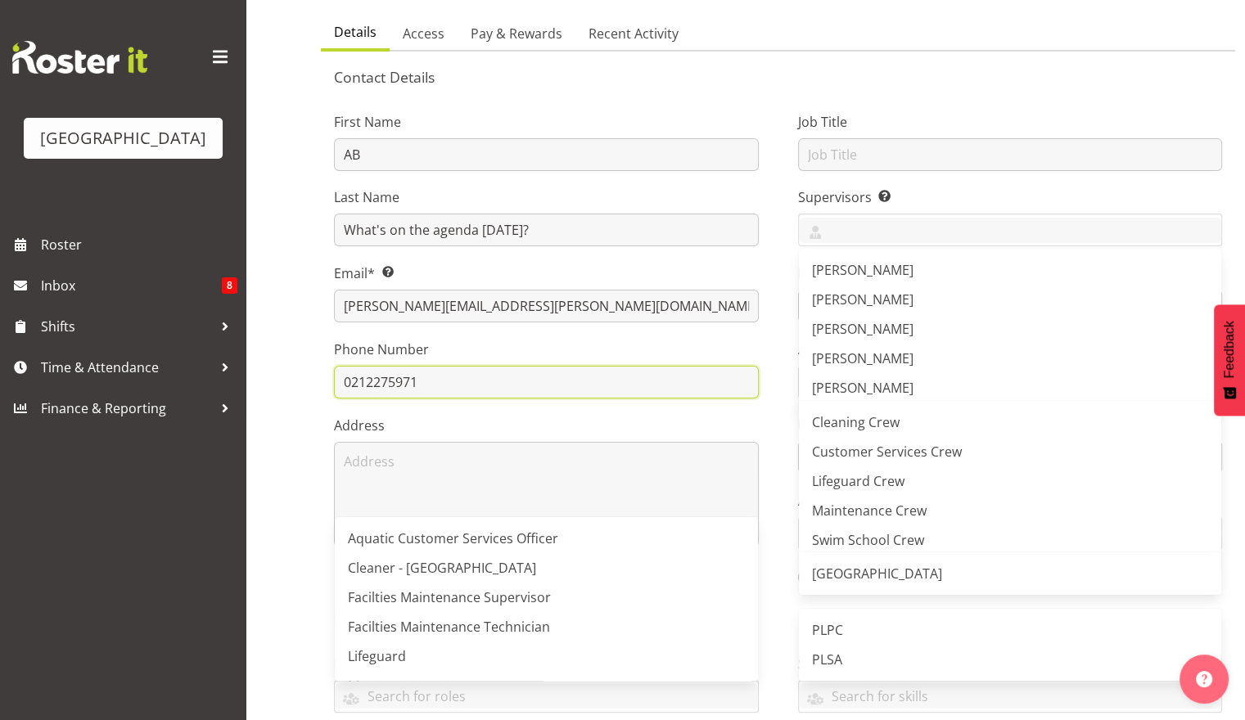
click at [481, 381] on input "0212275971" at bounding box center [546, 382] width 425 height 33
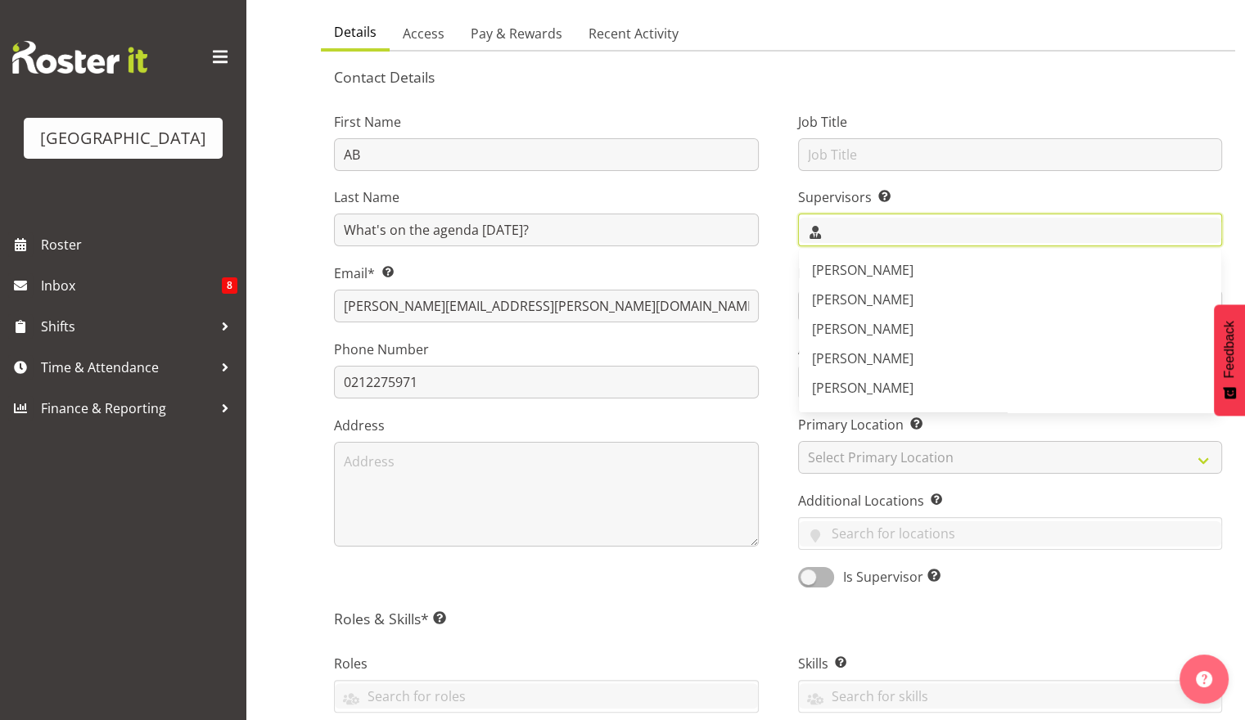
click at [944, 219] on input "text" at bounding box center [1010, 230] width 423 height 25
click at [907, 395] on link "[PERSON_NAME]" at bounding box center [1010, 387] width 423 height 29
click at [782, 321] on div "Job Title Supervisors Select the employee’s supervisors, or the person who is i…" at bounding box center [1010, 344] width 464 height 511
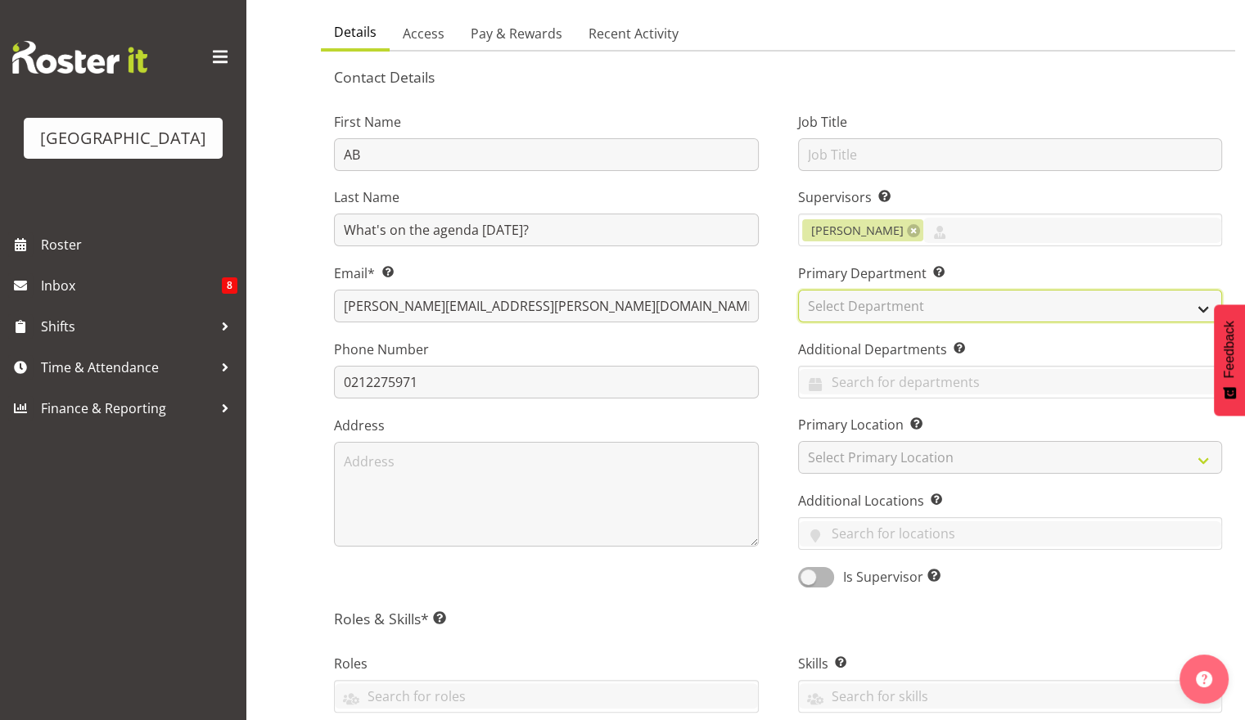
click at [839, 318] on select "Select Department Cleaning Crew Customer Services Crew Lifeguard Crew Maintenan…" at bounding box center [1010, 306] width 425 height 33
select select "114"
click at [798, 290] on select "Select Department Cleaning Crew Customer Services Crew Lifeguard Crew Maintenan…" at bounding box center [1010, 306] width 425 height 33
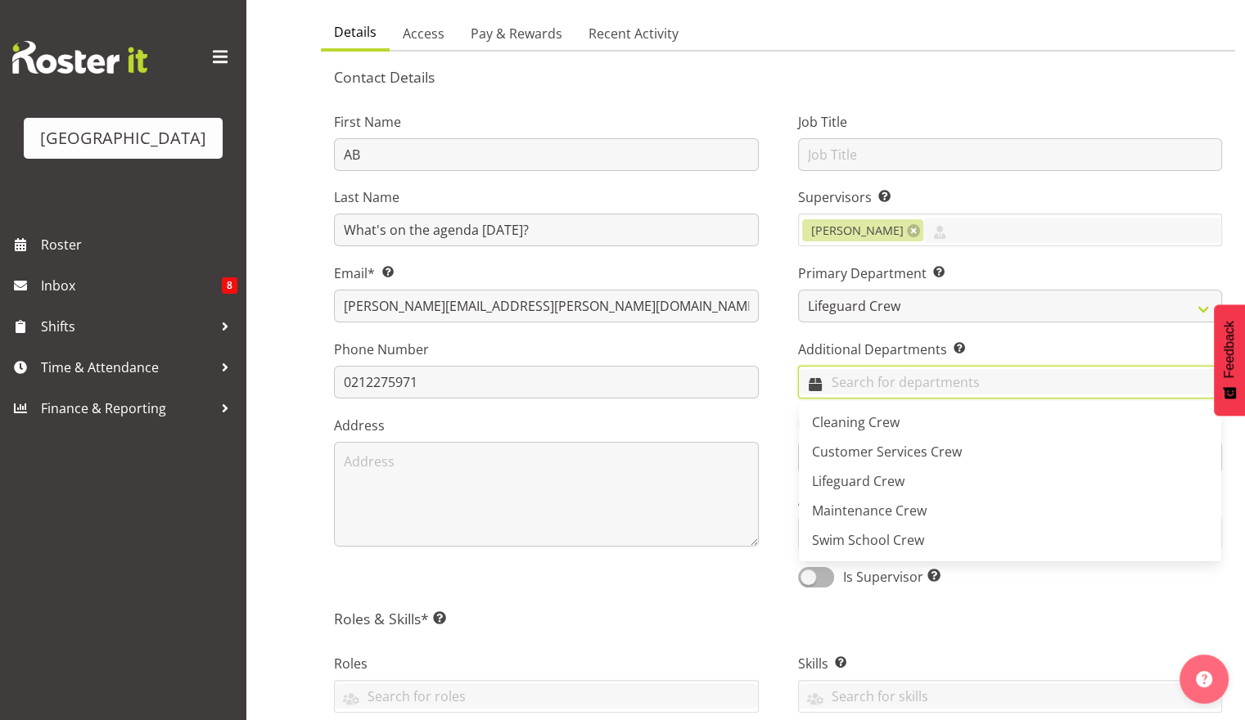
click at [853, 386] on input "text" at bounding box center [1010, 381] width 423 height 25
click at [849, 480] on span "Lifeguard Crew" at bounding box center [858, 481] width 92 height 18
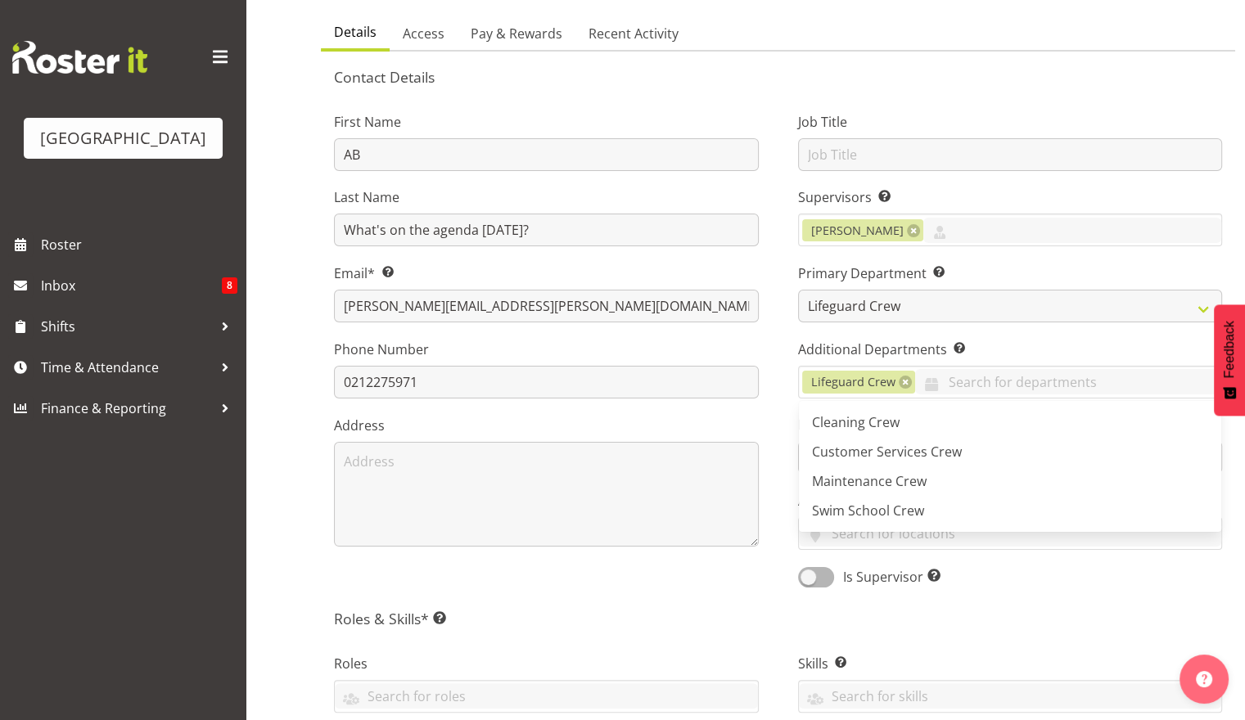
click at [774, 465] on div "First Name AB Last Name What's on the agenda today? Email* This is a required f…" at bounding box center [546, 344] width 464 height 511
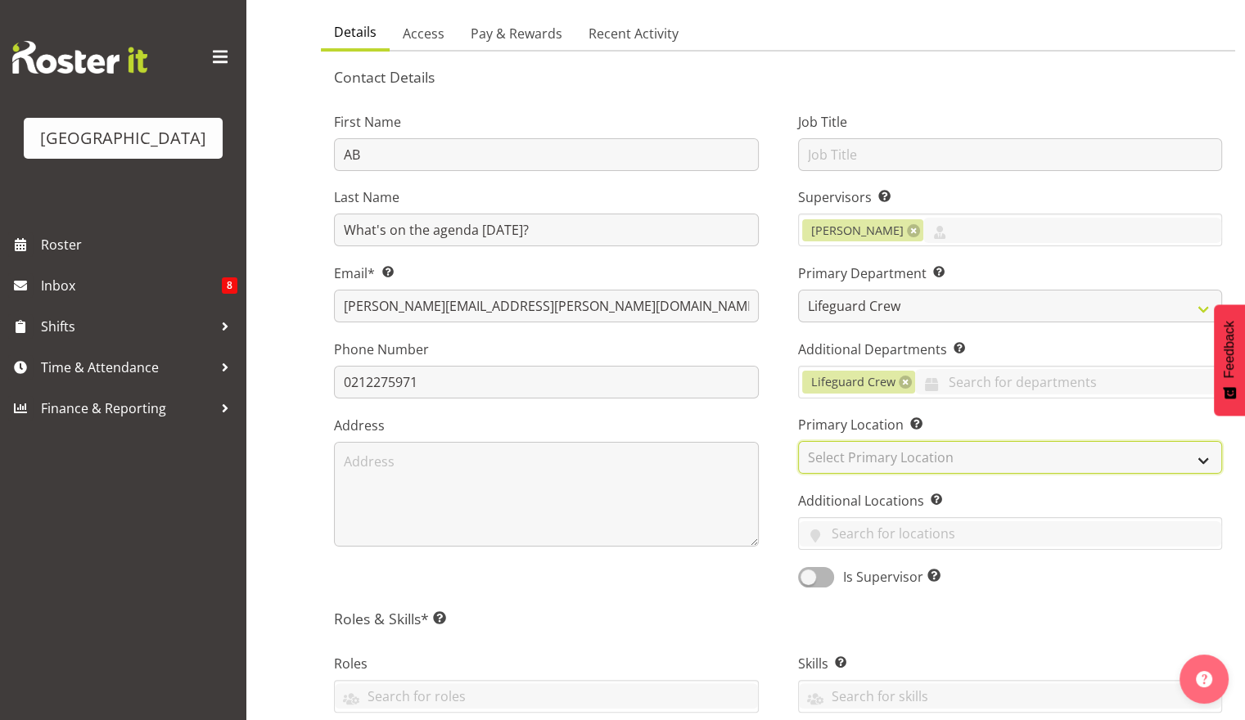
click at [822, 467] on select "Select Primary Location Splash Palace" at bounding box center [1010, 457] width 425 height 33
select select "83"
click at [798, 441] on select "Select Primary Location Splash Palace" at bounding box center [1010, 457] width 425 height 33
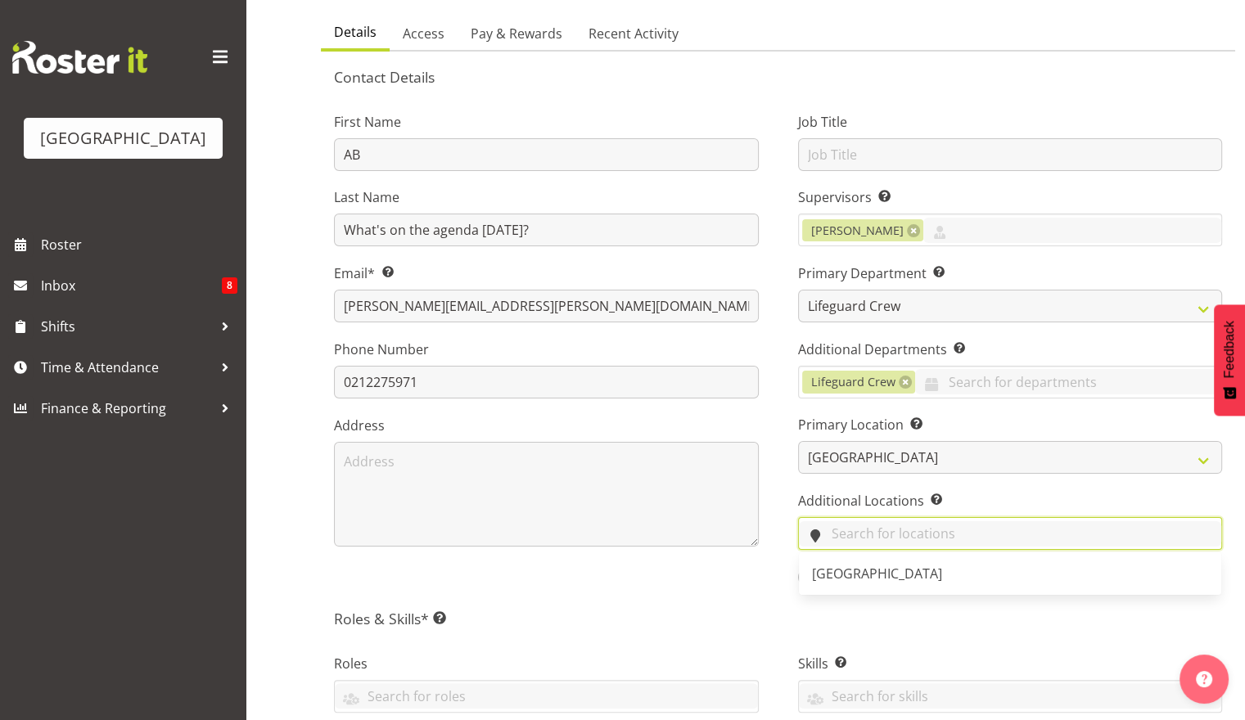
click at [831, 530] on input "text" at bounding box center [1010, 533] width 423 height 25
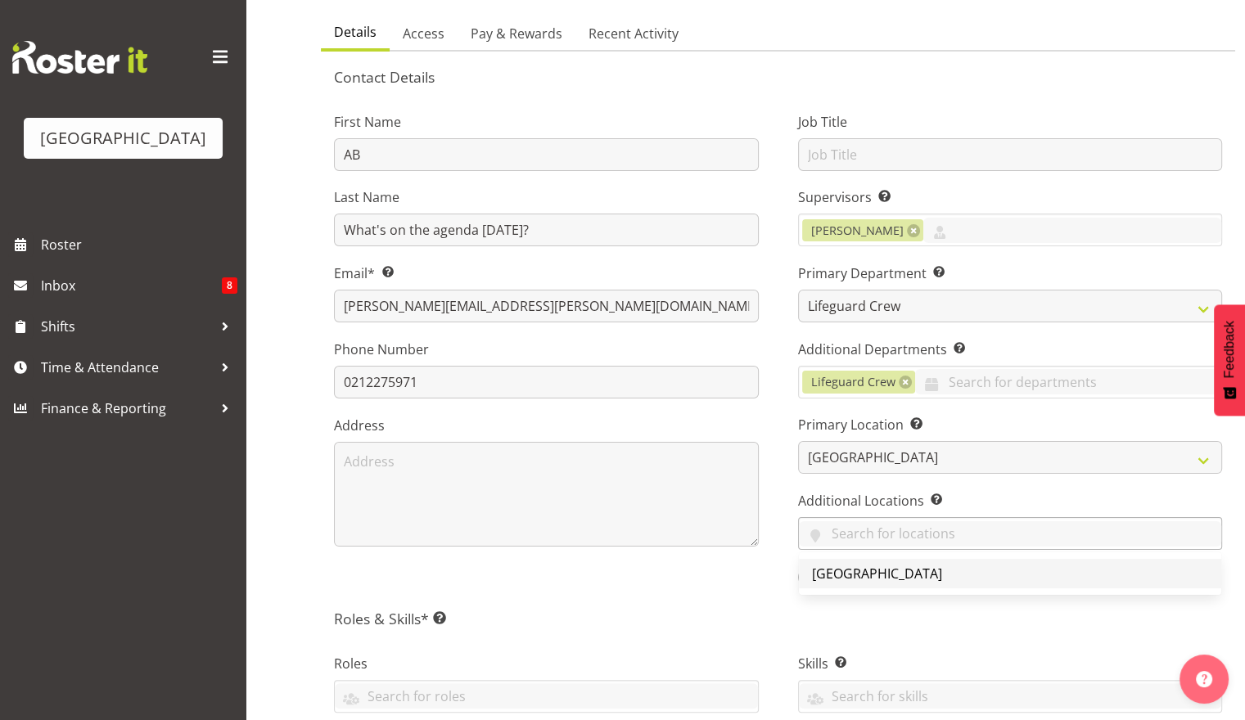
click at [836, 578] on span "[GEOGRAPHIC_DATA]" at bounding box center [877, 574] width 130 height 18
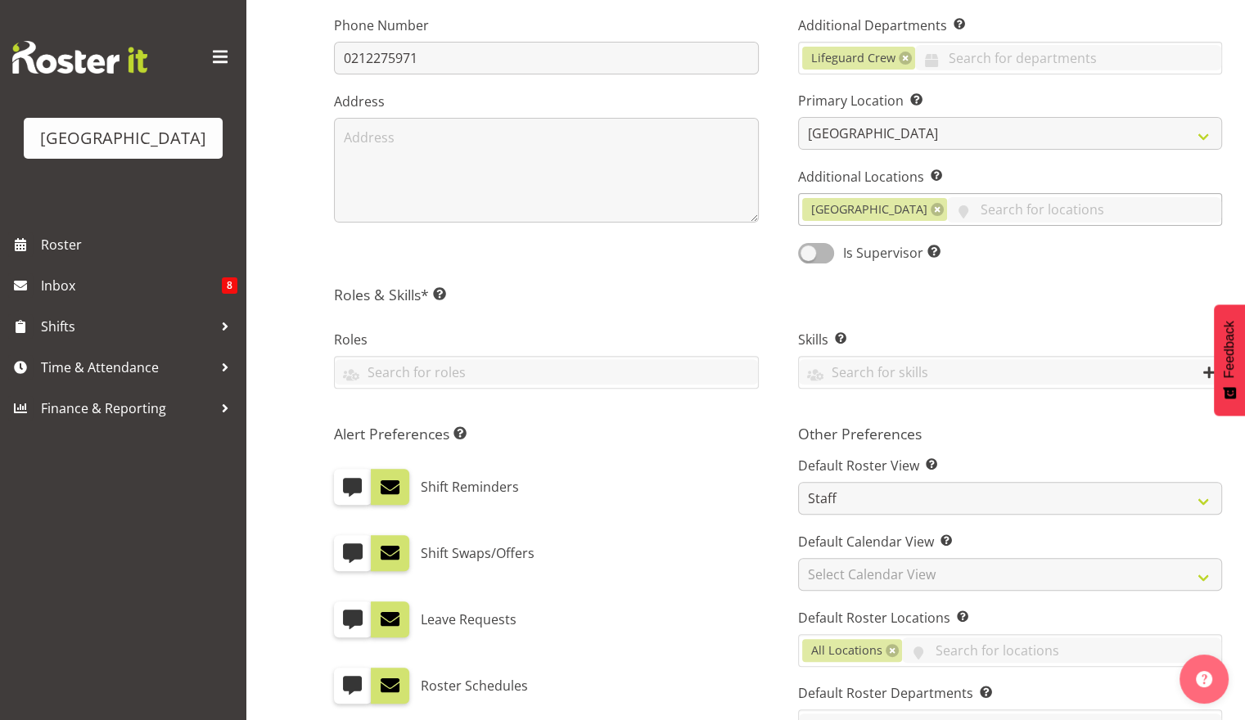
scroll to position [471, 0]
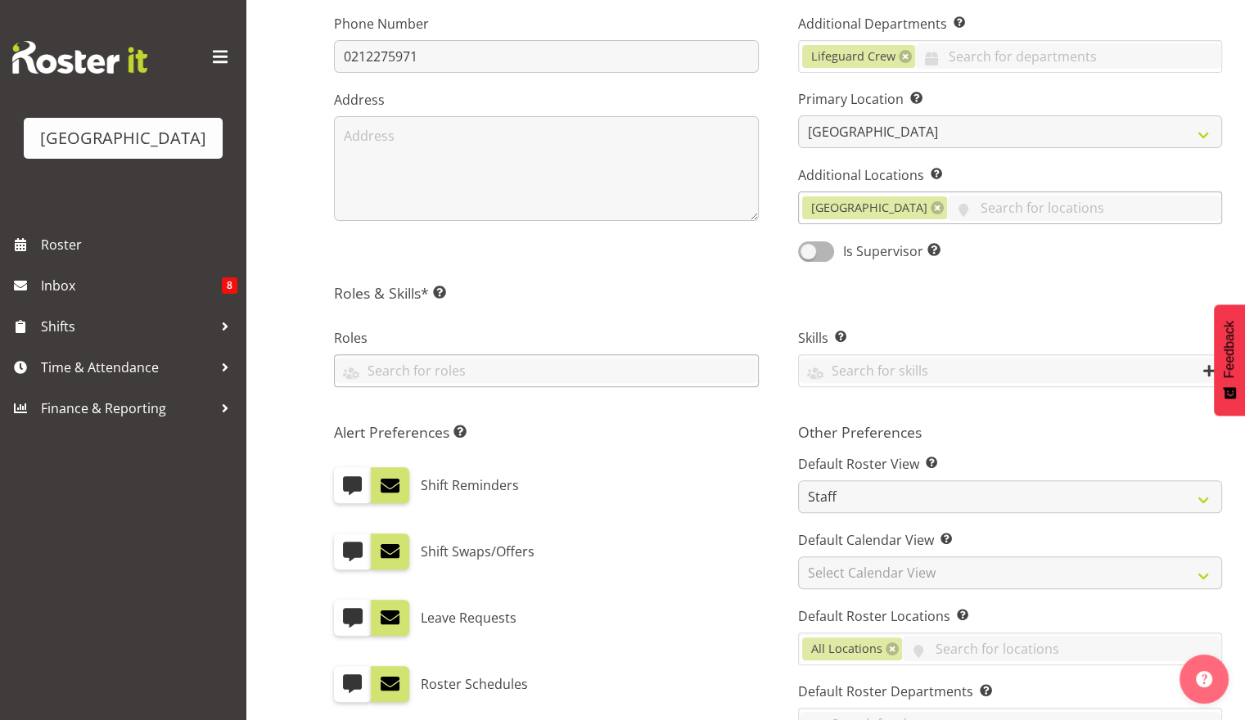
click at [615, 383] on div at bounding box center [546, 372] width 423 height 28
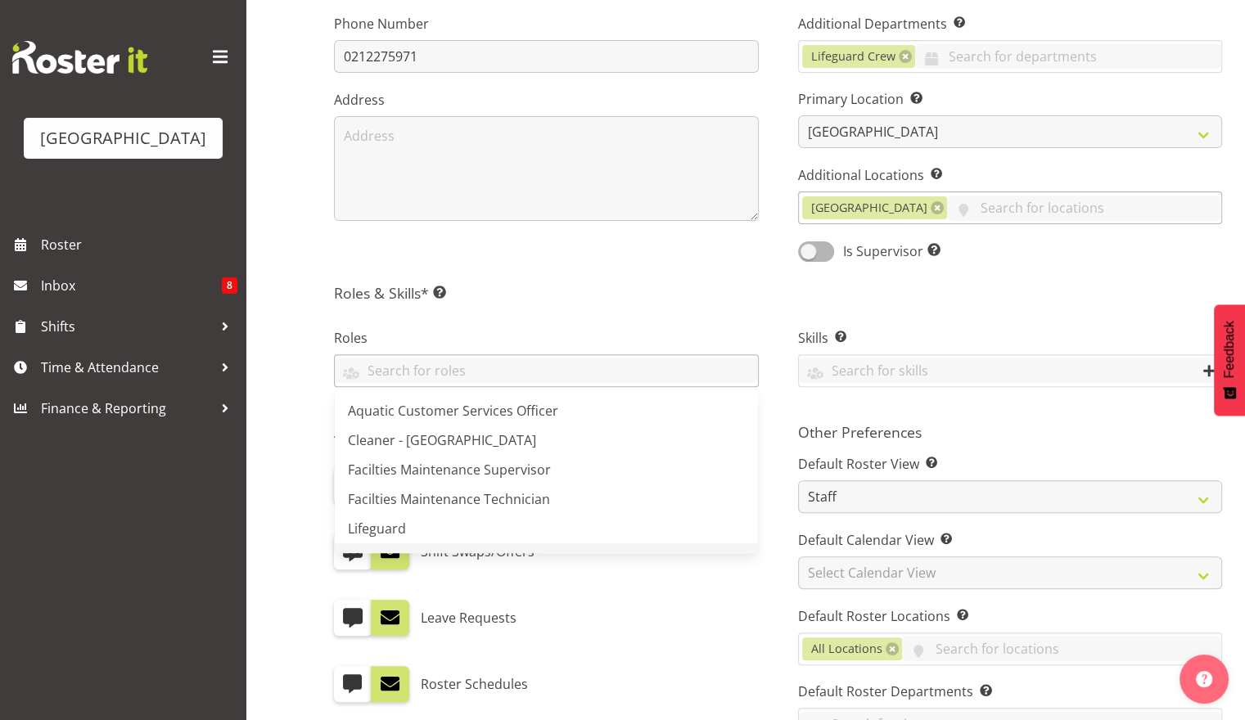
click at [552, 543] on link "Manager" at bounding box center [546, 557] width 423 height 29
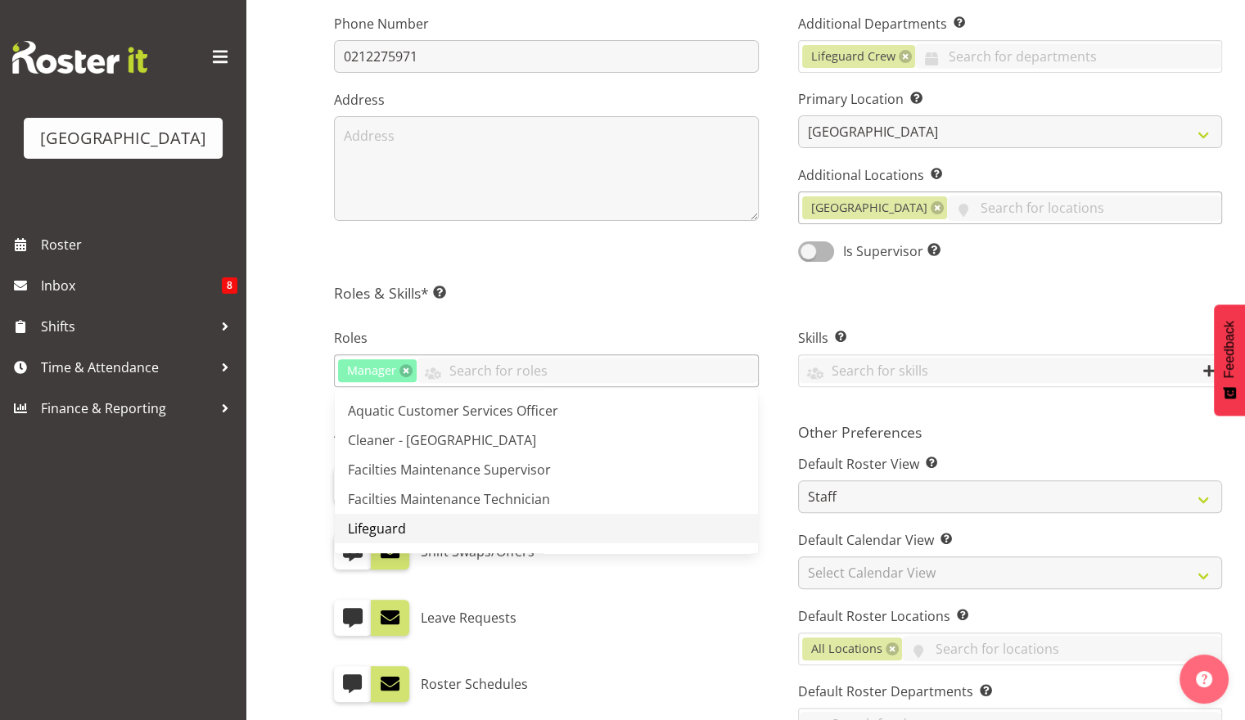
click at [546, 517] on link "Lifeguard" at bounding box center [546, 528] width 423 height 29
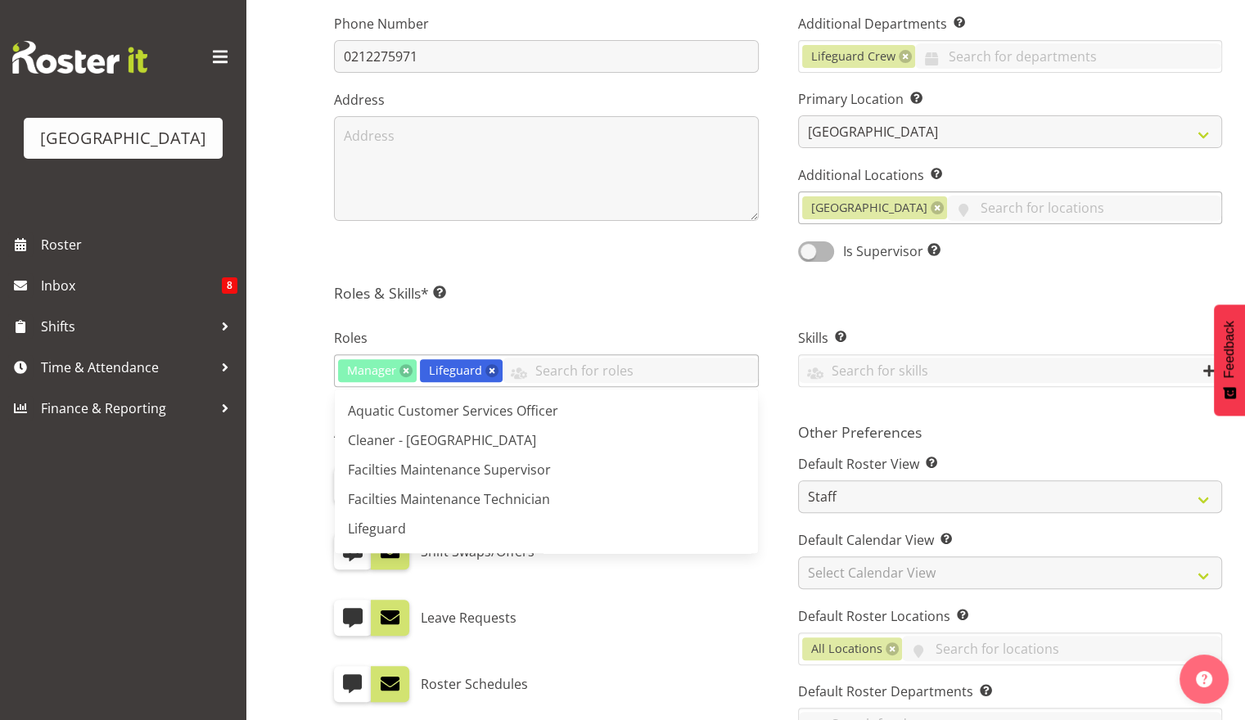
click at [396, 363] on span "Manager" at bounding box center [377, 370] width 79 height 23
click at [403, 367] on link at bounding box center [405, 370] width 13 height 13
click at [525, 322] on div "Roles Lifeguard Aquatic Customer Services Officer Cleaner - Splash Palace Facil…" at bounding box center [546, 359] width 464 height 109
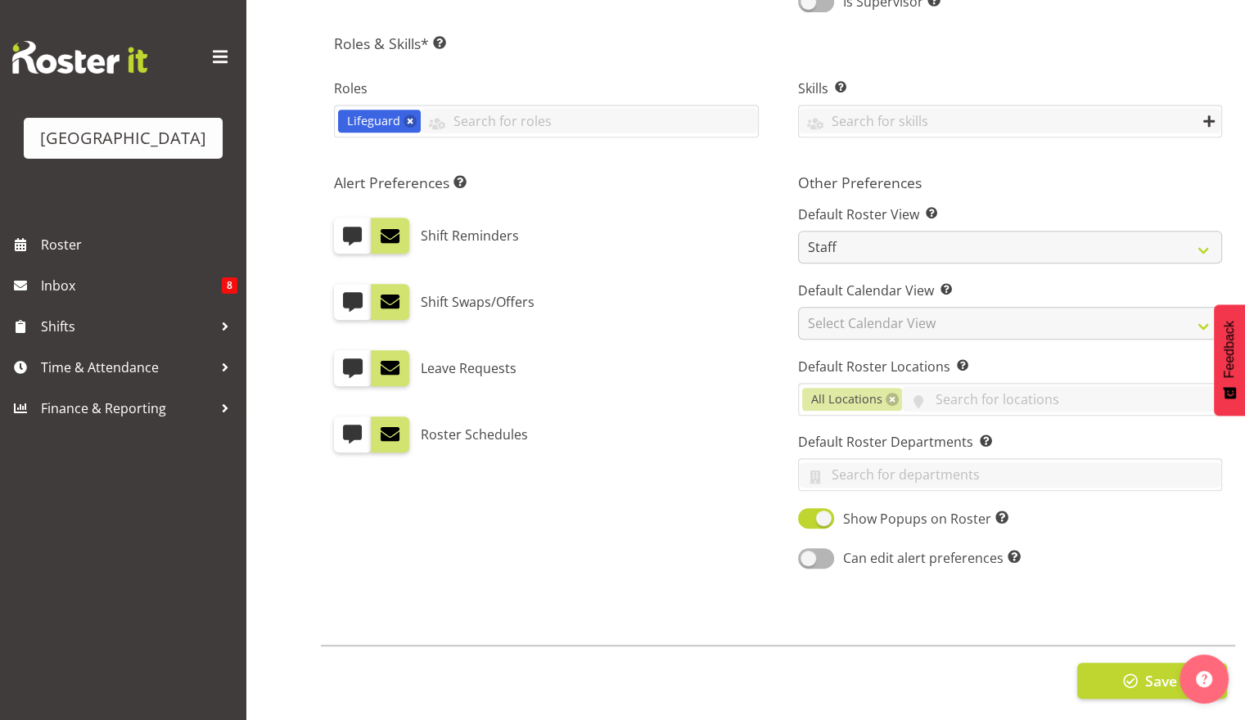
scroll to position [735, 0]
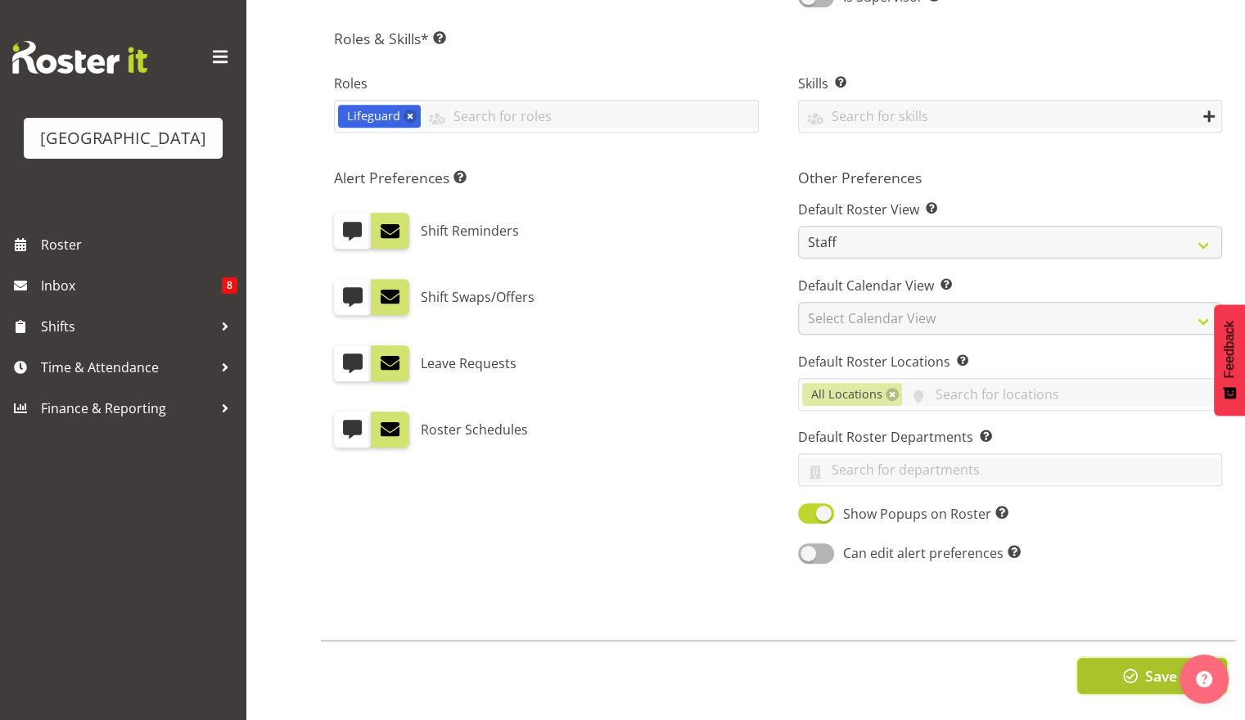
click at [1159, 665] on span "Save" at bounding box center [1160, 675] width 32 height 21
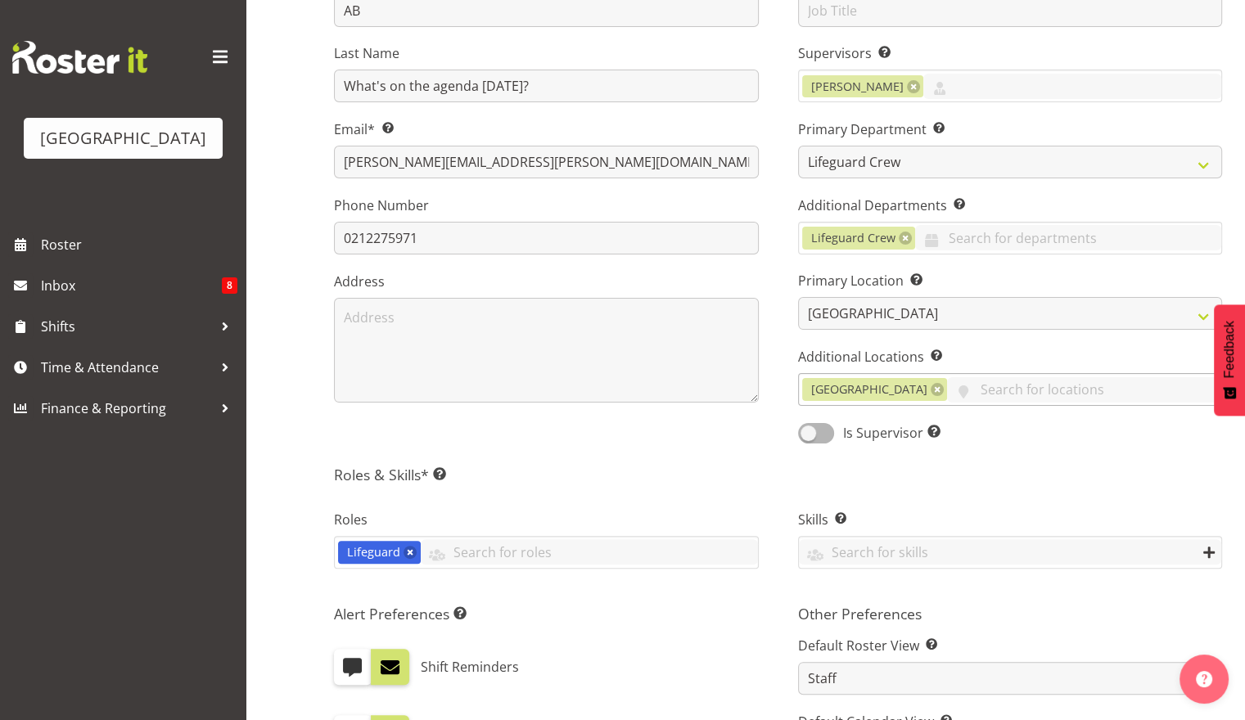
scroll to position [268, 0]
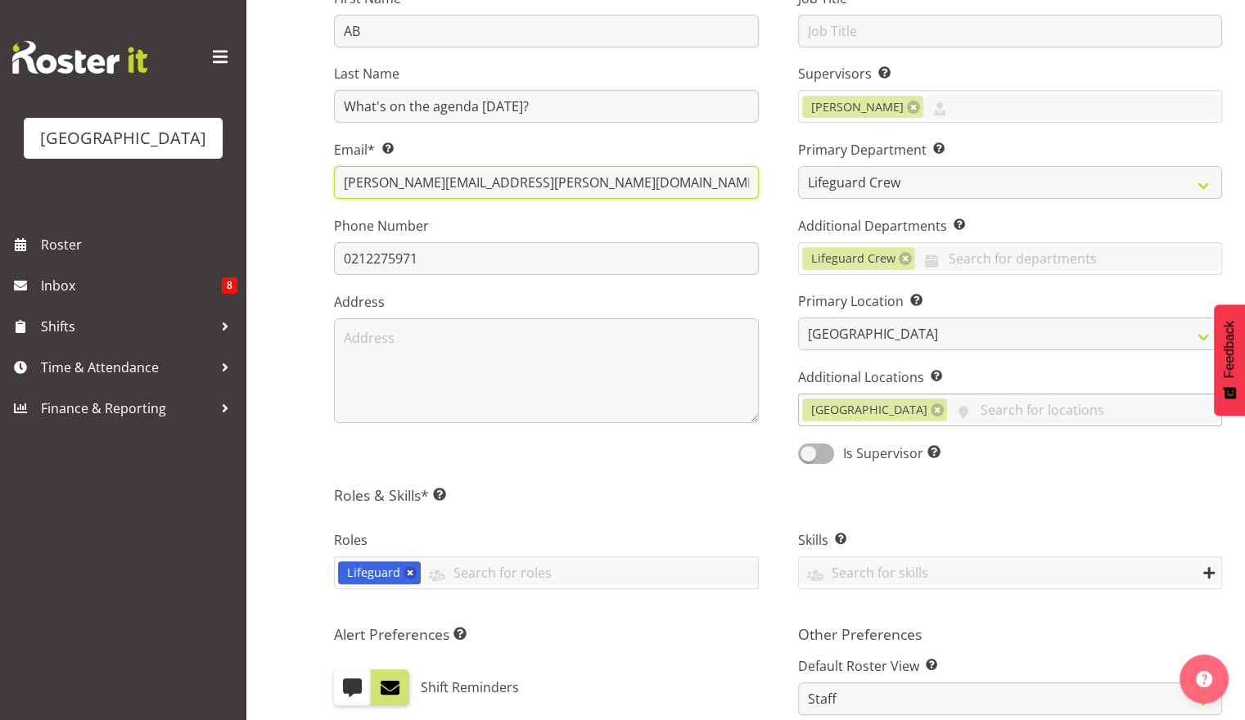
click at [507, 176] on input "laurie.cook@icc.govt.nz" at bounding box center [546, 182] width 425 height 33
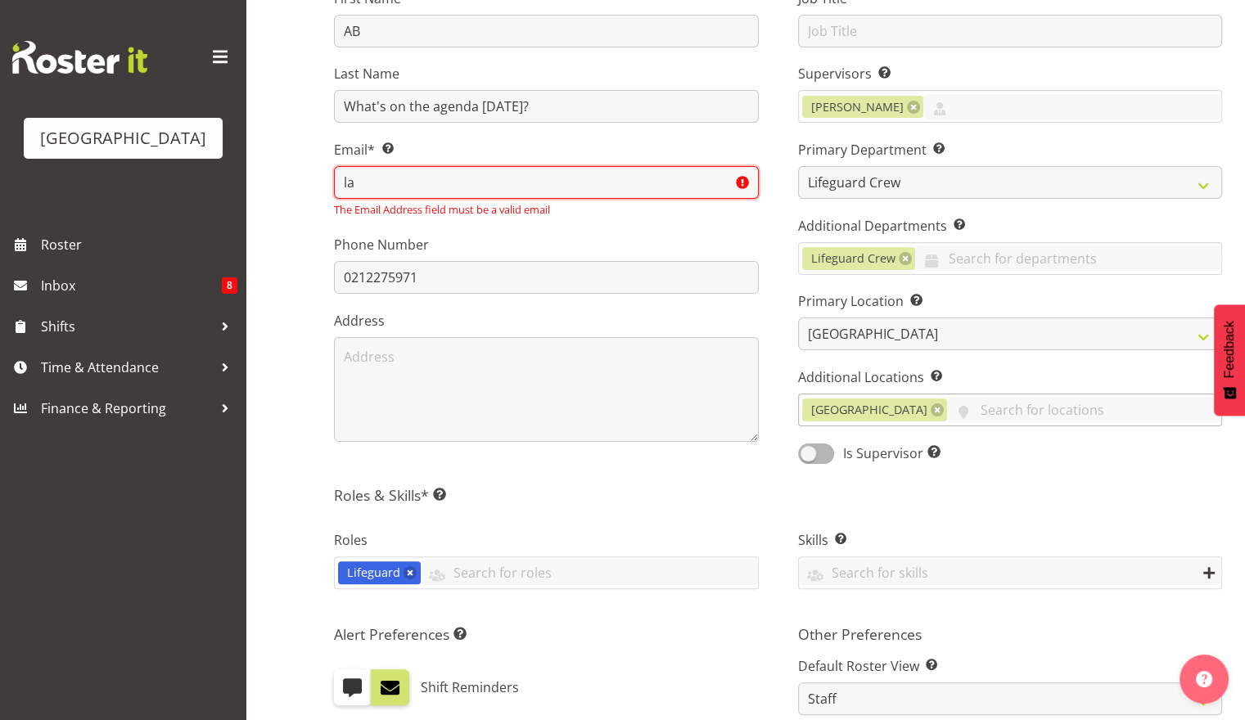
type input "l"
type input "t"
type input "laurier076@gmail.com"
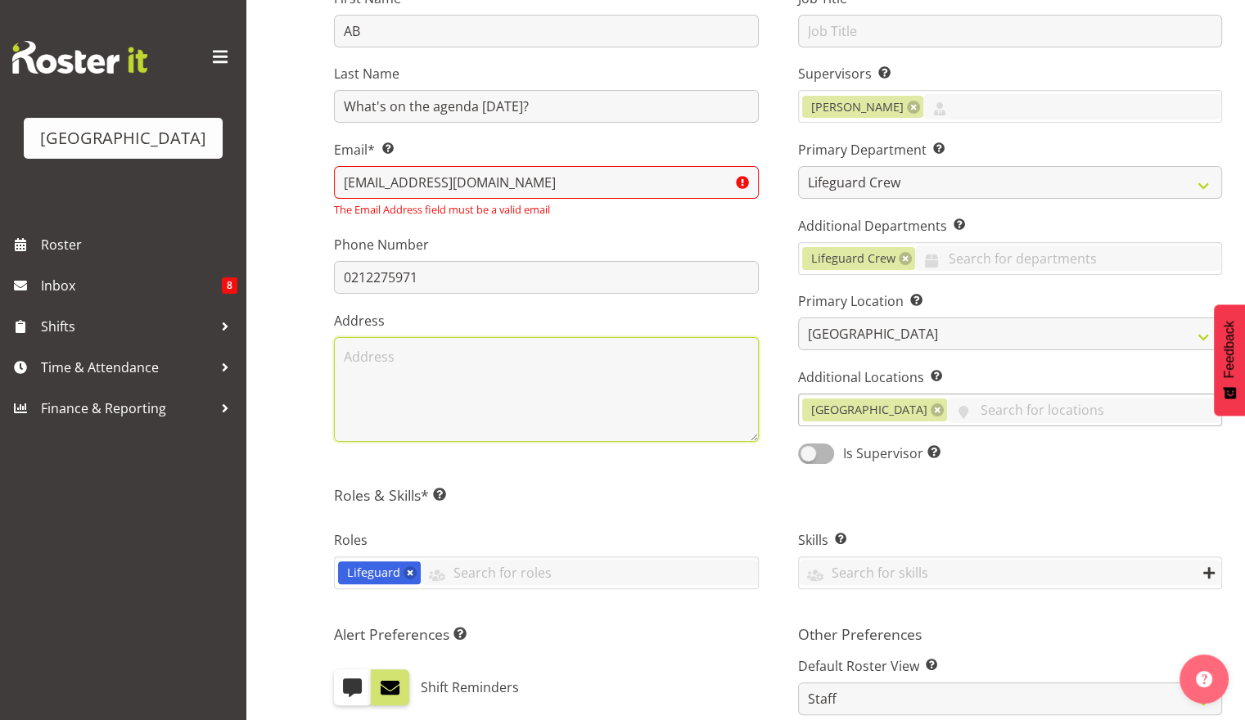
type textarea "52 Grange Street, Winton 9720"
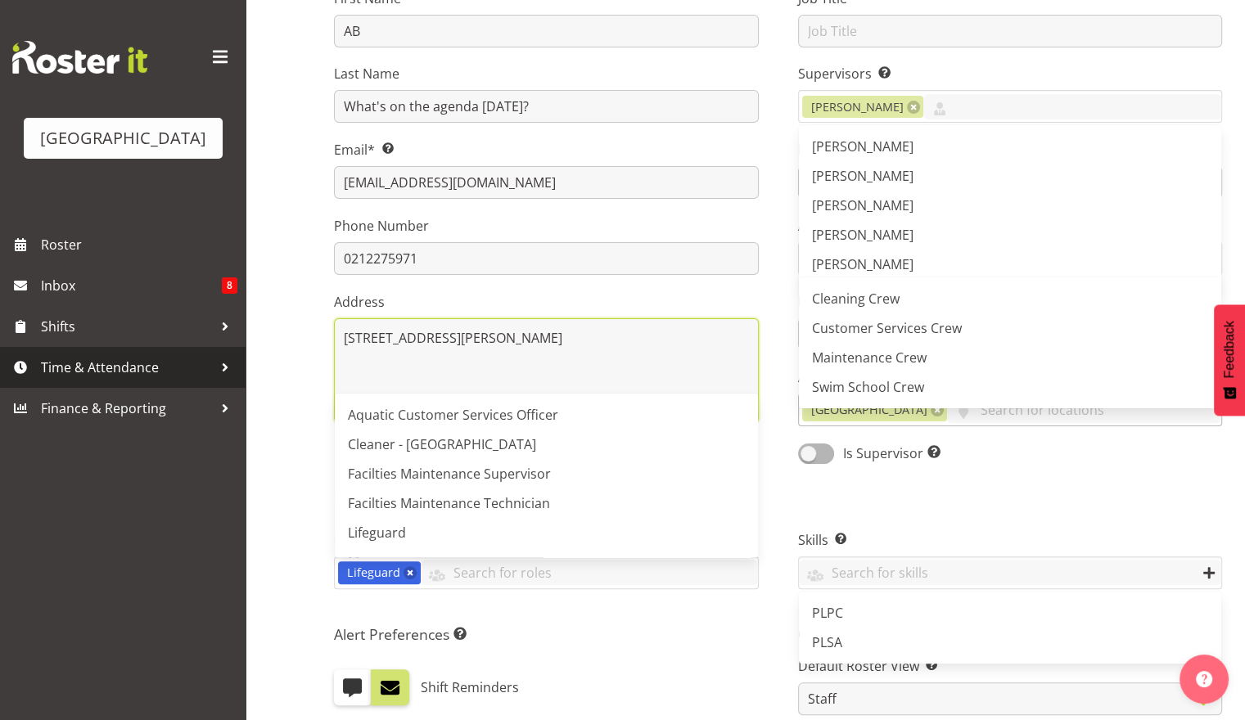
drag, startPoint x: 540, startPoint y: 350, endPoint x: 224, endPoint y: 378, distance: 317.1
click at [224, 378] on div "Splash Palace Roster Inbox 8 Shifts Time & Attendance Finance & Reporting Compa…" at bounding box center [622, 454] width 1245 height 1445
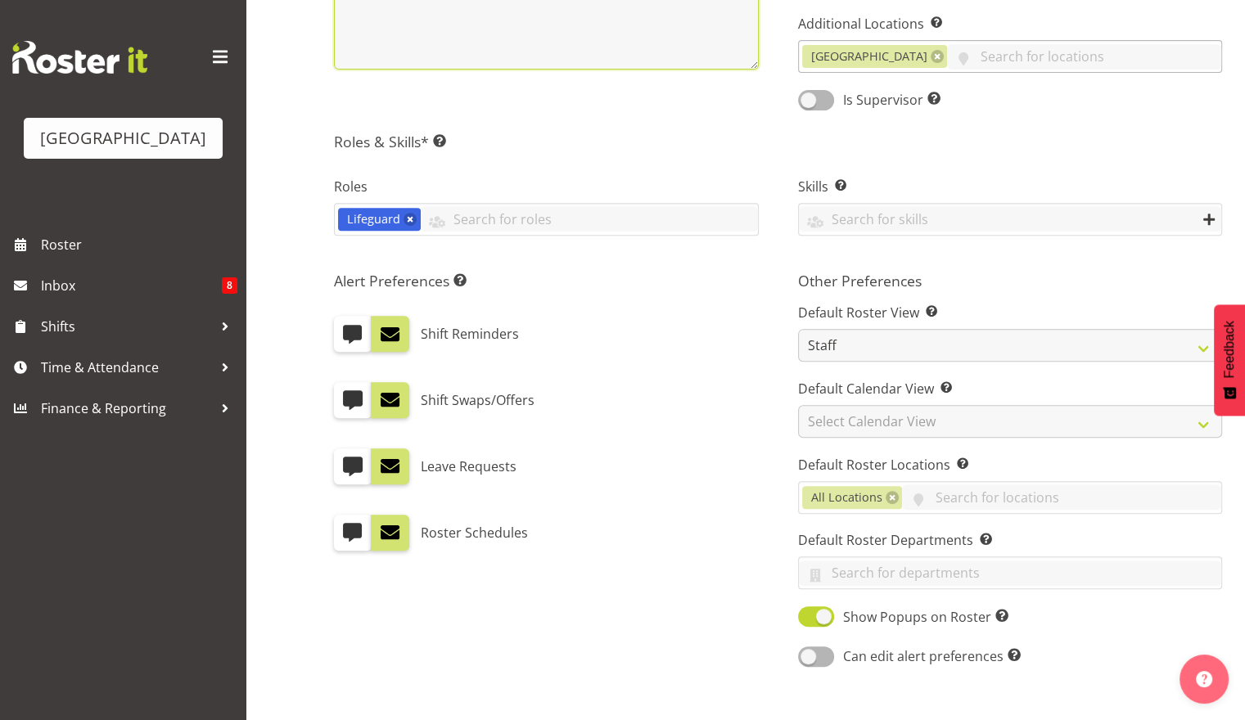
scroll to position [735, 0]
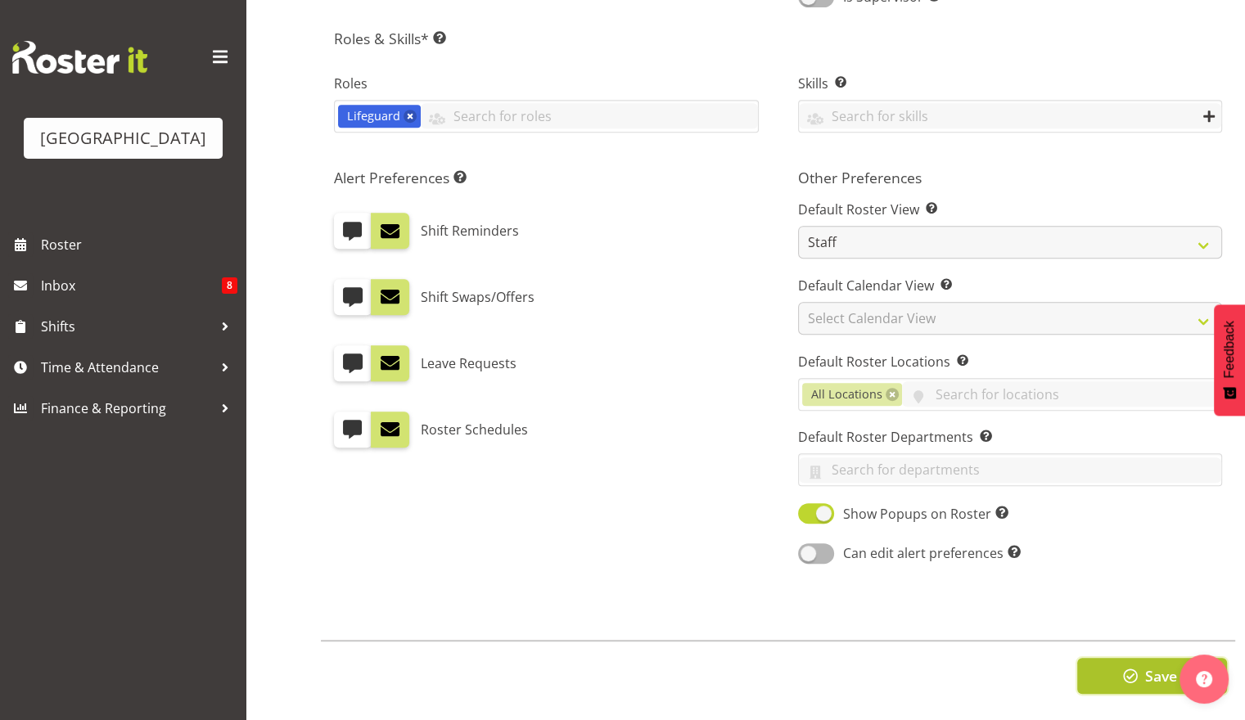
click at [1110, 664] on button "Save" at bounding box center [1152, 676] width 150 height 36
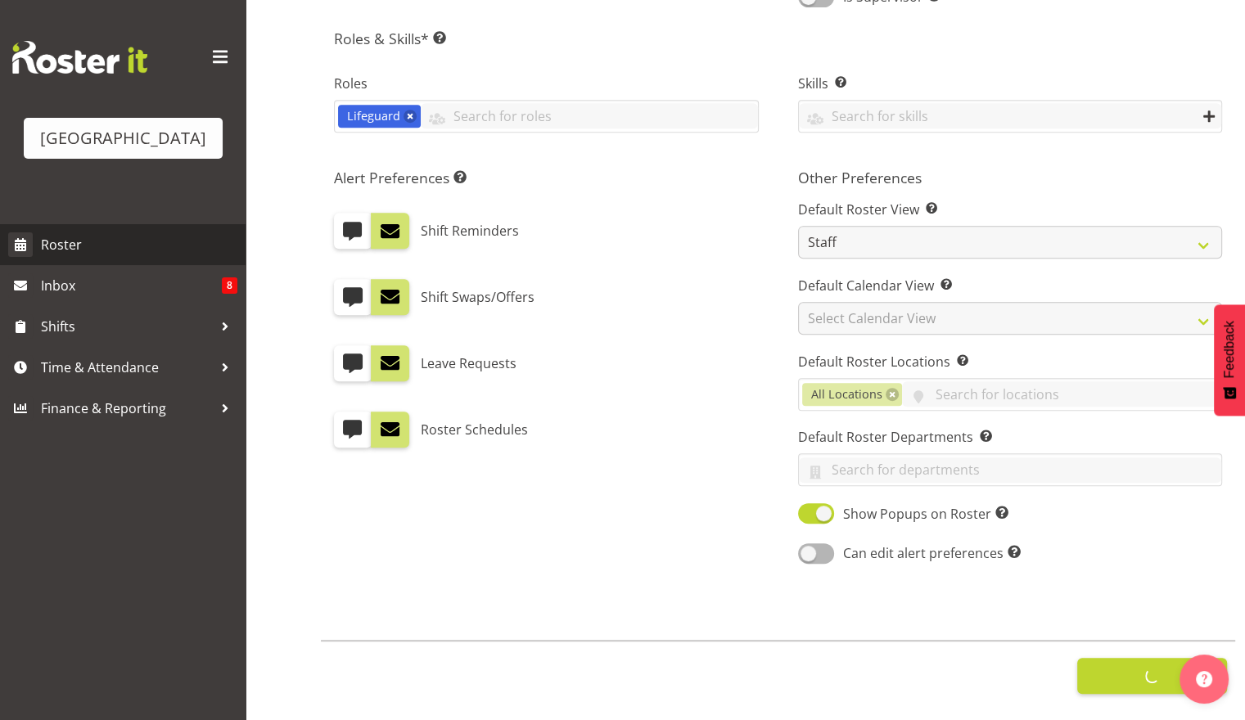
click at [99, 239] on span "Roster" at bounding box center [139, 244] width 196 height 25
click at [66, 239] on span "Roster" at bounding box center [139, 244] width 196 height 25
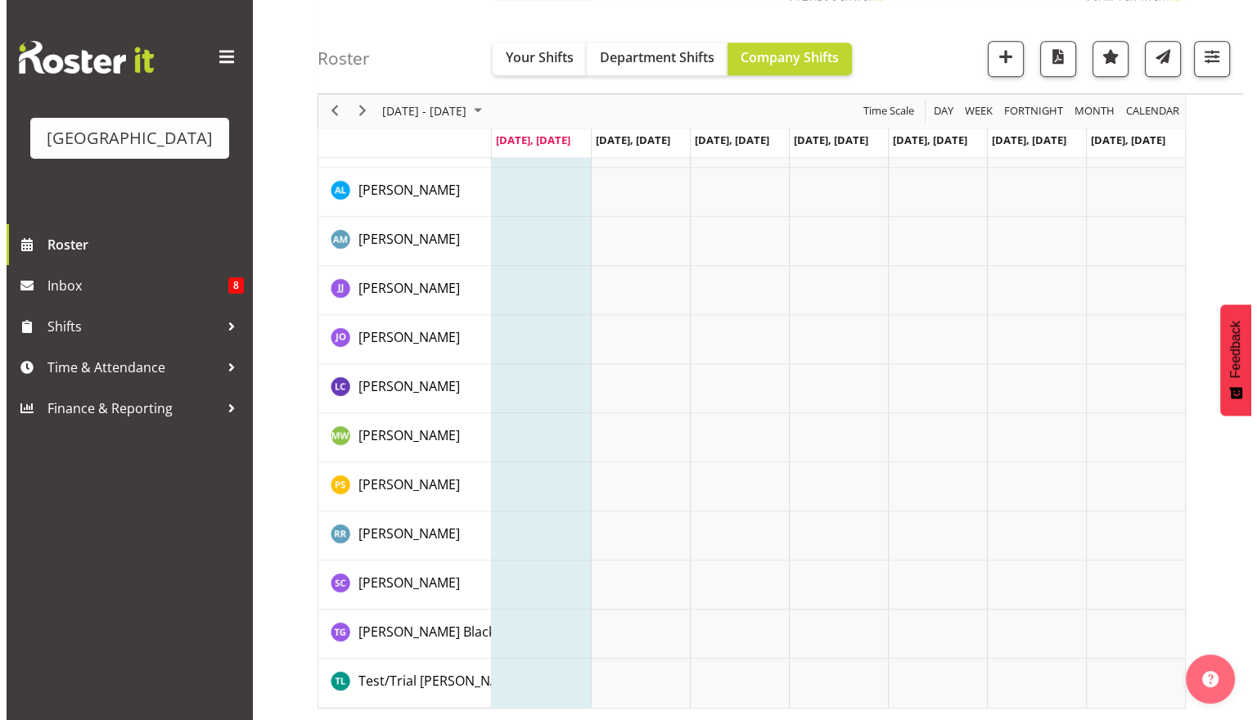
scroll to position [2108, 0]
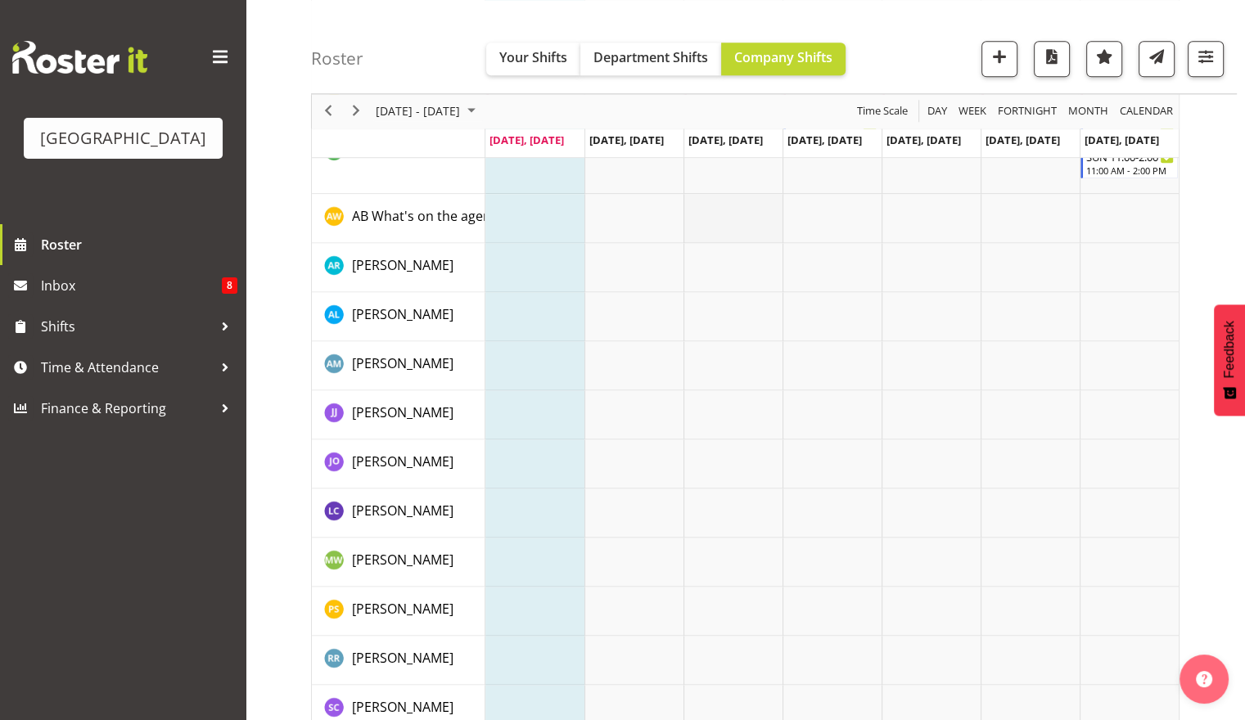
click at [728, 227] on td "Timeline Week of October 6, 2025" at bounding box center [732, 218] width 99 height 49
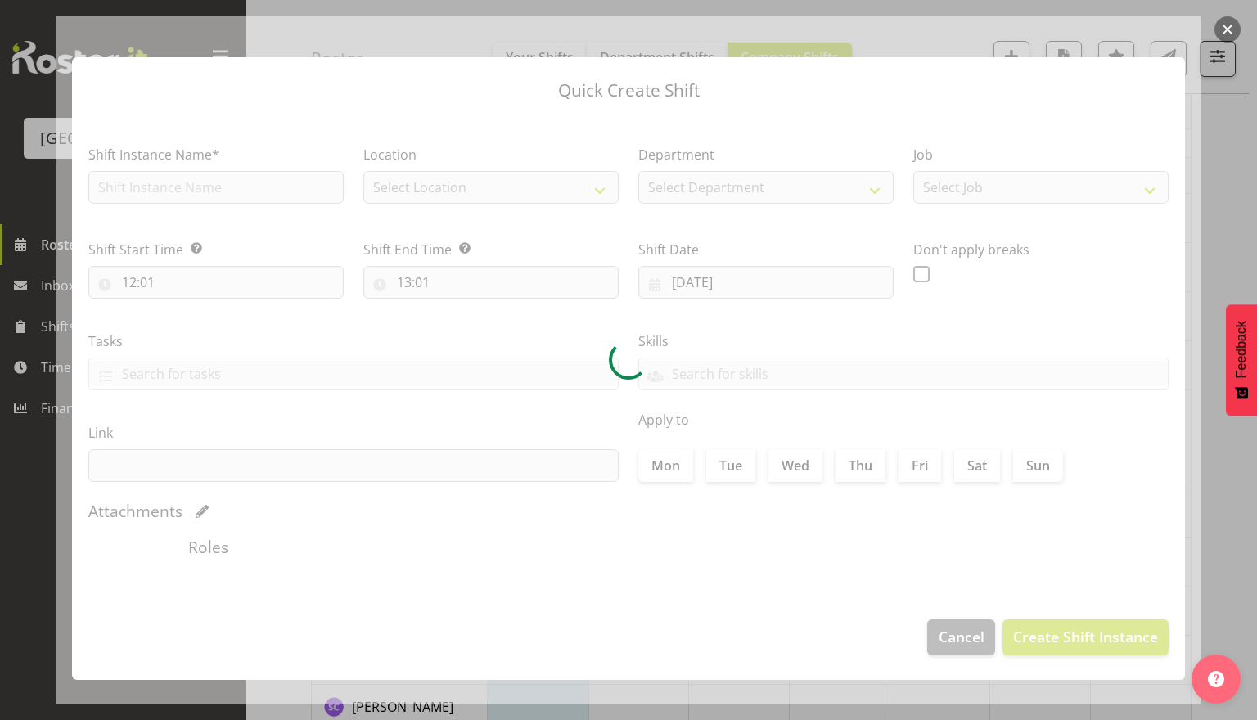
type input "08/10/2025"
checkbox input "true"
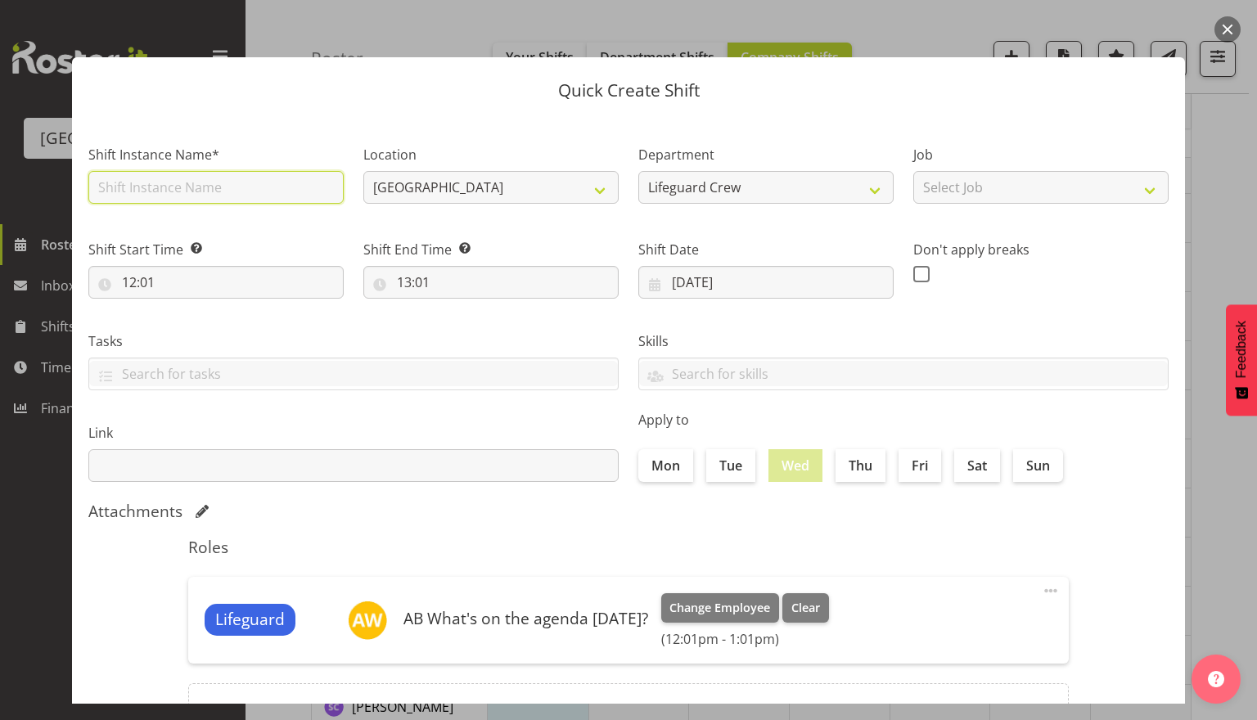
click at [246, 191] on input "text" at bounding box center [215, 187] width 255 height 33
type input "Staff training - [PERSON_NAME] and [PERSON_NAME]"
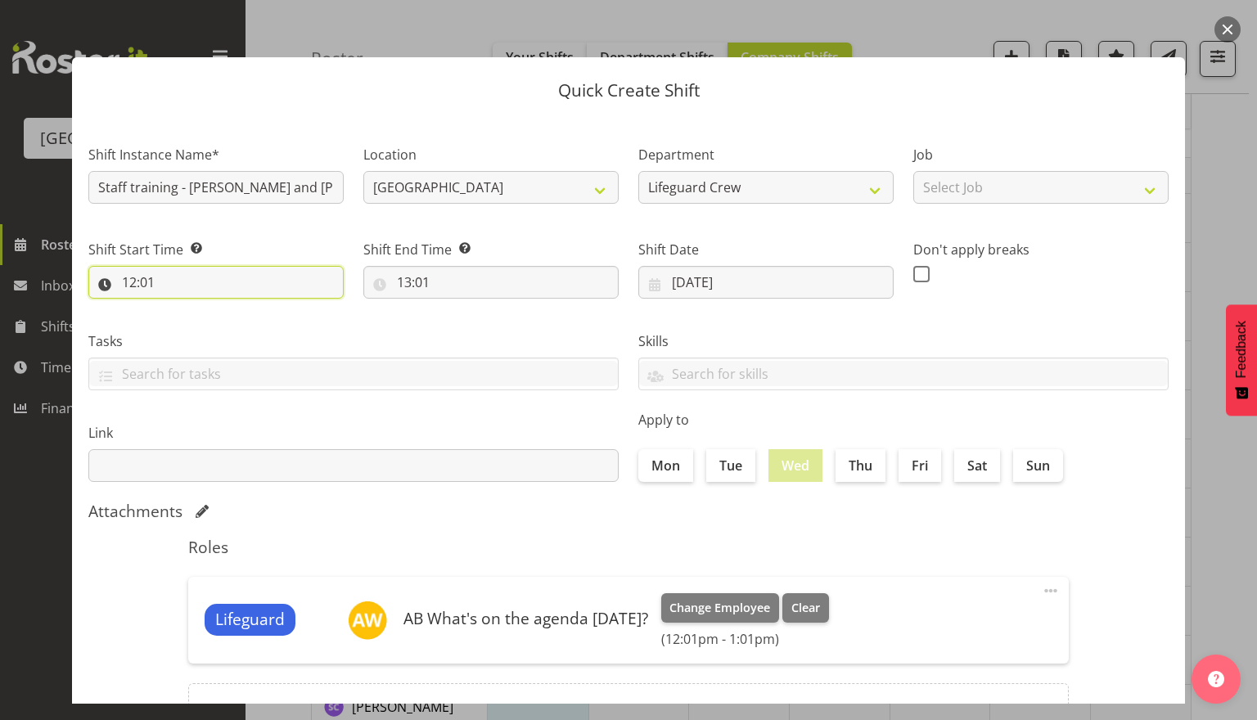
click at [143, 272] on input "12:01" at bounding box center [215, 282] width 255 height 33
click at [187, 337] on select "00 01 02 03 04 05 06 07 08 09 10 11 12 13 14 15 16 17 18 19 20 21 22 23" at bounding box center [200, 325] width 37 height 33
select select "16"
click at [182, 309] on select "00 01 02 03 04 05 06 07 08 09 10 11 12 13 14 15 16 17 18 19 20 21 22 23" at bounding box center [200, 325] width 37 height 33
type input "16:01"
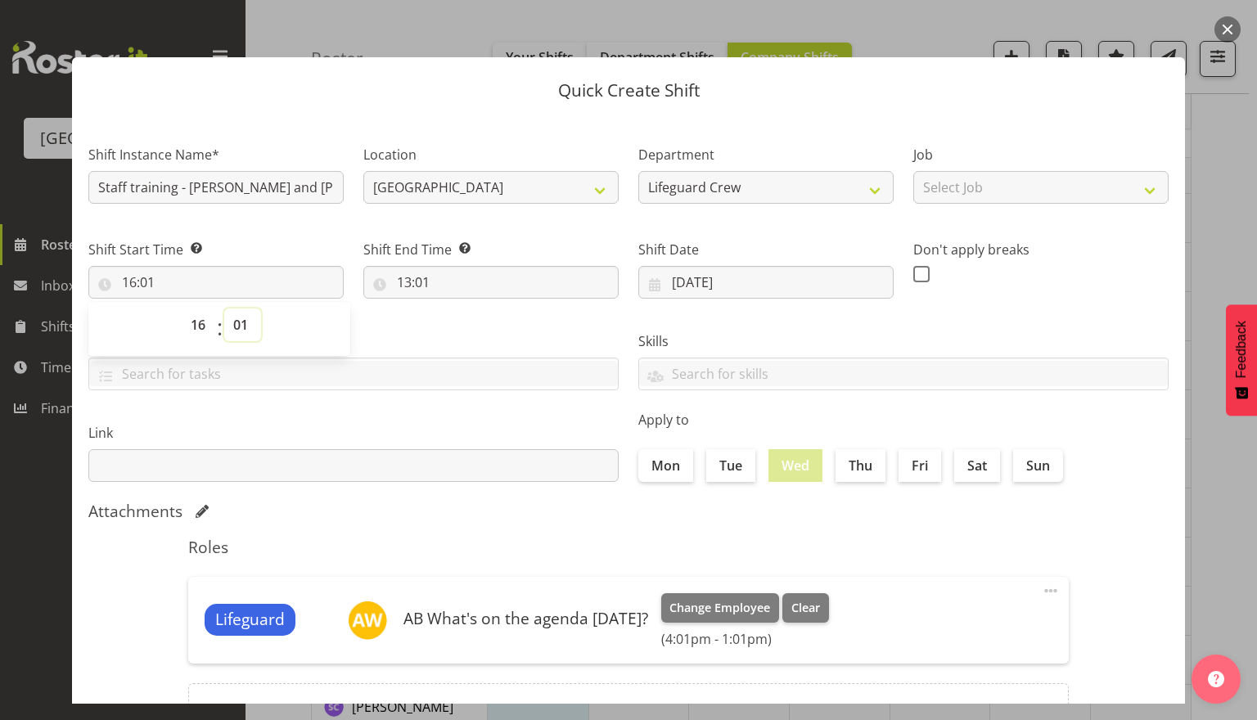
click at [241, 321] on select "00 01 02 03 04 05 06 07 08 09 10 11 12 13 14 15 16 17 18 19 20 21 22 23 24 25 2…" at bounding box center [242, 325] width 37 height 33
select select "0"
click at [224, 309] on select "00 01 02 03 04 05 06 07 08 09 10 11 12 13 14 15 16 17 18 19 20 21 22 23 24 25 2…" at bounding box center [242, 325] width 37 height 33
type input "16:00"
click at [413, 294] on input "13:01" at bounding box center [490, 282] width 255 height 33
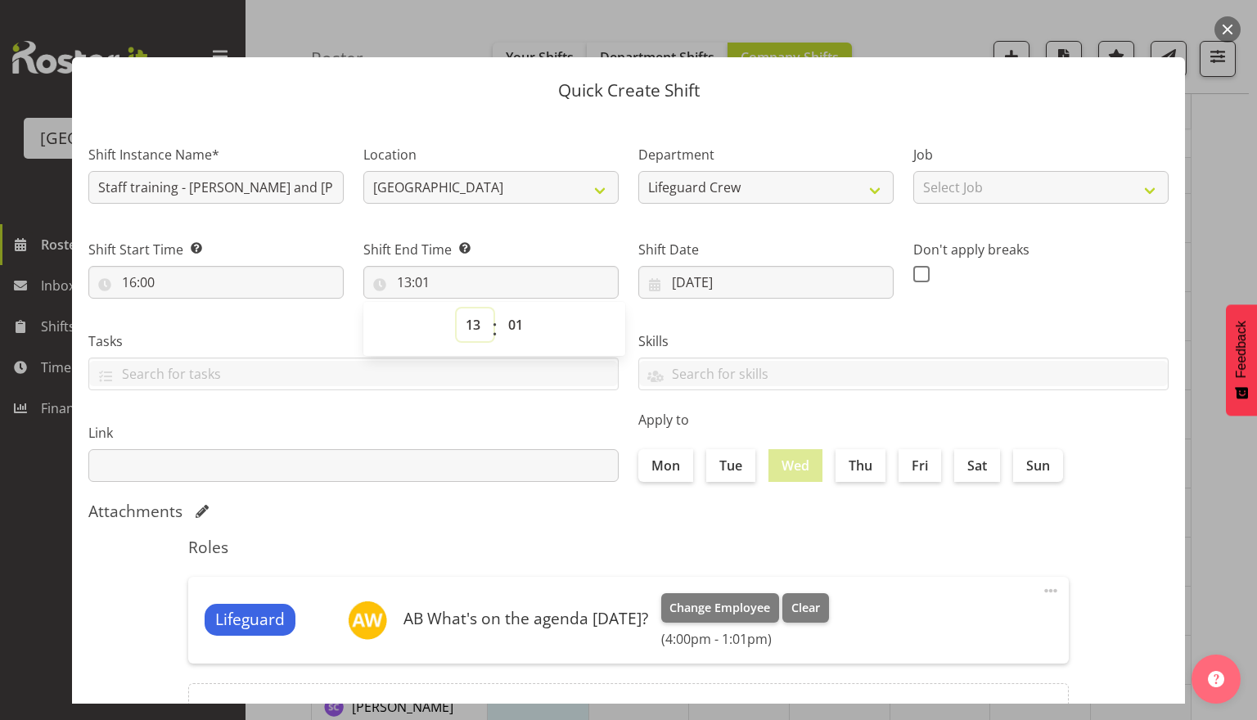
click at [476, 336] on select "00 01 02 03 04 05 06 07 08 09 10 11 12 13 14 15 16 17 18 19 20 21 22 23" at bounding box center [475, 325] width 37 height 33
select select "19"
click at [457, 309] on select "00 01 02 03 04 05 06 07 08 09 10 11 12 13 14 15 16 17 18 19 20 21 22 23" at bounding box center [475, 325] width 37 height 33
type input "19:01"
click at [504, 316] on select "00 01 02 03 04 05 06 07 08 09 10 11 12 13 14 15 16 17 18 19 20 21 22 23 24 25 2…" at bounding box center [517, 325] width 37 height 33
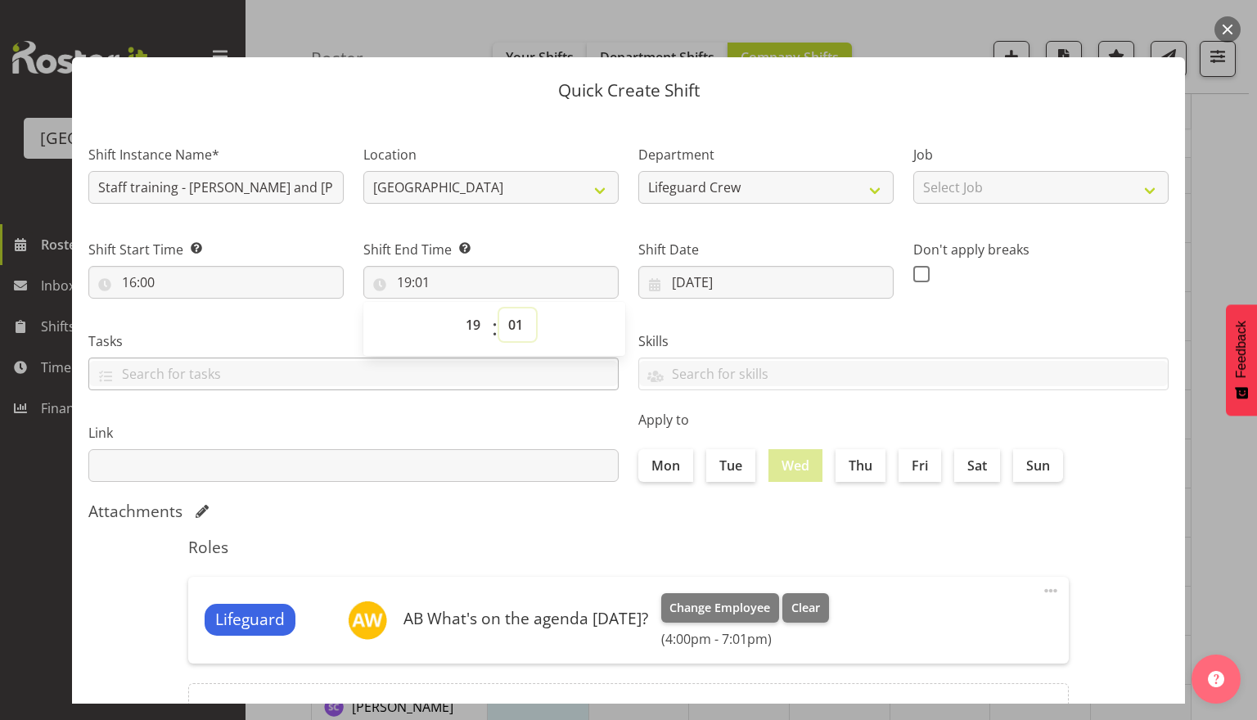
select select "0"
click at [499, 309] on select "00 01 02 03 04 05 06 07 08 09 10 11 12 13 14 15 16 17 18 19 20 21 22 23 24 25 2…" at bounding box center [517, 325] width 37 height 33
type input "19:00"
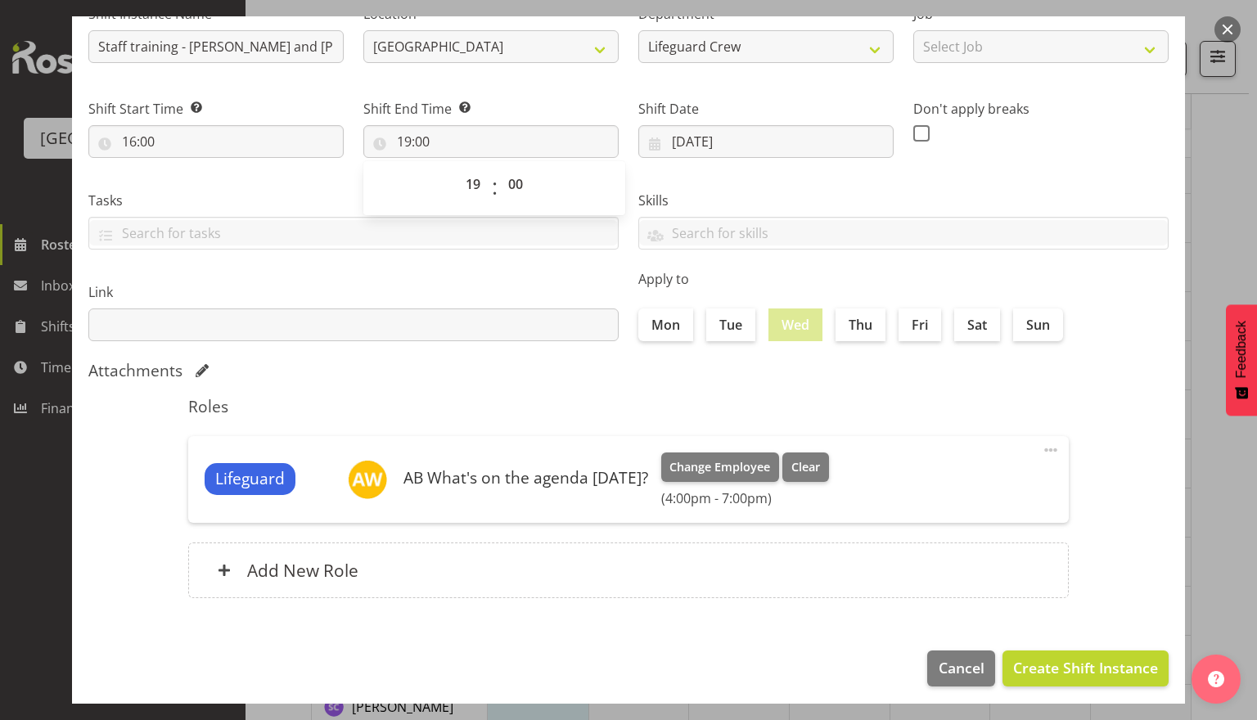
scroll to position [147, 0]
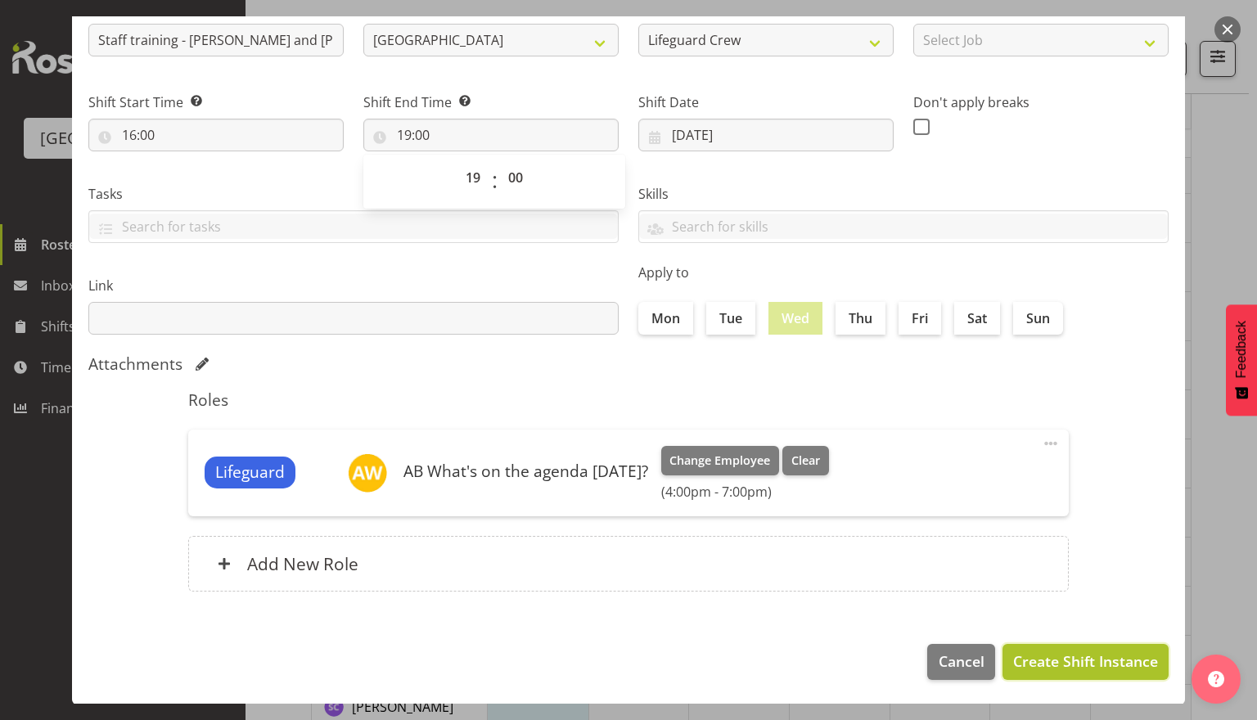
click at [1057, 654] on span "Create Shift Instance" at bounding box center [1085, 661] width 145 height 21
click at [1057, 654] on footer "Cancel Create Shift Instance" at bounding box center [628, 666] width 1113 height 77
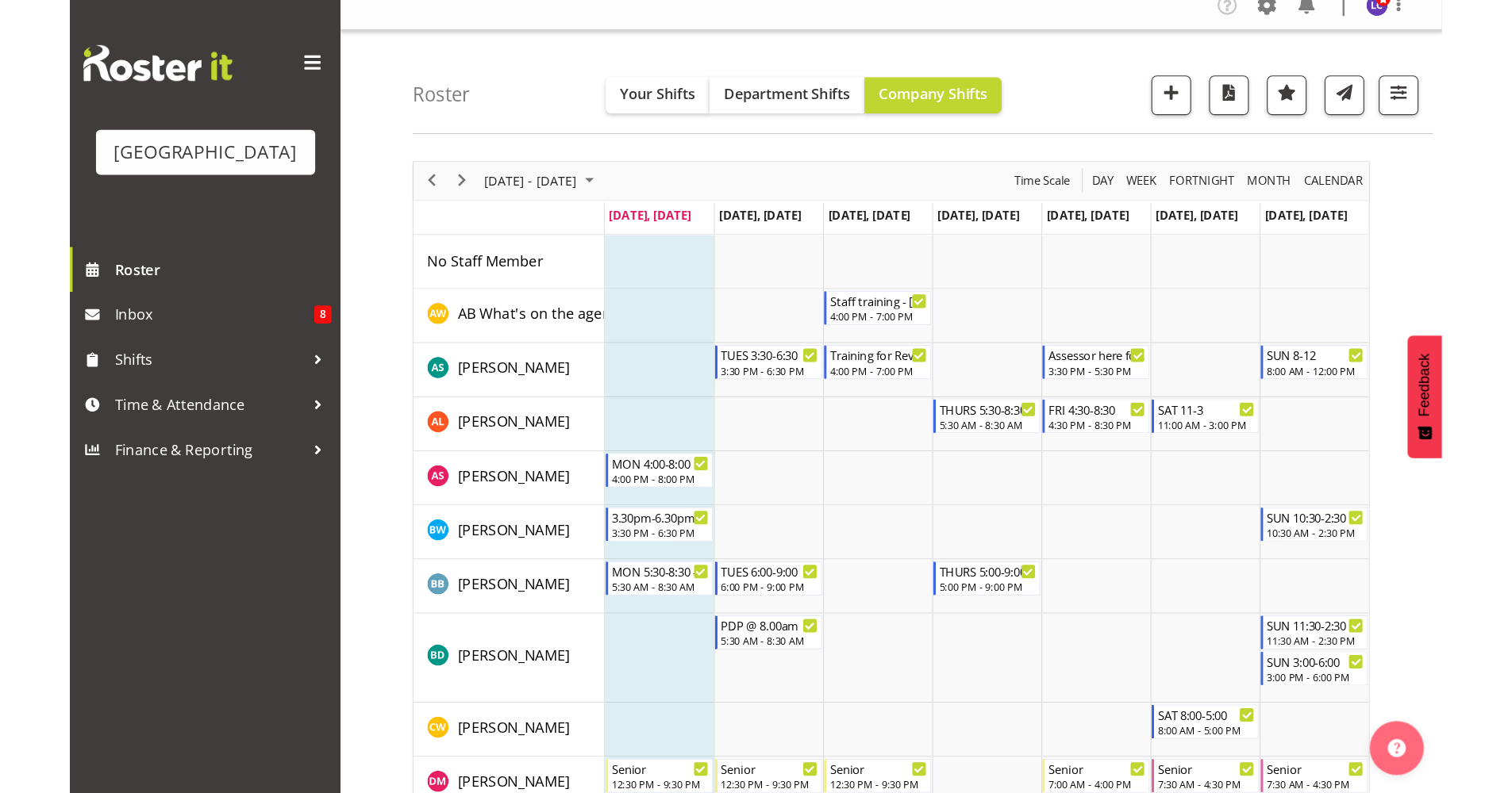
scroll to position [0, 0]
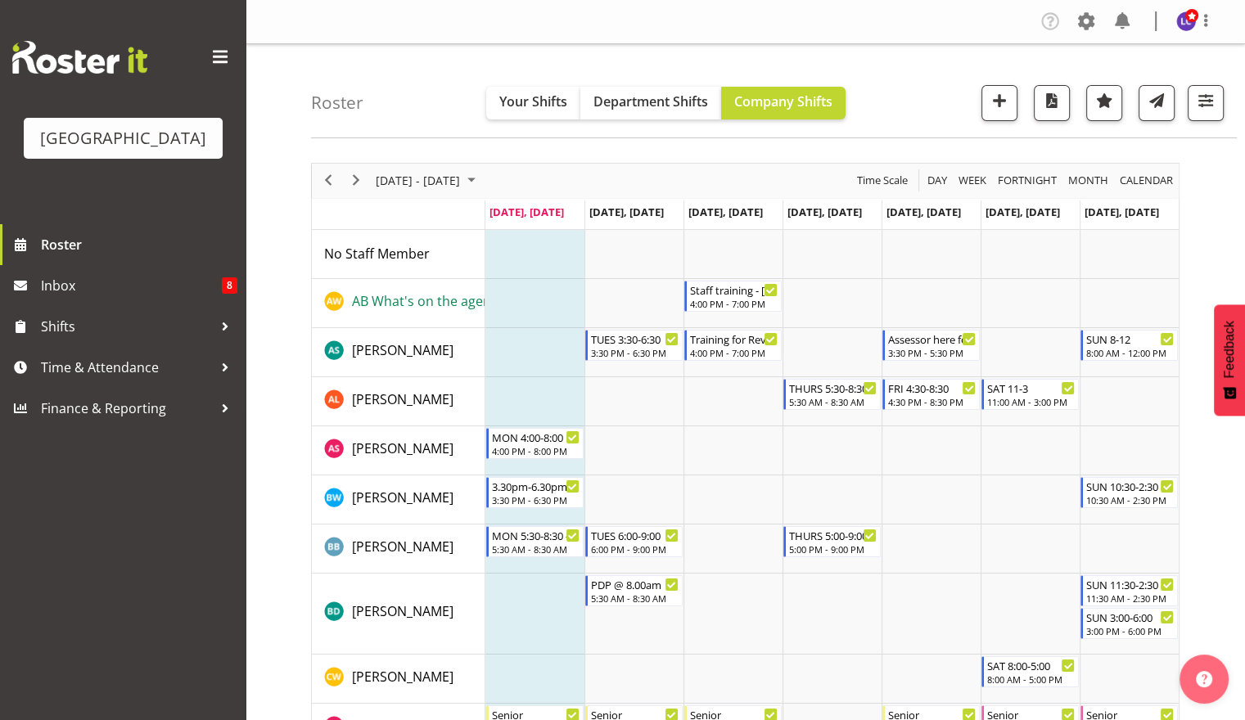
click at [369, 298] on span "AB What's on the agenda today?" at bounding box center [454, 301] width 205 height 18
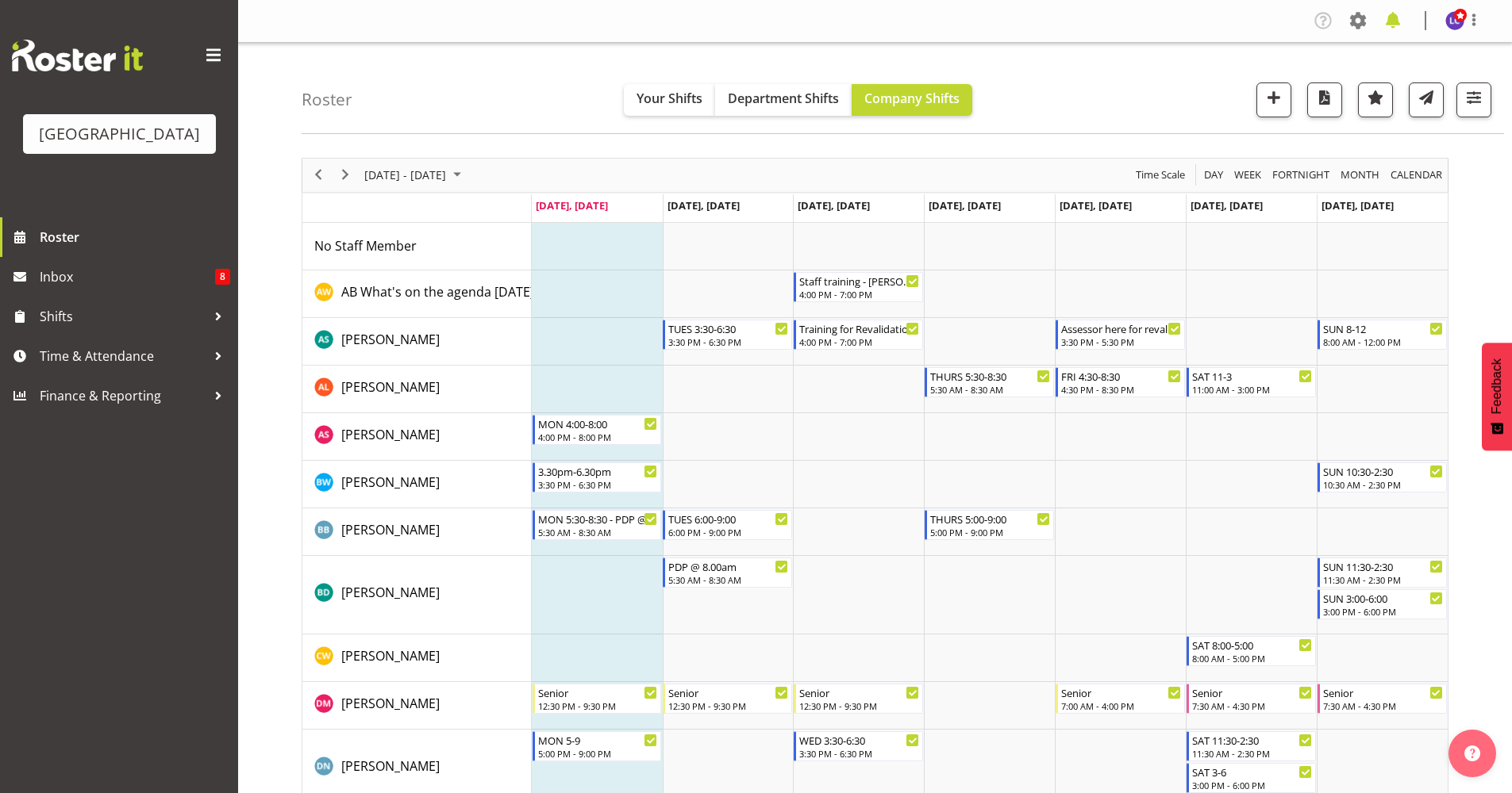
click at [1206, 21] on span at bounding box center [1393, 20] width 25 height 25
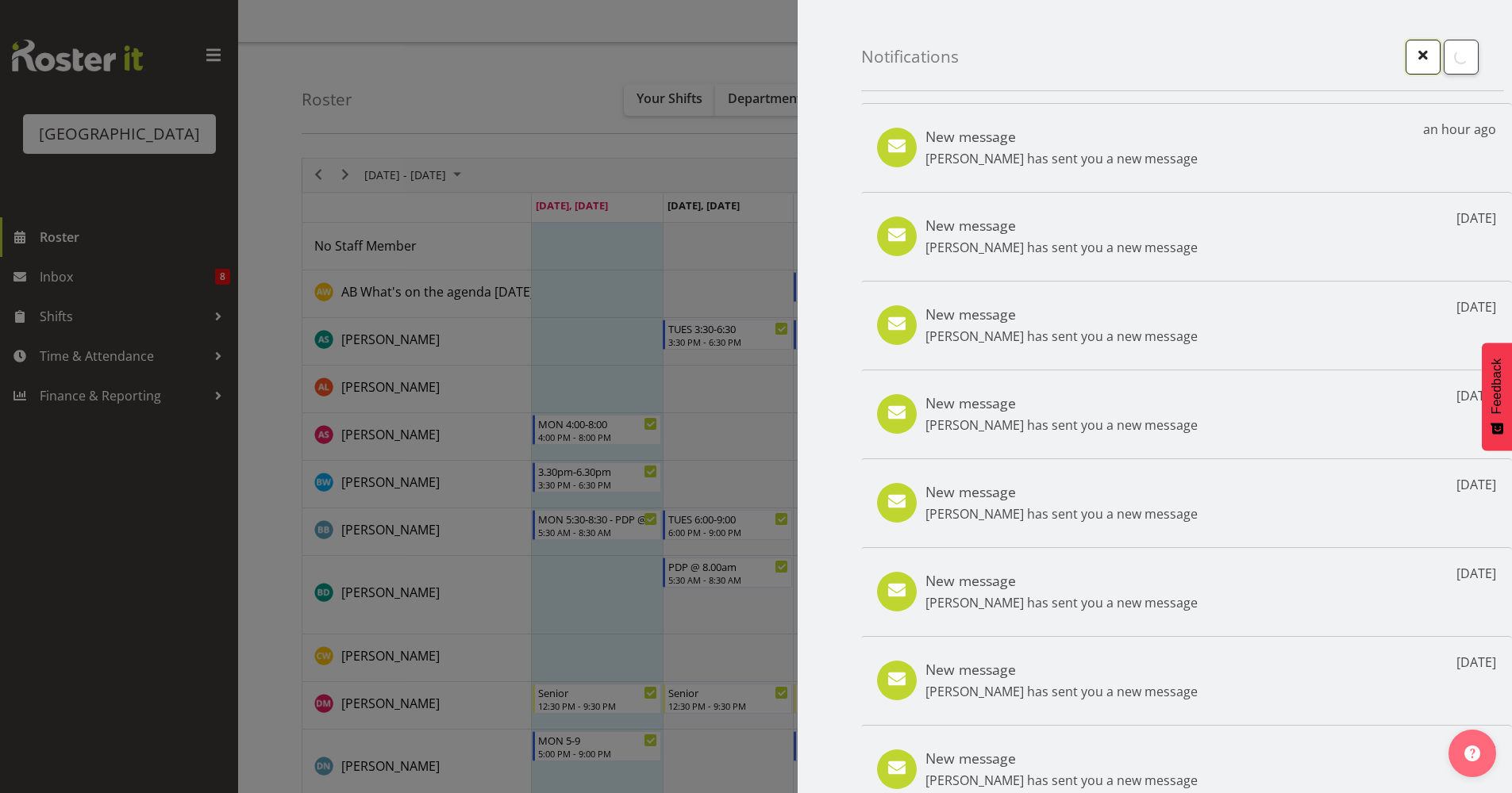
click at [1206, 62] on span "button" at bounding box center [1423, 54] width 20 height 20
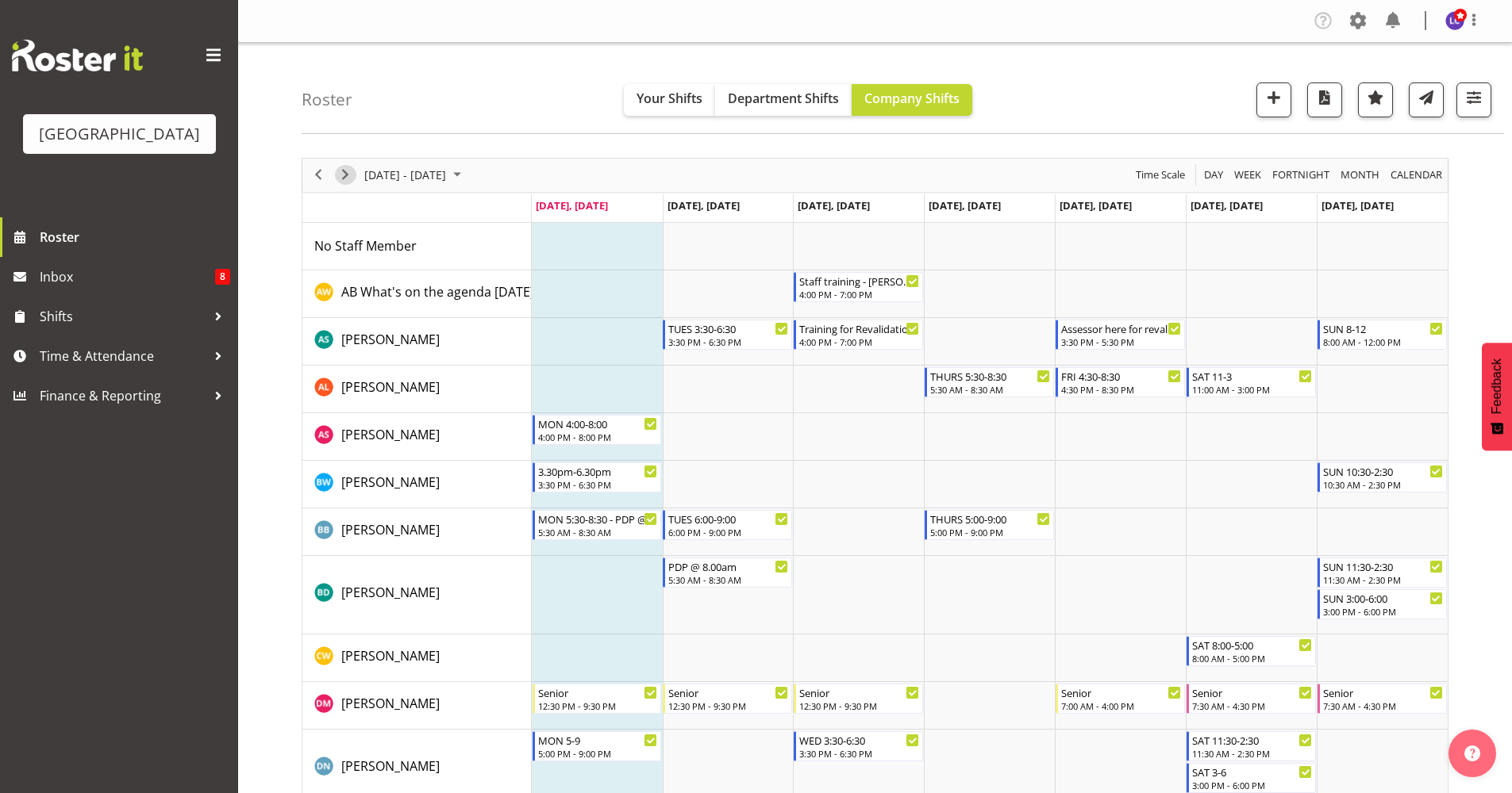
click at [352, 178] on span "Next" at bounding box center [345, 174] width 19 height 19
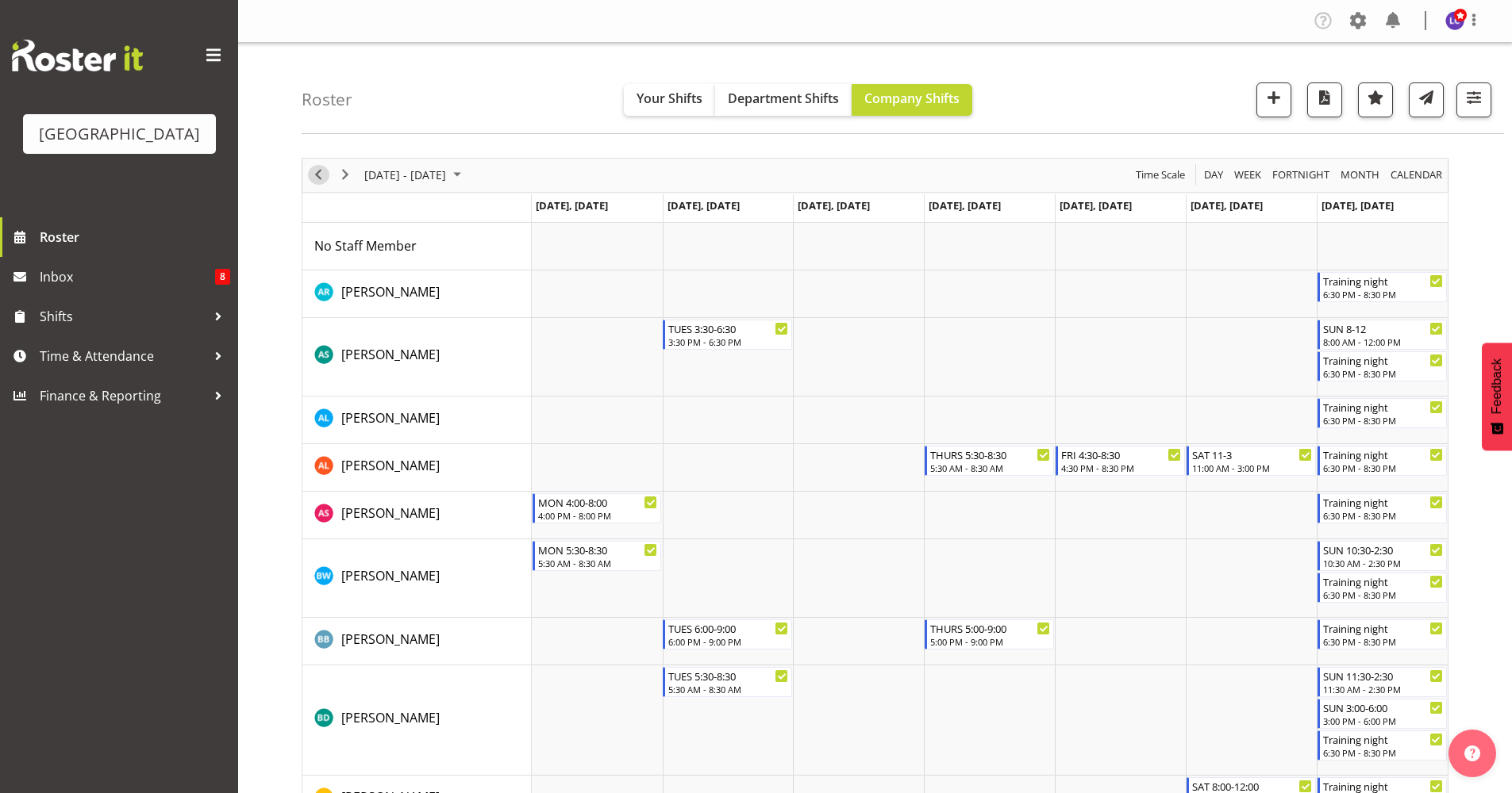
click at [311, 178] on span "Previous" at bounding box center [318, 174] width 19 height 19
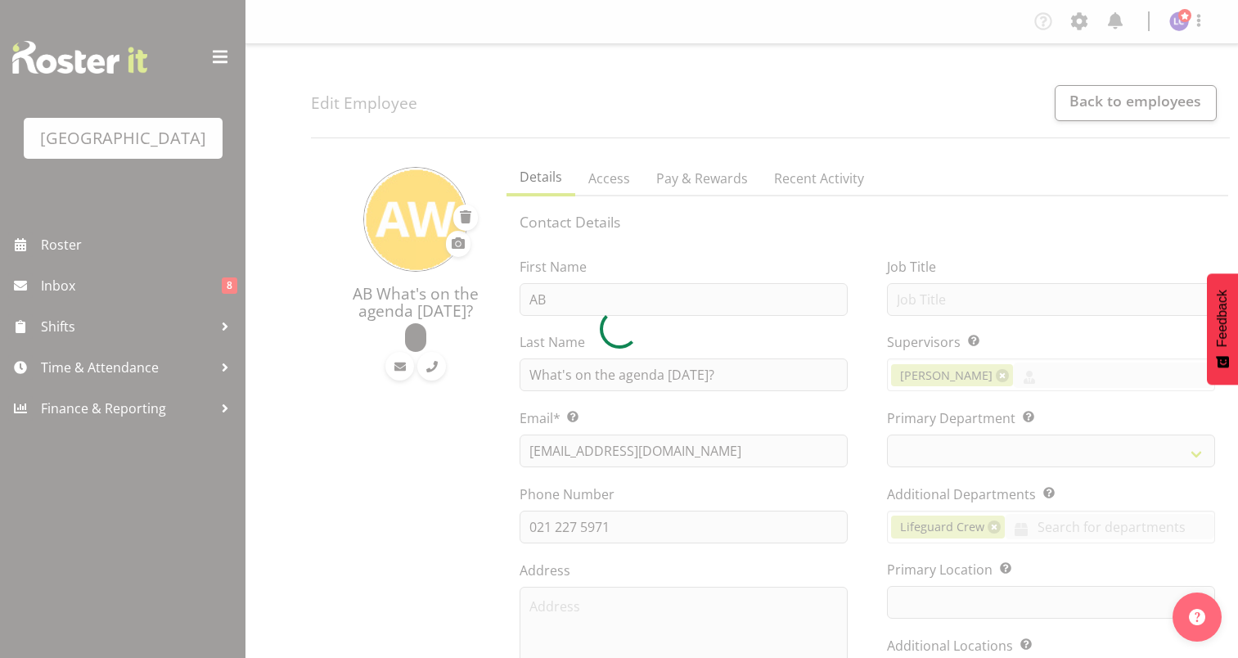
select select "TimelineWeek"
select select
select select "114"
click at [740, 363] on div at bounding box center [619, 329] width 1238 height 658
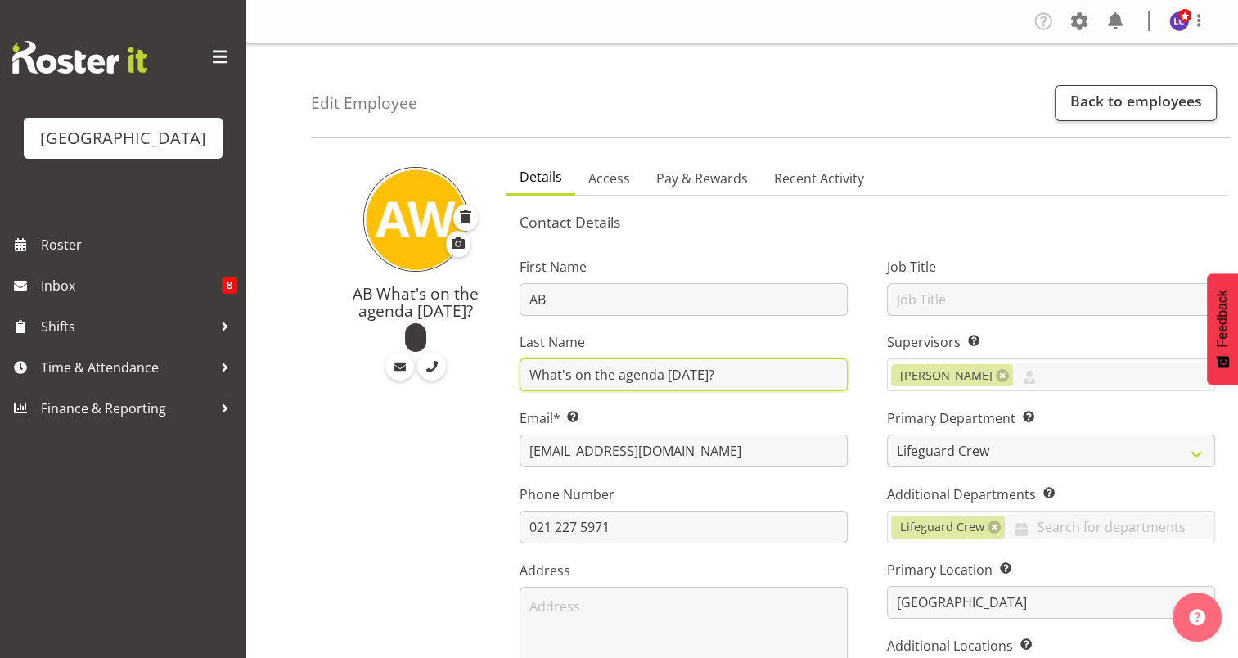
click at [733, 382] on input "What's on the agenda [DATE]?" at bounding box center [684, 374] width 328 height 33
type input "W"
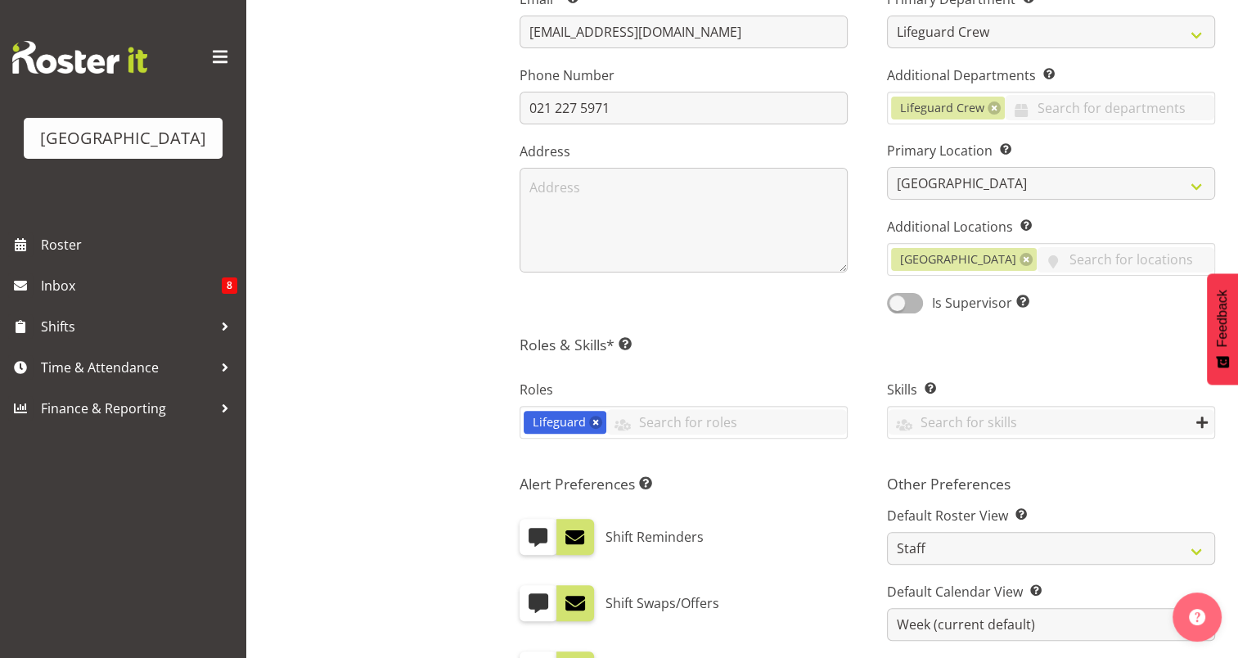
scroll to position [851, 0]
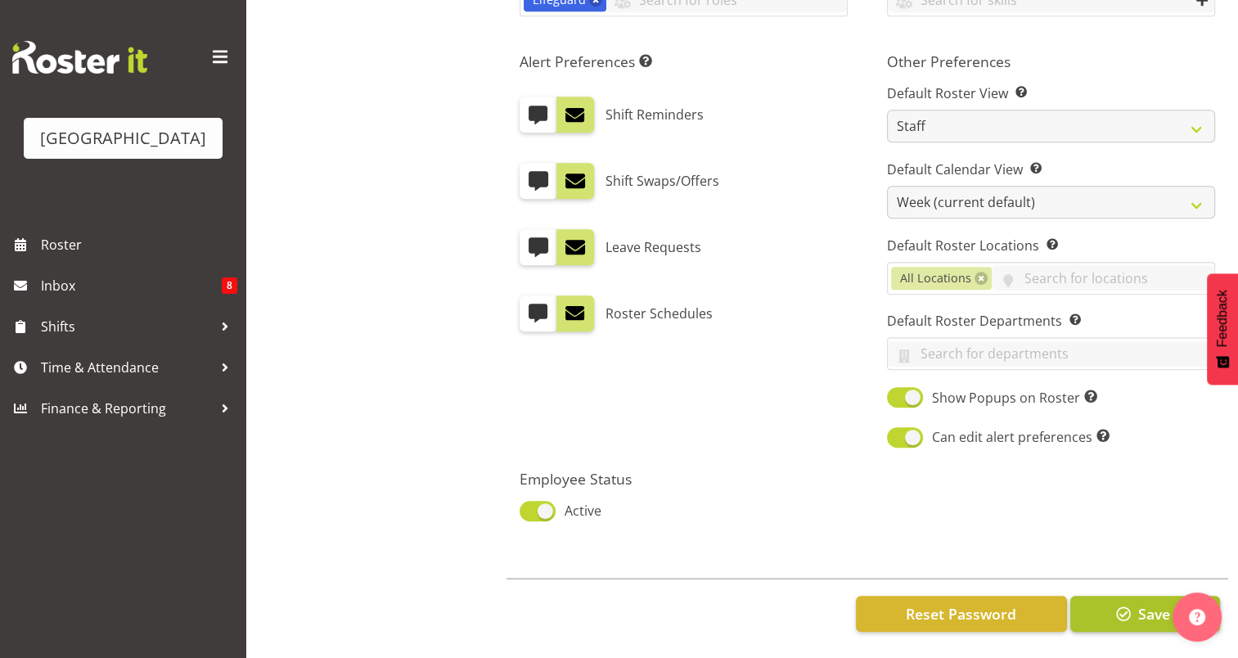
type input "Events today"
click at [1139, 607] on span "Save" at bounding box center [1153, 613] width 32 height 21
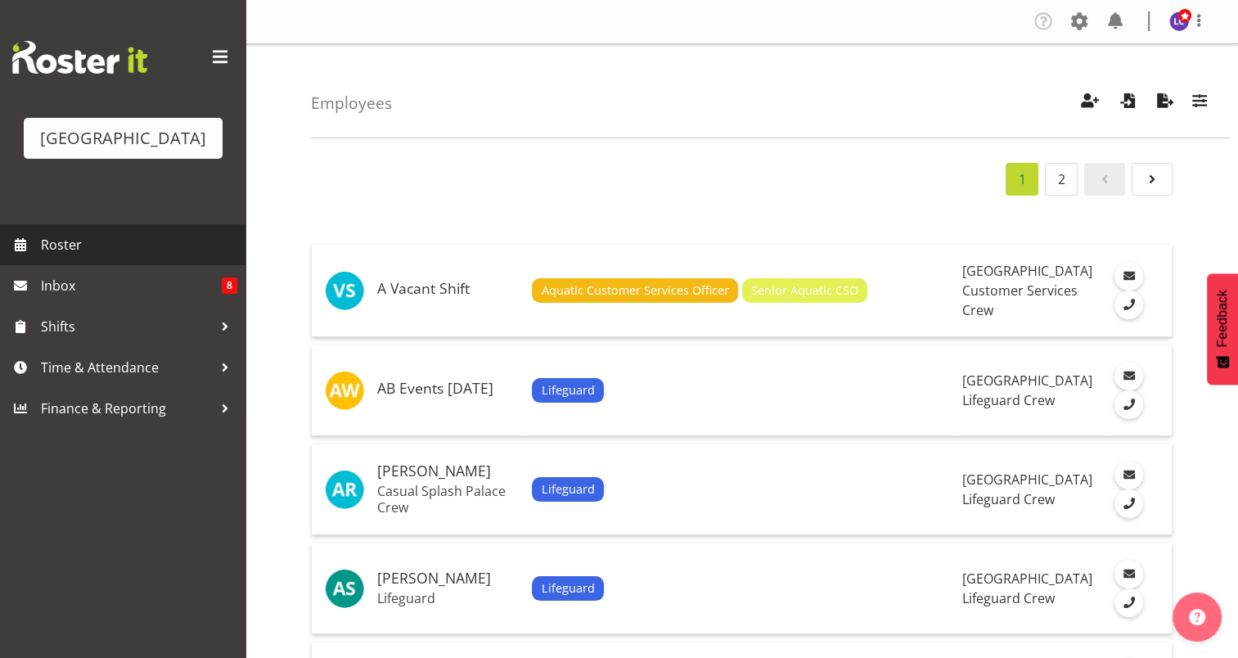
click at [190, 232] on span "Roster" at bounding box center [139, 244] width 196 height 25
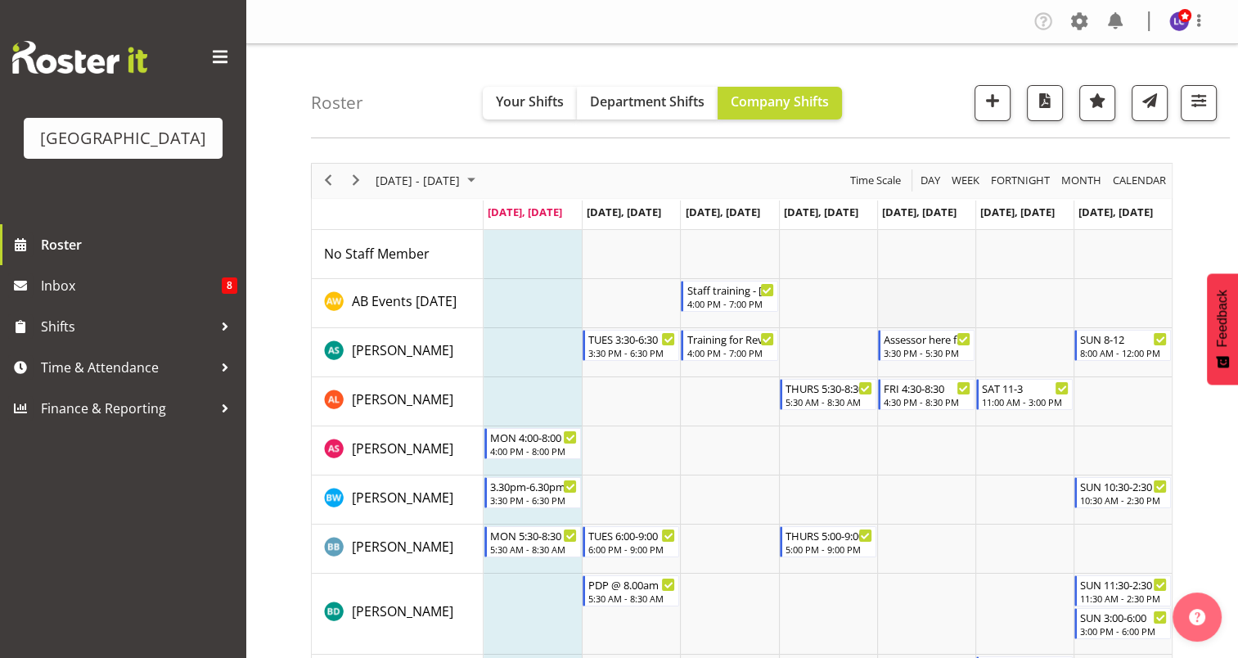
click at [930, 303] on td "Timeline Week of October 6, 2025" at bounding box center [926, 303] width 98 height 49
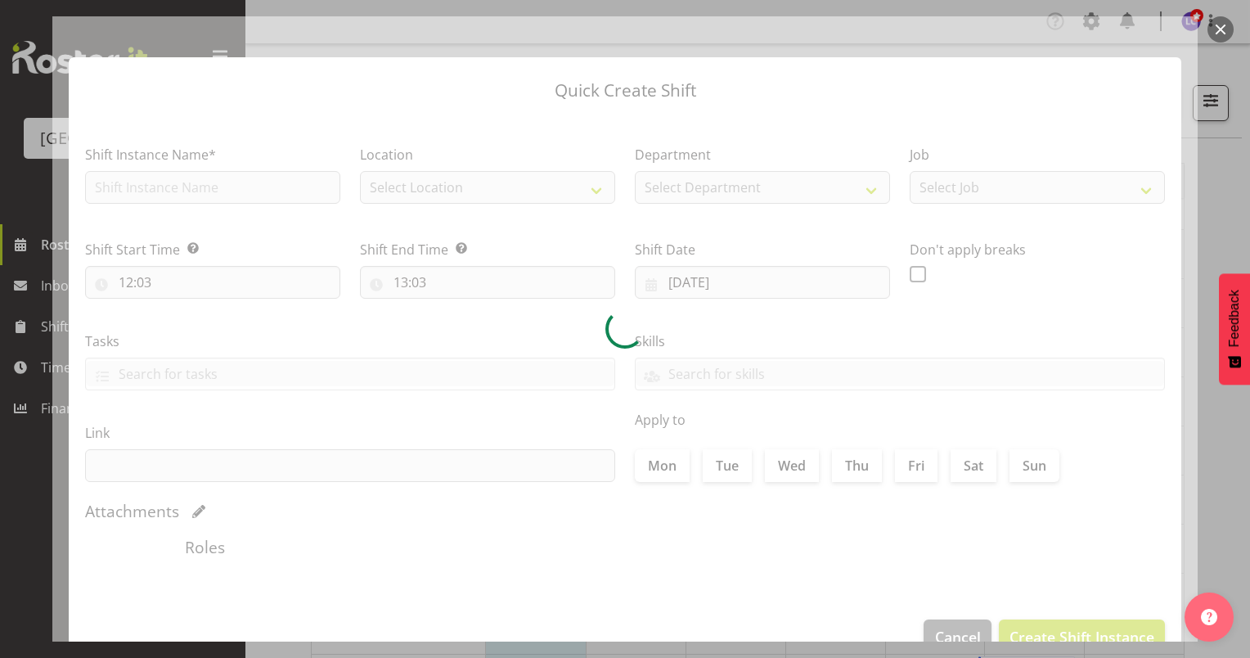
type input "[DATE]"
checkbox input "true"
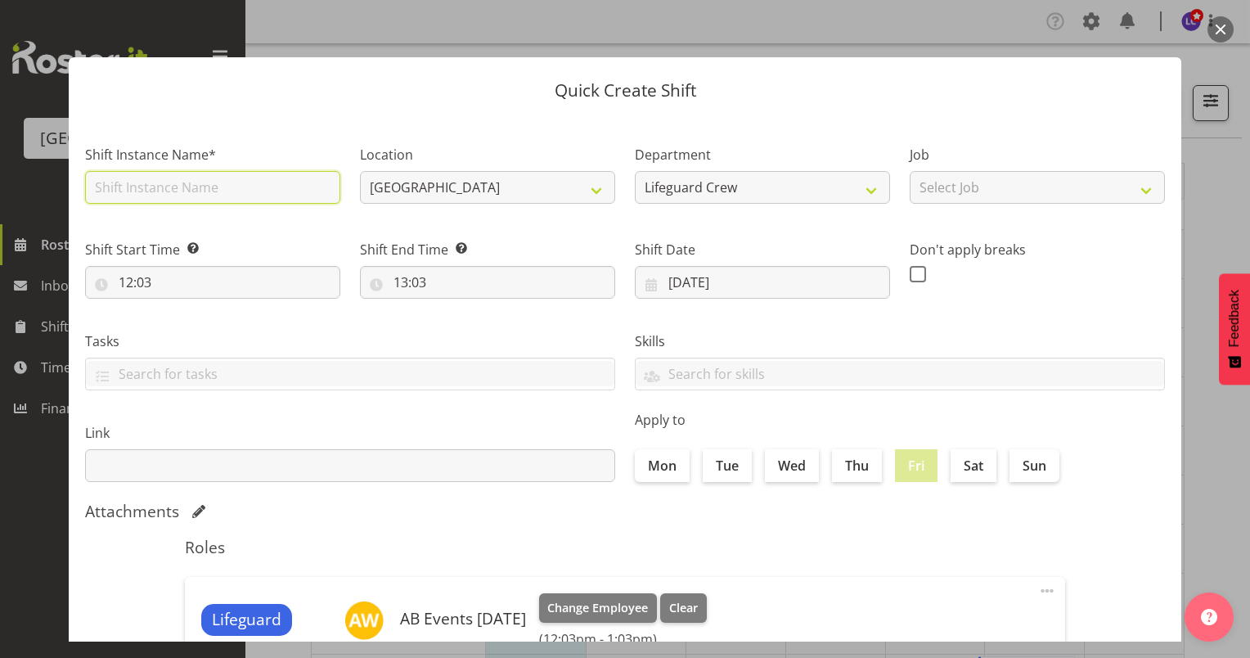
click at [296, 186] on input "text" at bounding box center [212, 187] width 255 height 33
type input "Assessment for Ajay and [PERSON_NAME]"
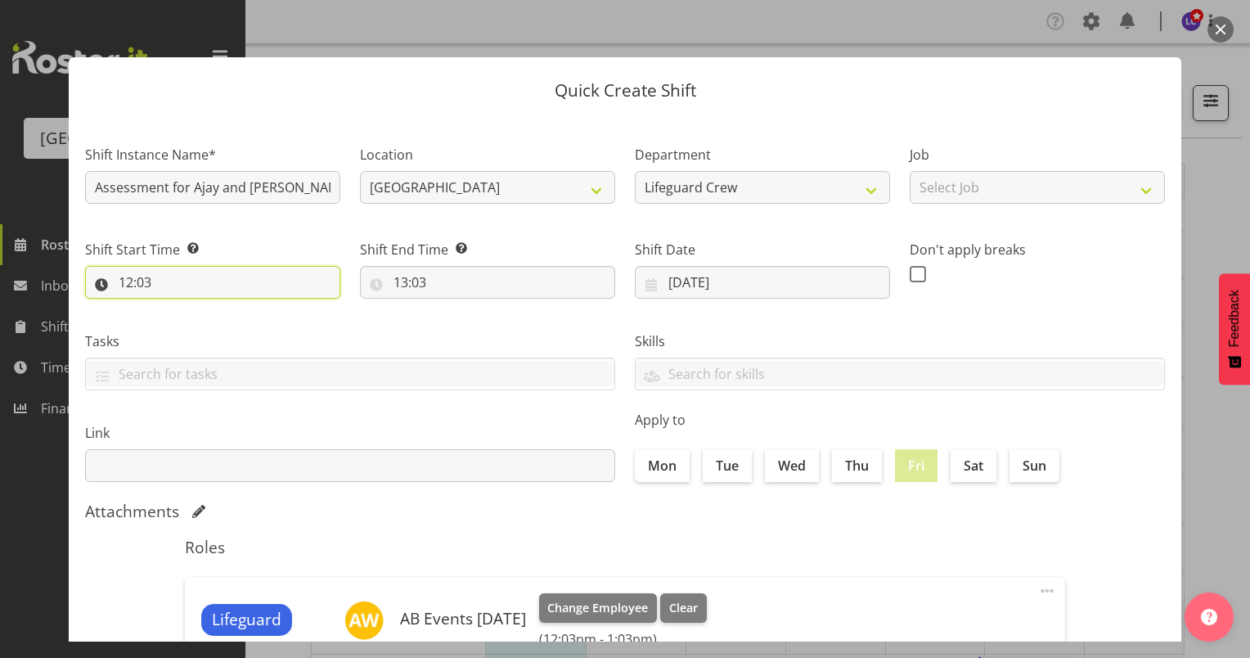
click at [278, 295] on input "12:03" at bounding box center [212, 282] width 255 height 33
click at [203, 327] on select "00 01 02 03 04 05 06 07 08 09 10 11 12 13 14 15 16 17 18 19 20 21 22 23" at bounding box center [196, 325] width 37 height 33
select select "15"
click at [178, 309] on select "00 01 02 03 04 05 06 07 08 09 10 11 12 13 14 15 16 17 18 19 20 21 22 23" at bounding box center [196, 325] width 37 height 33
type input "15:03"
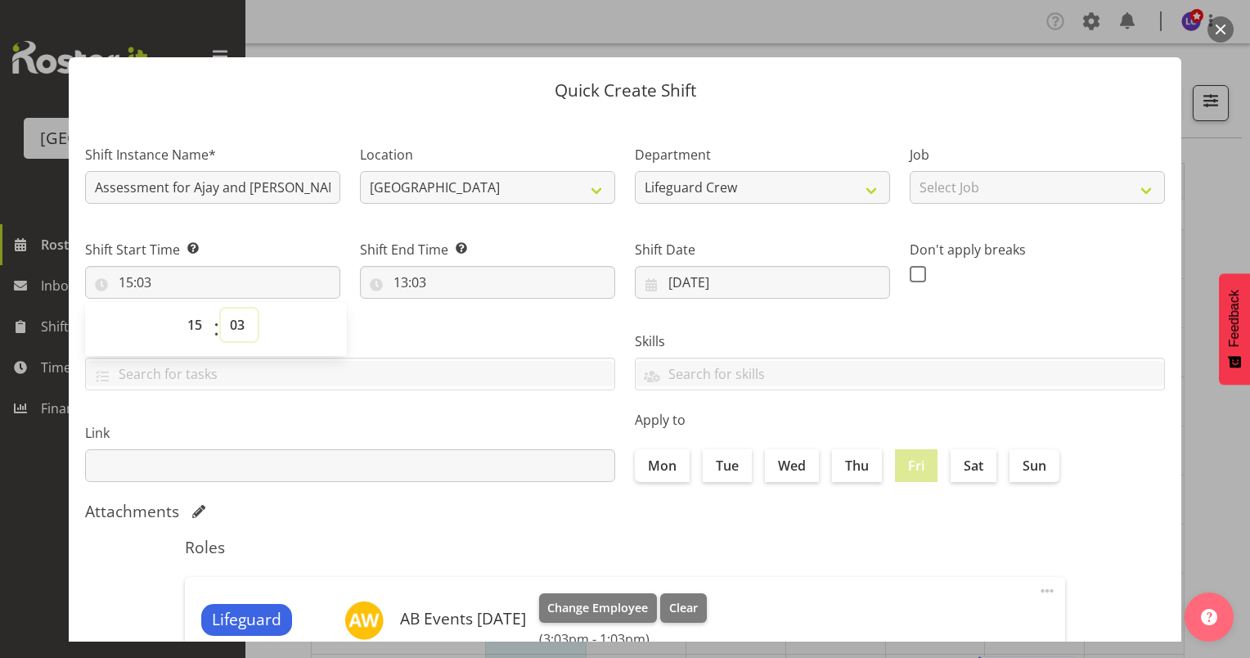
click at [244, 331] on select "00 01 02 03 04 05 06 07 08 09 10 11 12 13 14 15 16 17 18 19 20 21 22 23 24 25 2…" at bounding box center [239, 325] width 37 height 33
select select "30"
click at [221, 309] on select "00 01 02 03 04 05 06 07 08 09 10 11 12 13 14 15 16 17 18 19 20 21 22 23 24 25 2…" at bounding box center [239, 325] width 37 height 33
type input "15:30"
click at [429, 278] on input "13:03" at bounding box center [487, 282] width 255 height 33
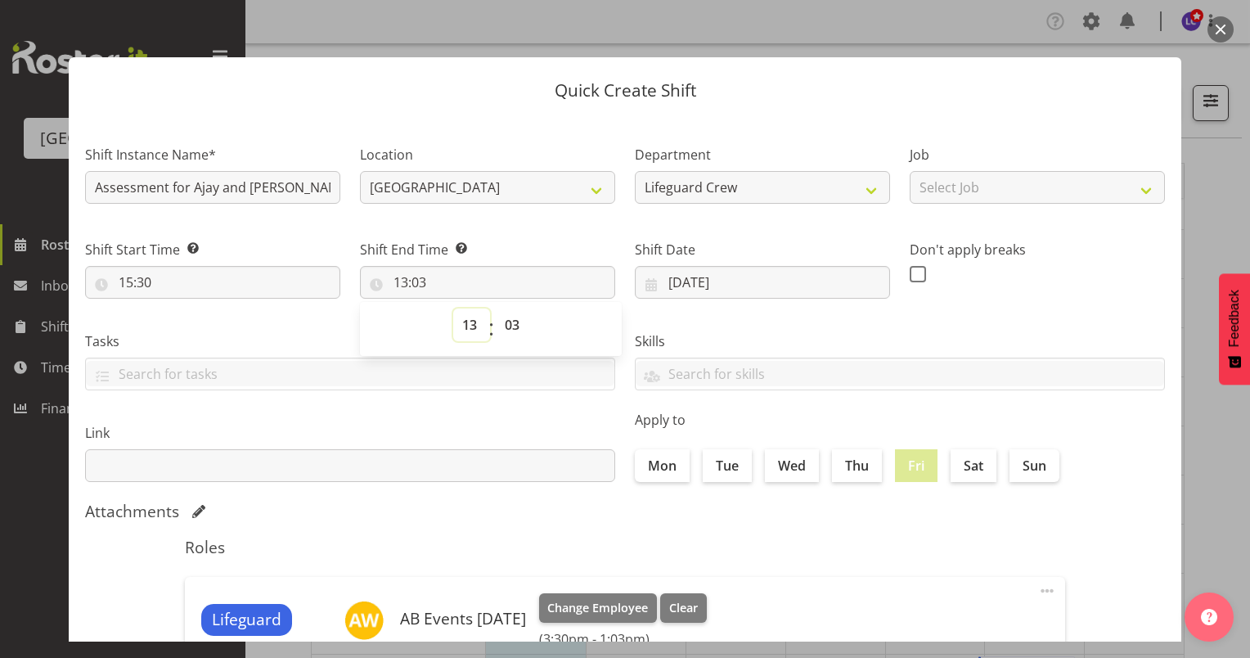
click at [478, 330] on select "00 01 02 03 04 05 06 07 08 09 10 11 12 13 14 15 16 17 18 19 20 21 22 23" at bounding box center [471, 325] width 37 height 33
select select "18"
click at [453, 309] on select "00 01 02 03 04 05 06 07 08 09 10 11 12 13 14 15 16 17 18 19 20 21 22 23" at bounding box center [471, 325] width 37 height 33
type input "18:03"
click at [519, 334] on select "00 01 02 03 04 05 06 07 08 09 10 11 12 13 14 15 16 17 18 19 20 21 22 23 24 25 2…" at bounding box center [514, 325] width 37 height 33
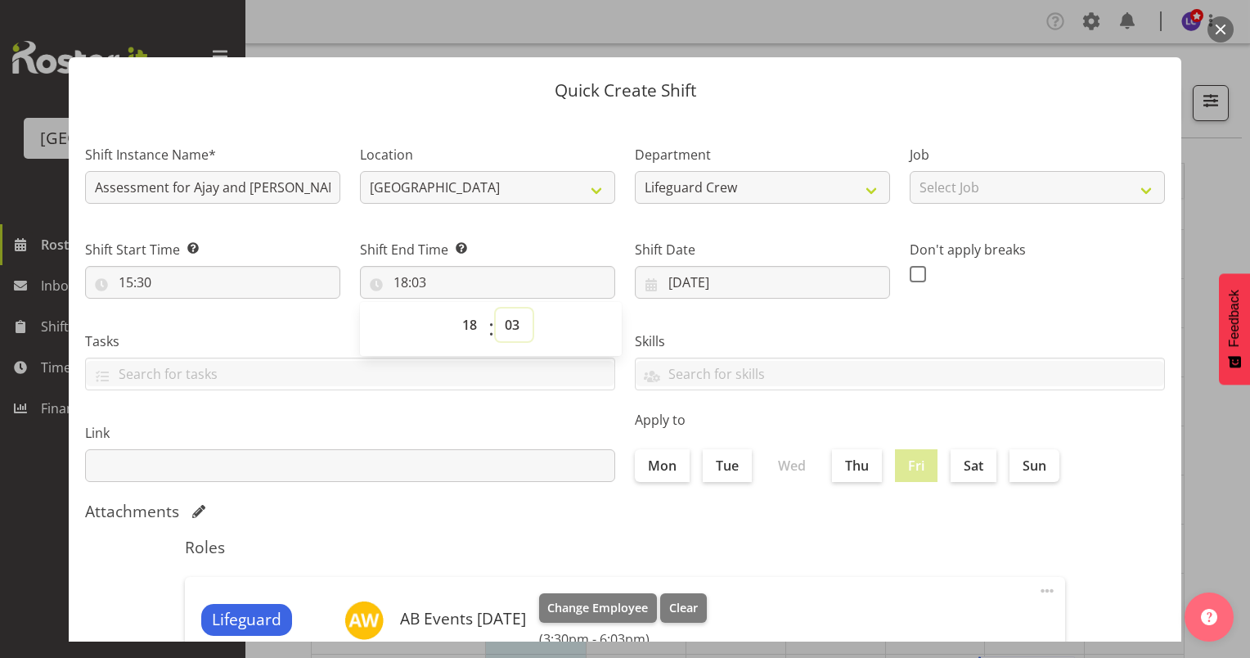
select select "0"
click at [496, 309] on select "00 01 02 03 04 05 06 07 08 09 10 11 12 13 14 15 16 17 18 19 20 21 22 23 24 25 2…" at bounding box center [514, 325] width 37 height 33
type input "18:00"
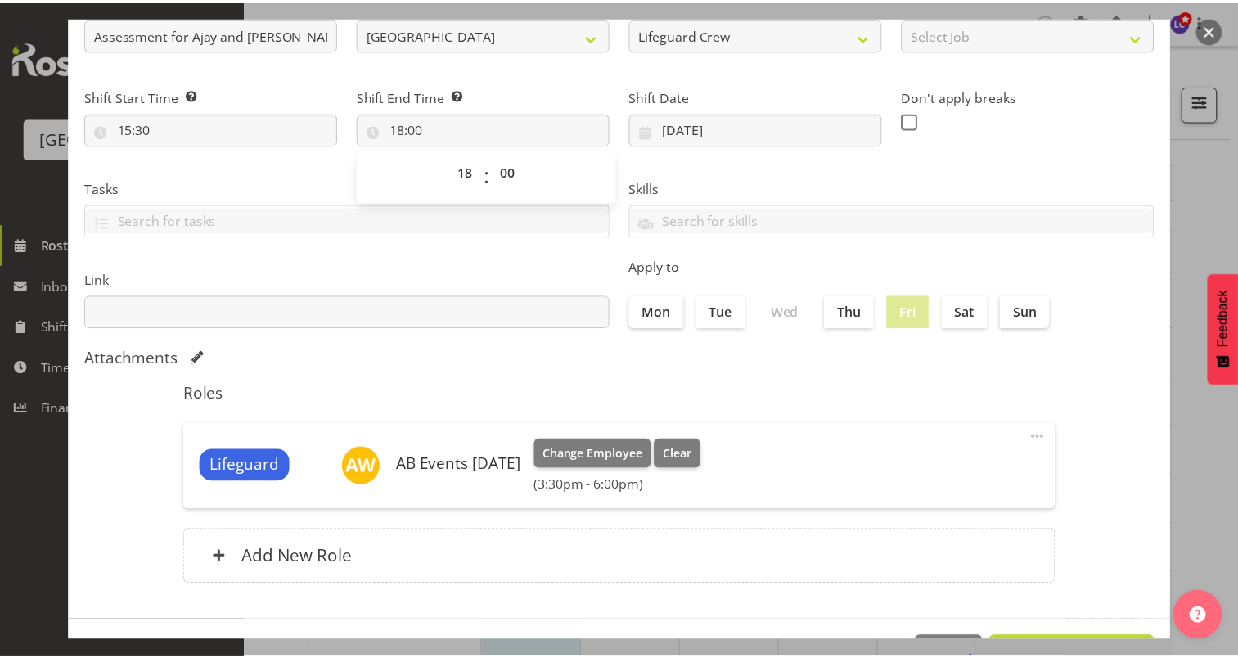
scroll to position [174, 0]
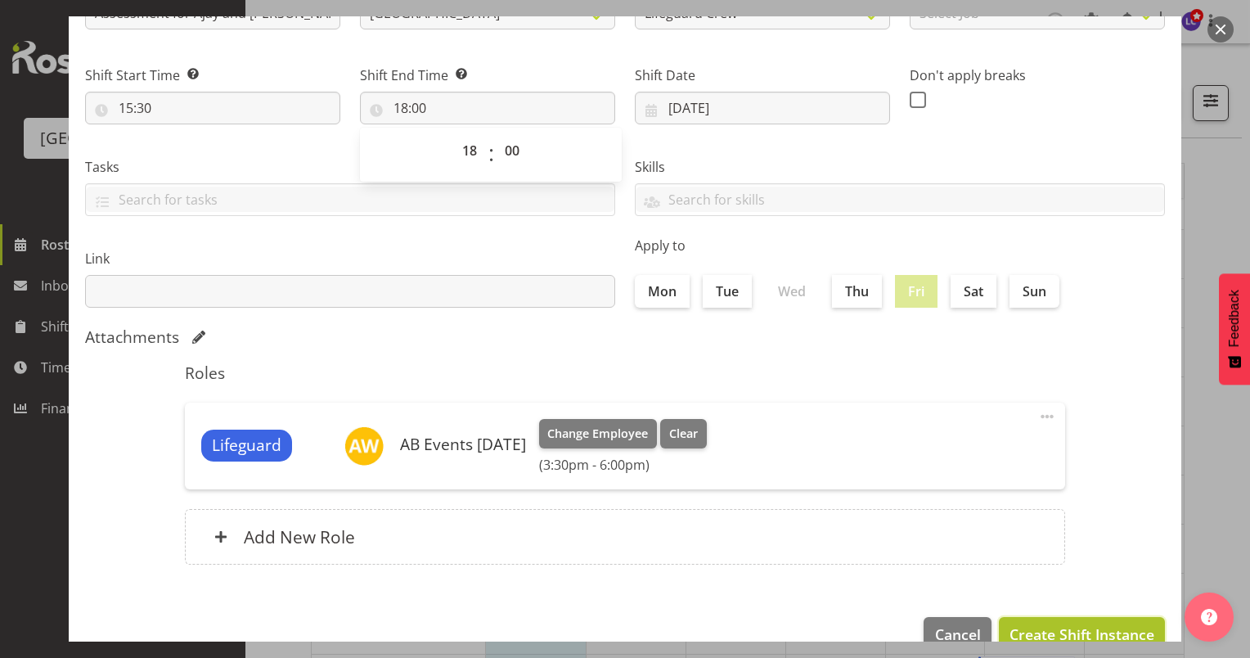
click at [1103, 631] on span "Create Shift Instance" at bounding box center [1082, 634] width 145 height 21
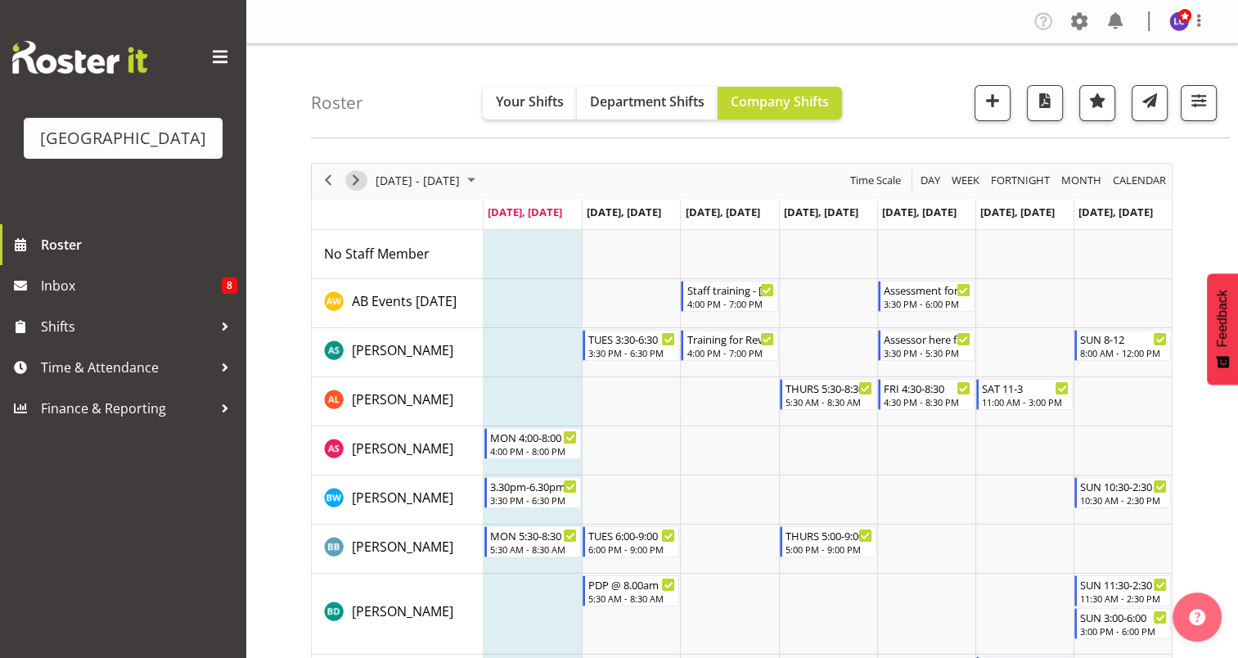
click at [347, 183] on span "Next" at bounding box center [356, 180] width 20 height 20
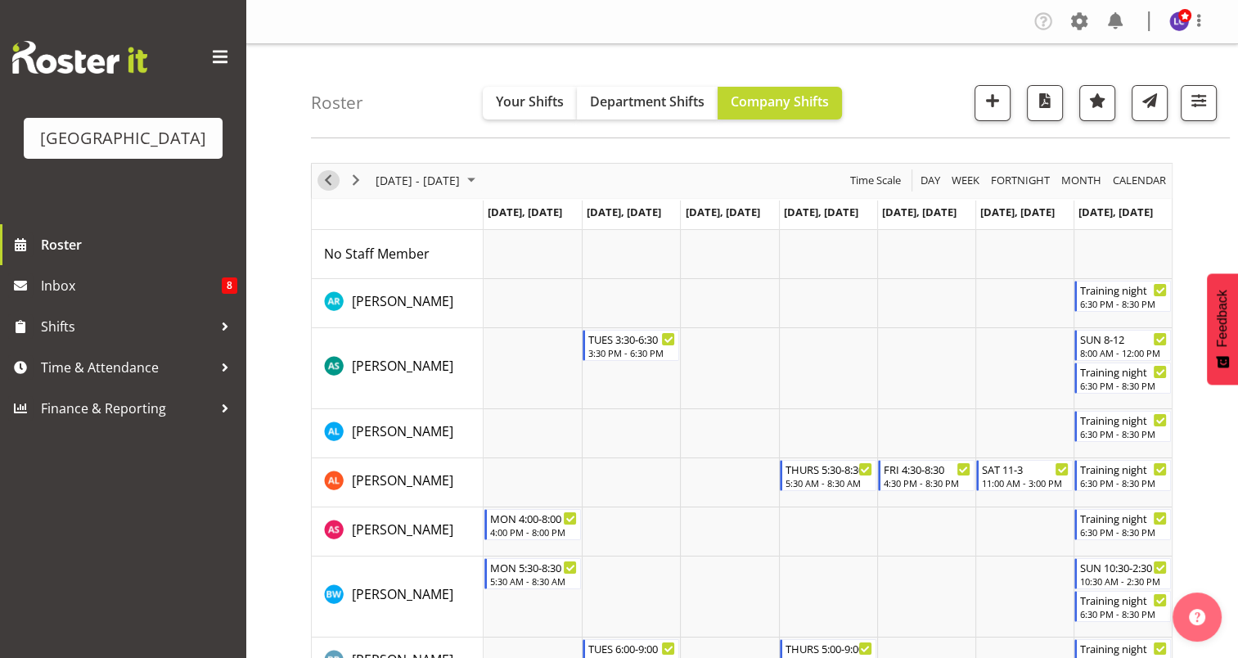
click at [330, 178] on span "Previous" at bounding box center [328, 180] width 20 height 20
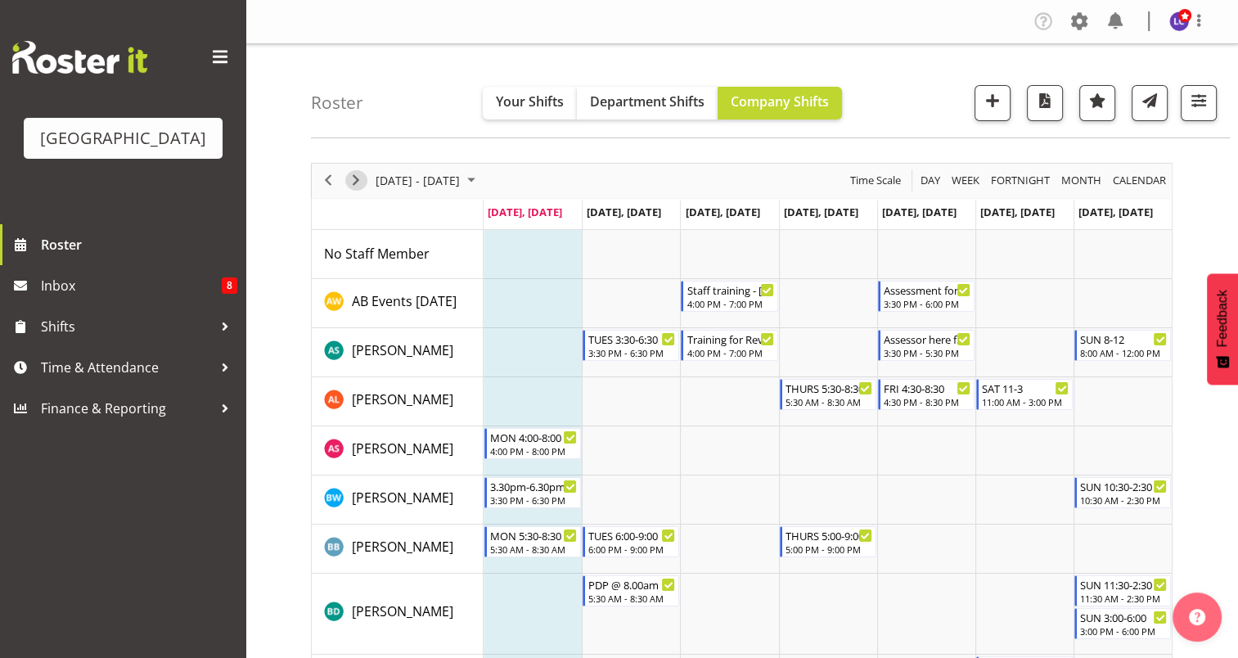
click at [355, 177] on span "Next" at bounding box center [356, 180] width 20 height 20
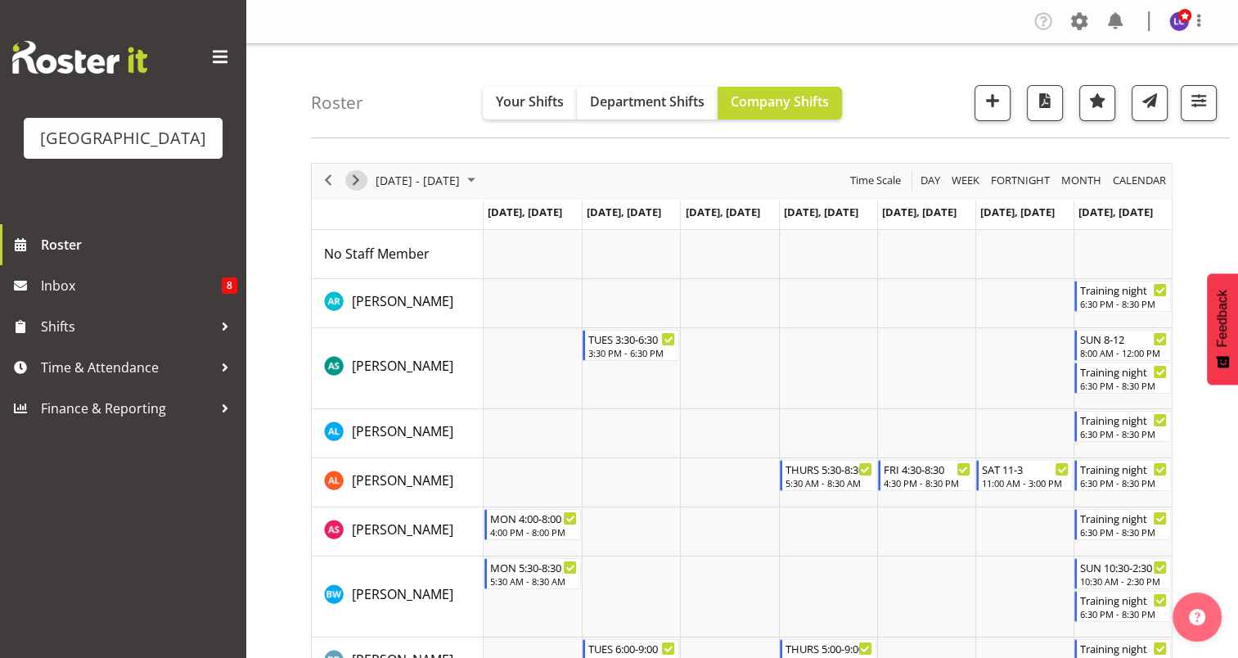
click at [358, 181] on span "Next" at bounding box center [356, 180] width 20 height 20
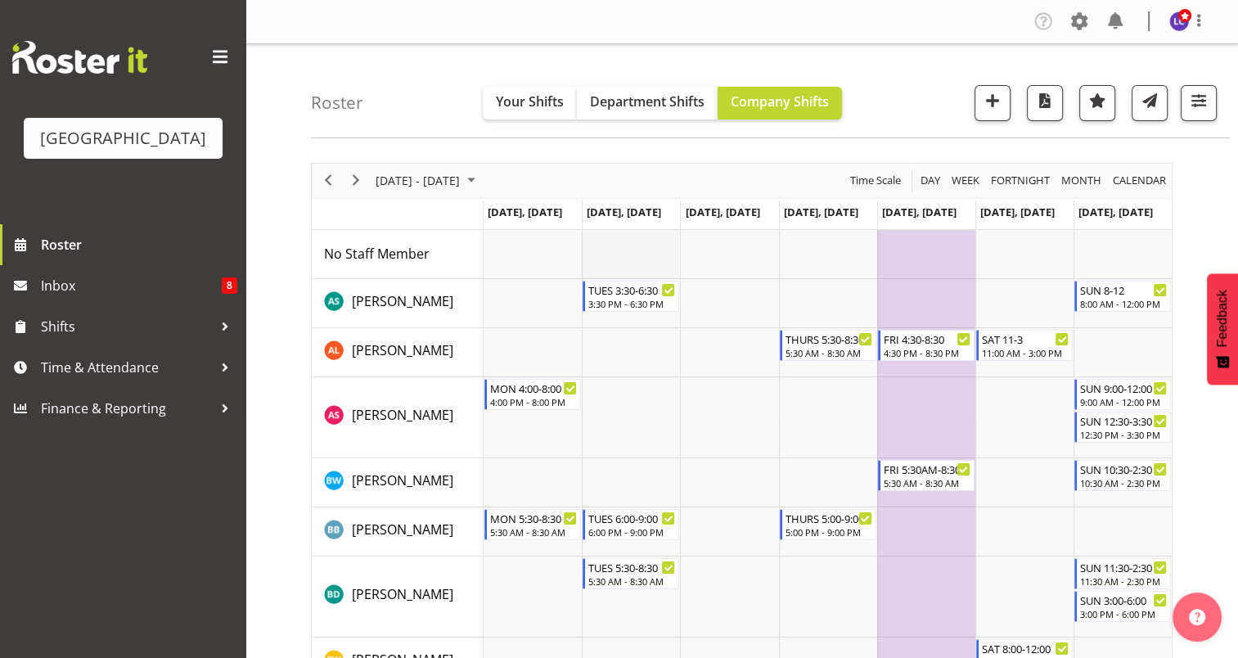
click at [638, 242] on td "Timeline Week of October 20, 2025" at bounding box center [631, 254] width 98 height 49
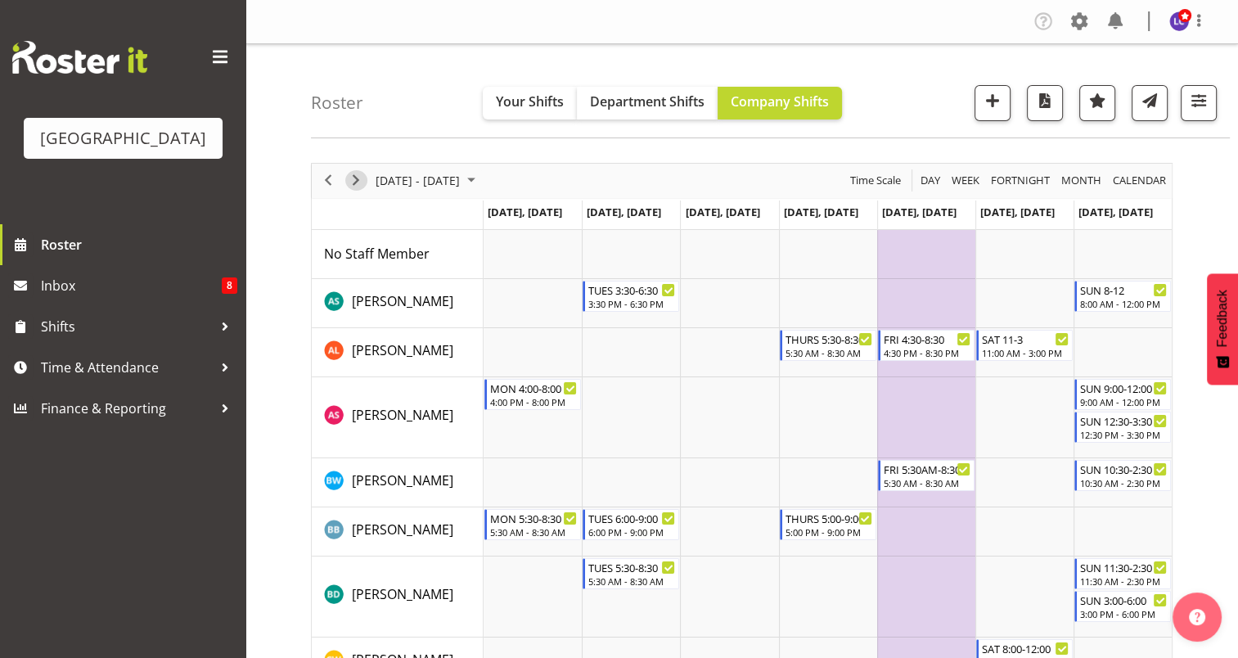
click at [349, 178] on span "Next" at bounding box center [356, 180] width 20 height 20
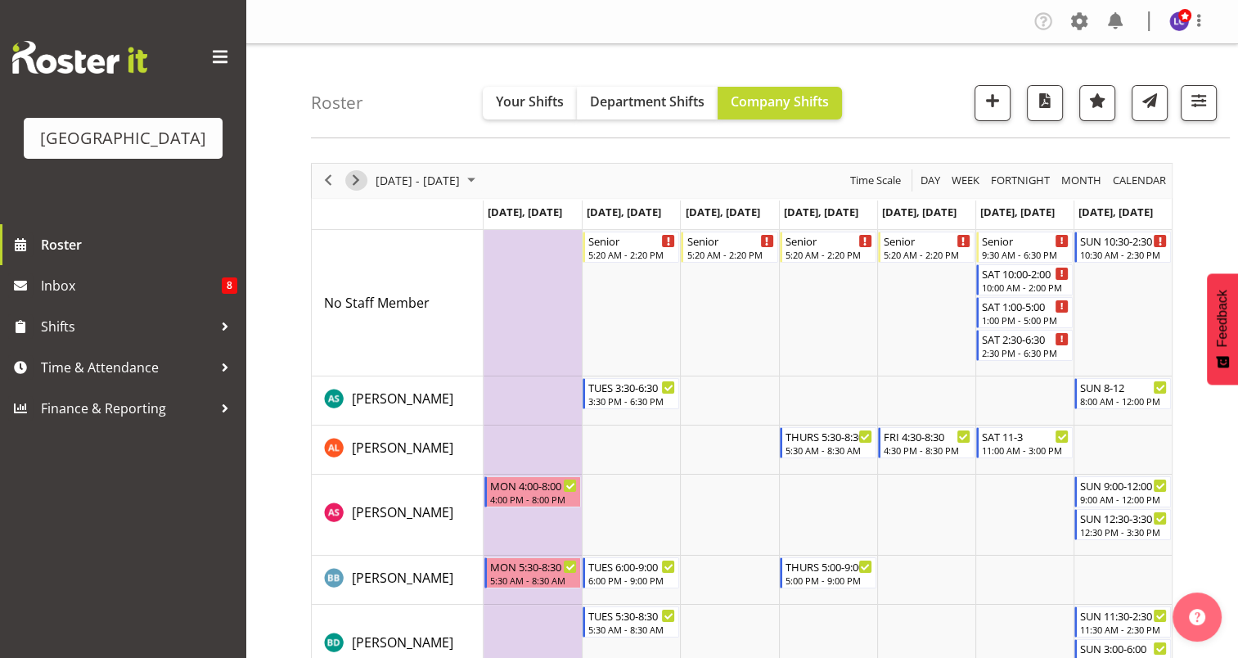
click at [349, 178] on span "Next" at bounding box center [356, 180] width 20 height 20
